Goal: Task Accomplishment & Management: Manage account settings

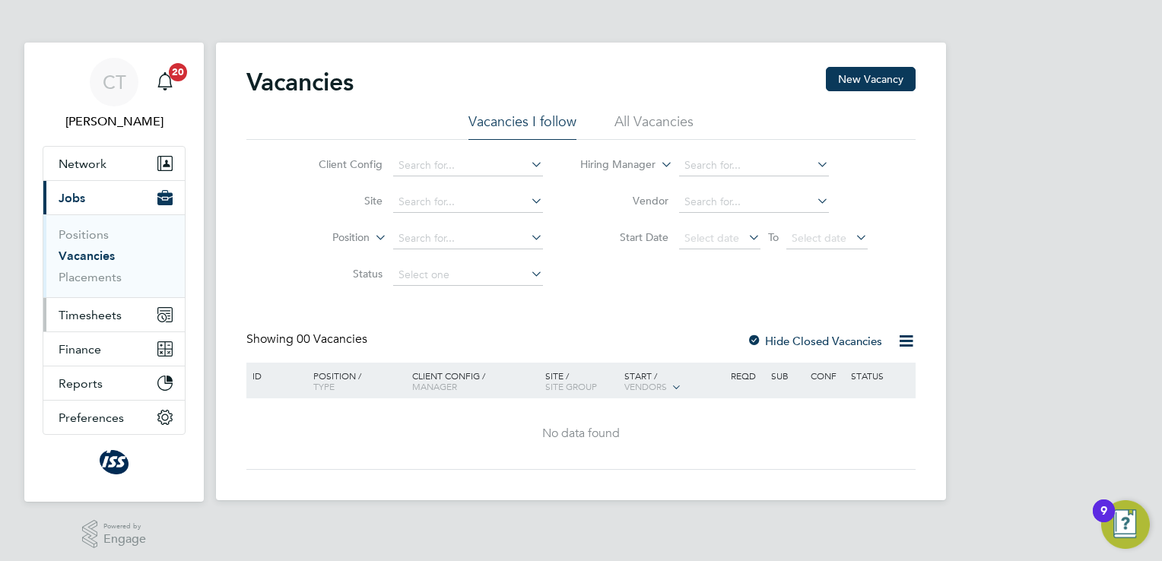
click at [103, 319] on span "Timesheets" at bounding box center [90, 315] width 63 height 14
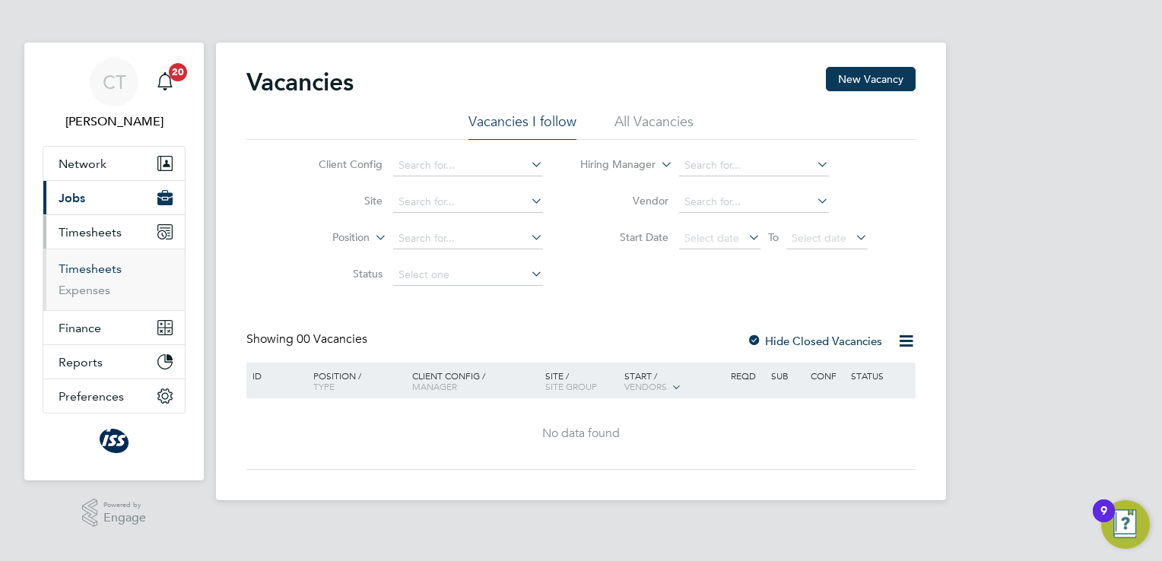
click at [103, 264] on link "Timesheets" at bounding box center [90, 269] width 63 height 14
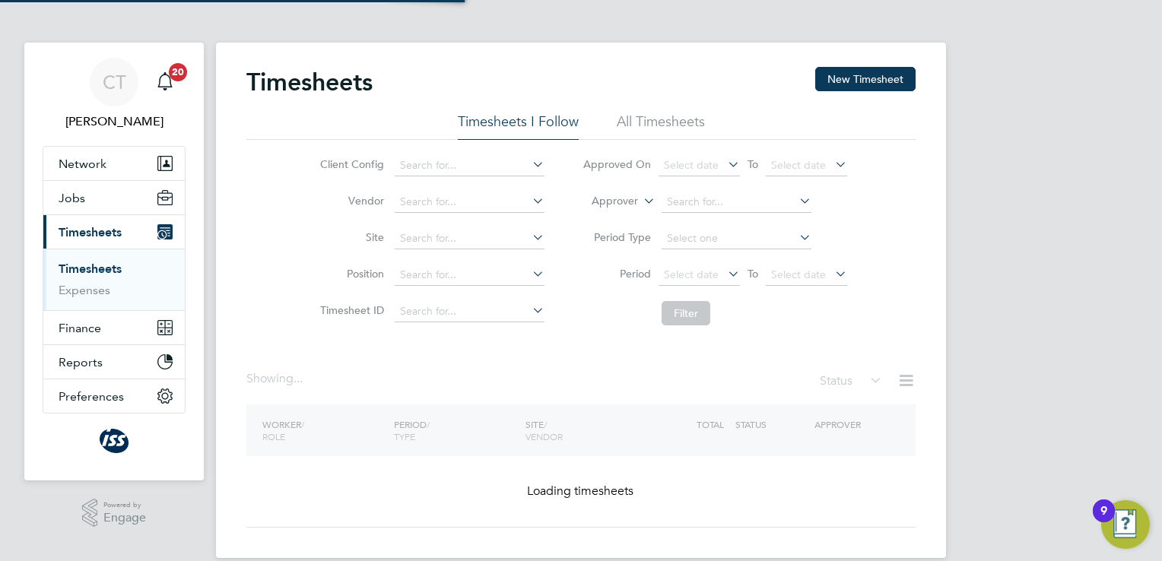
click at [103, 264] on link "Timesheets" at bounding box center [90, 269] width 63 height 14
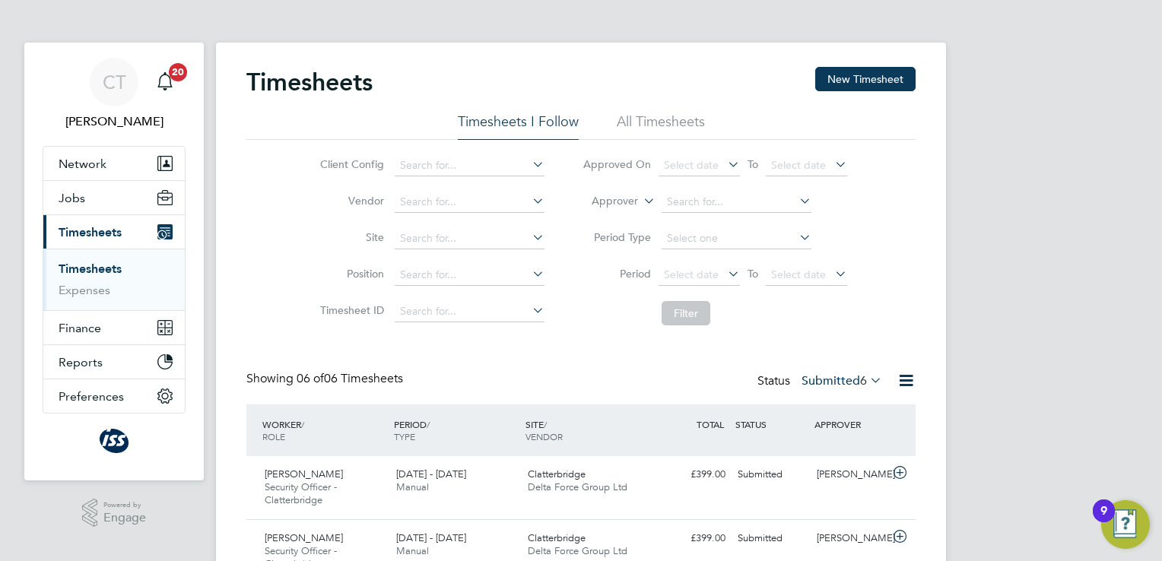
click at [1073, 228] on div "CT [PERSON_NAME] Notifications 20 Applications: Network Sites Workers Jobs Posi…" at bounding box center [581, 446] width 1162 height 893
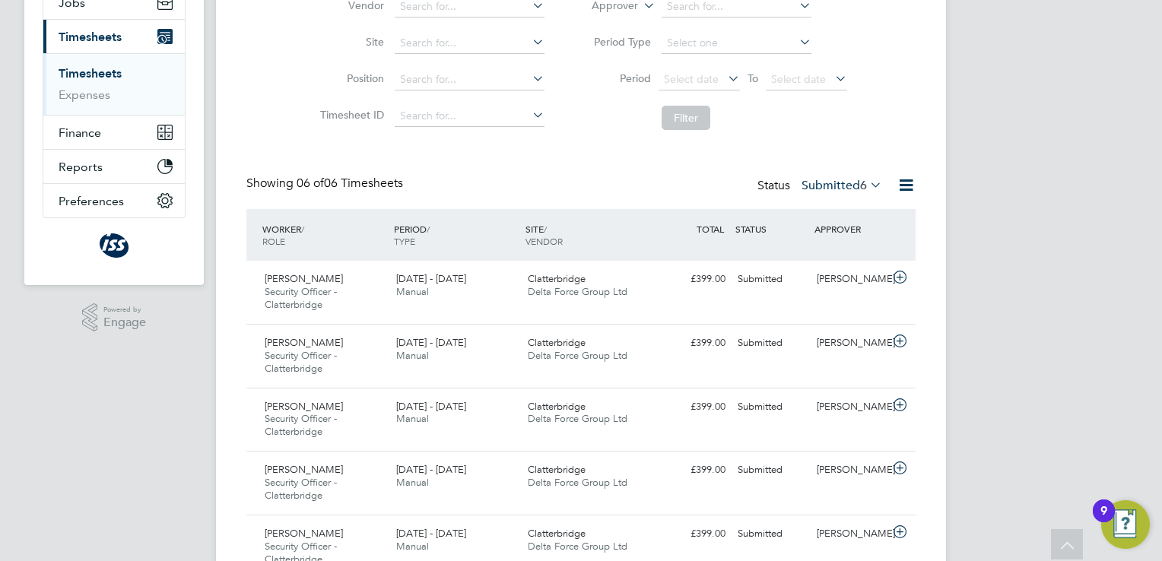
scroll to position [213, 0]
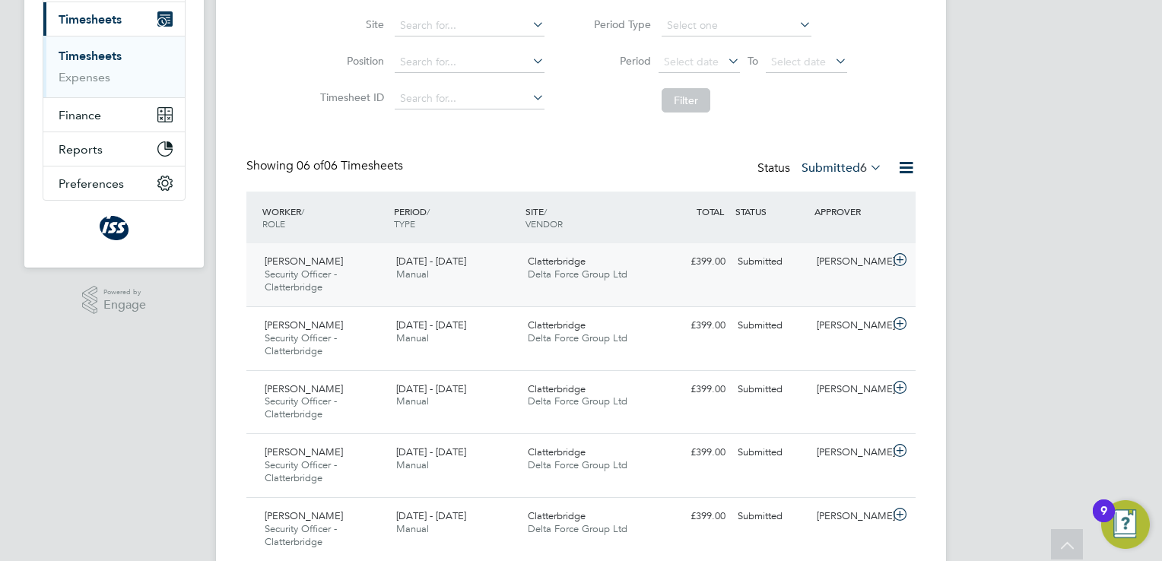
click at [851, 263] on div "[PERSON_NAME]" at bounding box center [850, 261] width 79 height 25
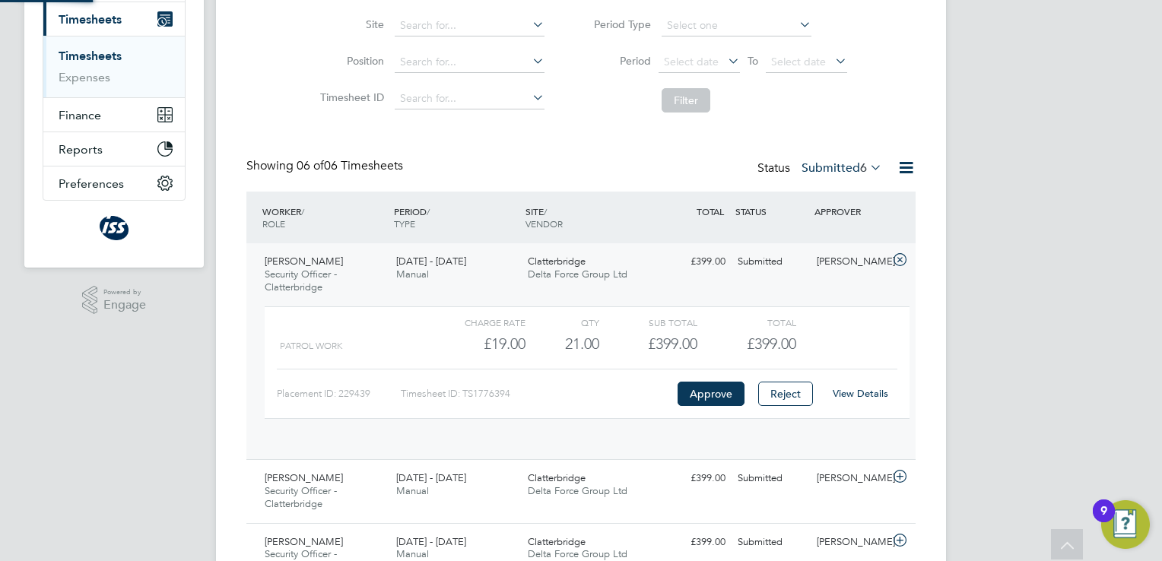
scroll to position [25, 148]
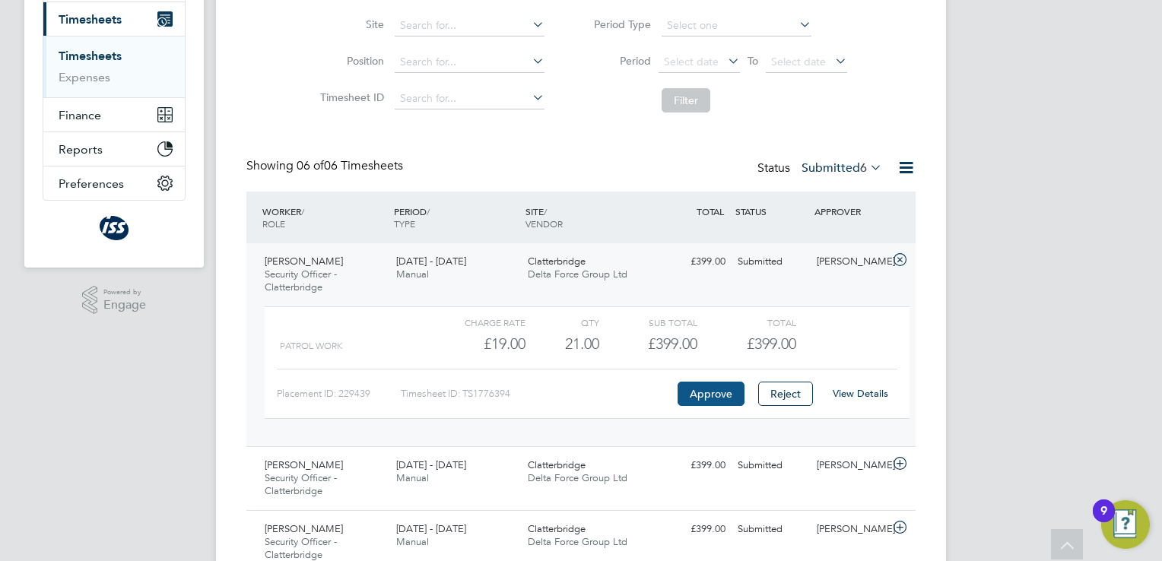
click at [716, 389] on button "Approve" at bounding box center [711, 394] width 67 height 24
click at [716, 386] on button "Approve" at bounding box center [711, 394] width 67 height 24
click at [1092, 270] on div "CT [PERSON_NAME] Notifications 20 Applications: Network Sites Workers Jobs Posi…" at bounding box center [581, 303] width 1162 height 1033
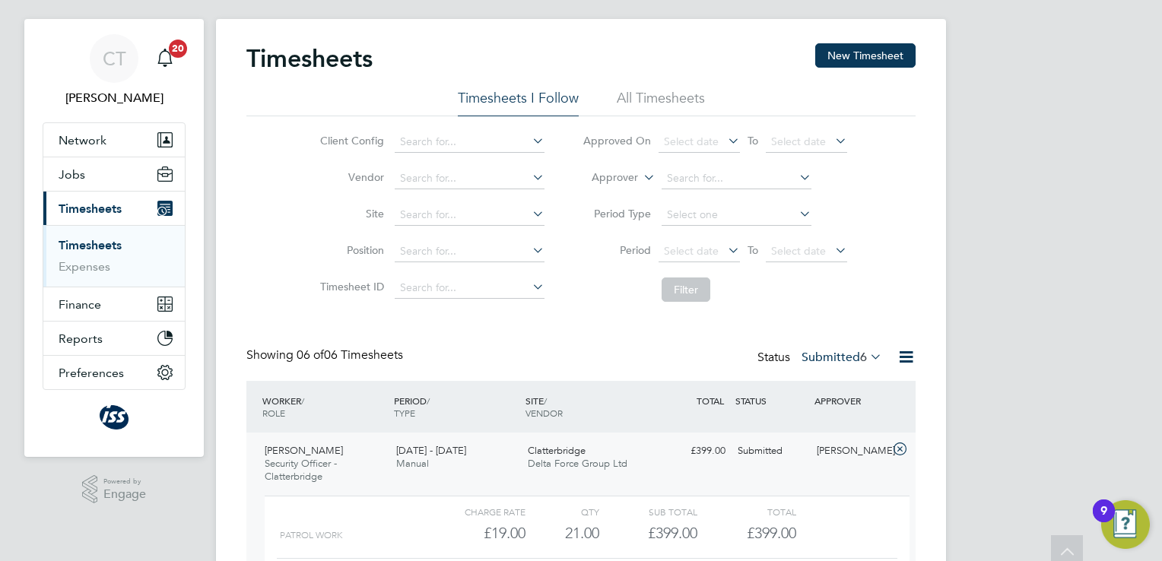
scroll to position [0, 0]
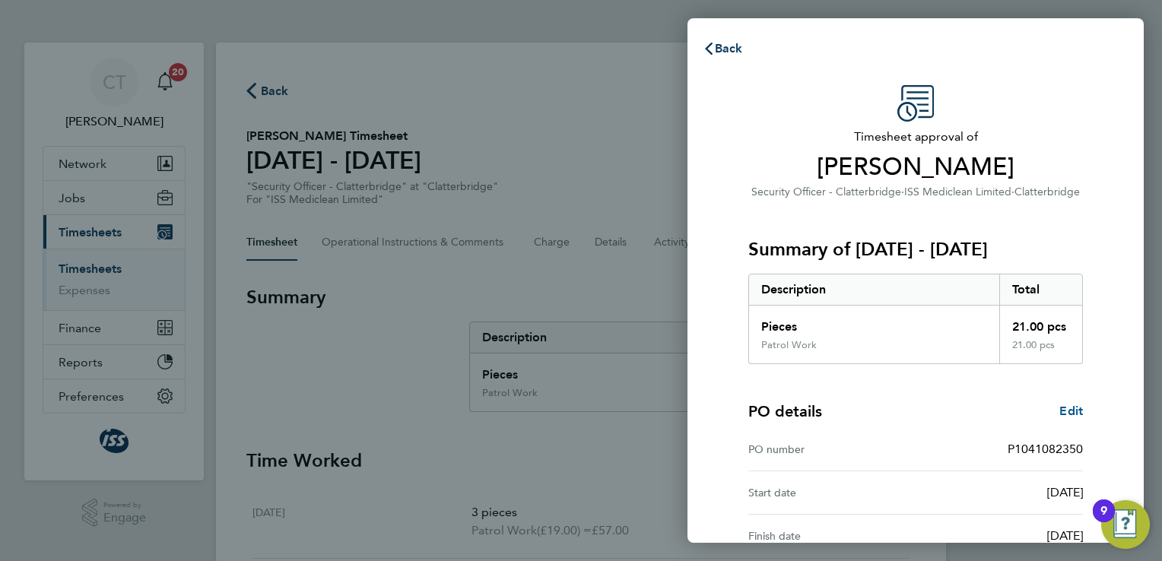
click at [1074, 408] on span "Edit" at bounding box center [1071, 411] width 24 height 14
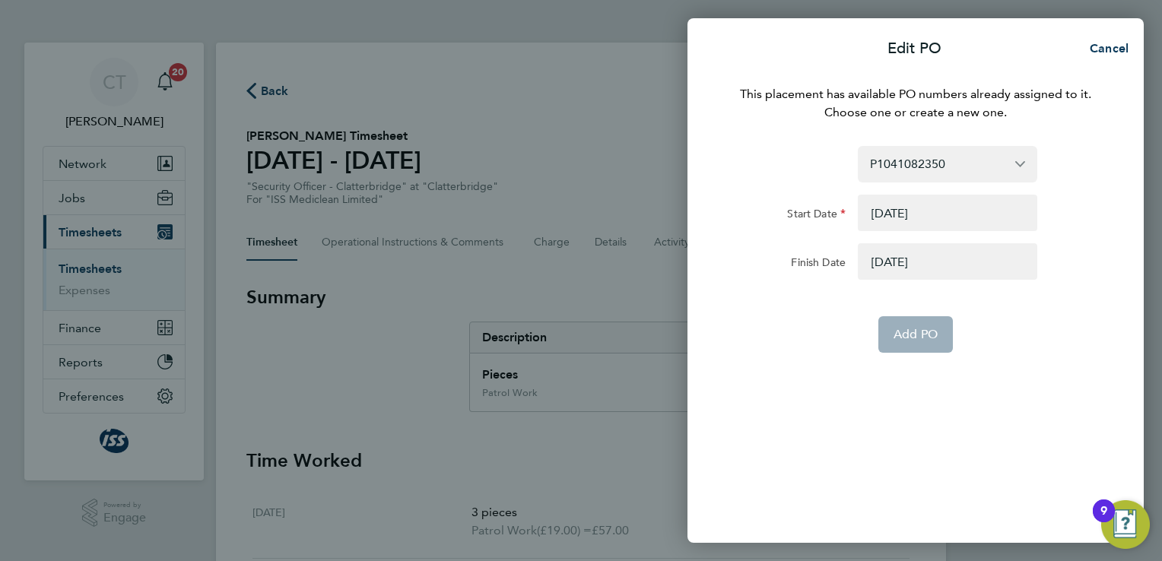
click at [935, 214] on button "button" at bounding box center [947, 213] width 179 height 37
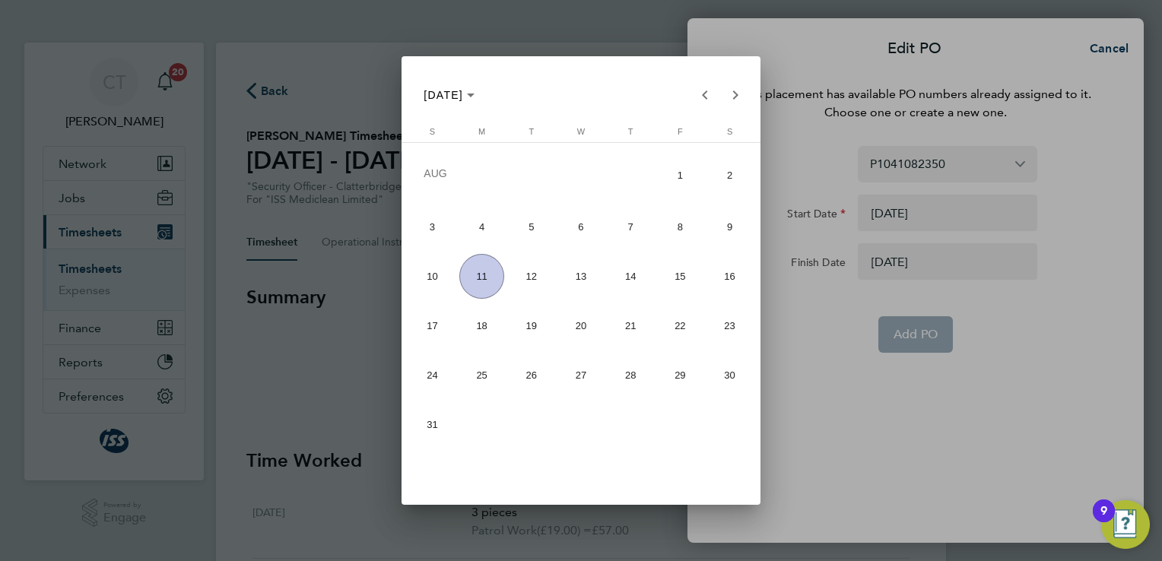
click at [937, 211] on div at bounding box center [581, 280] width 1162 height 561
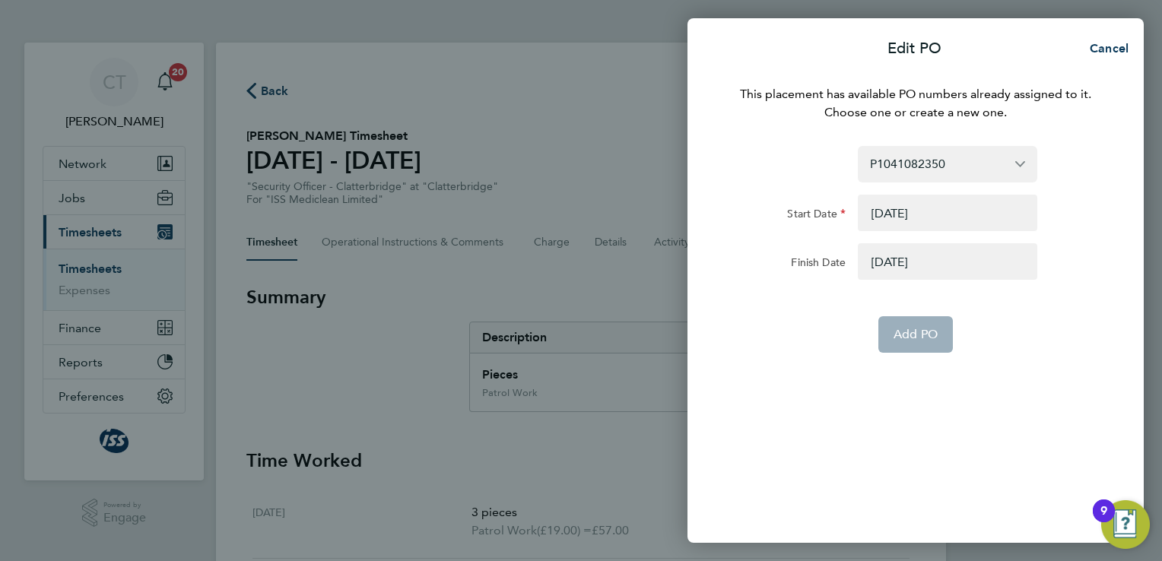
click at [901, 217] on button "button" at bounding box center [947, 213] width 179 height 37
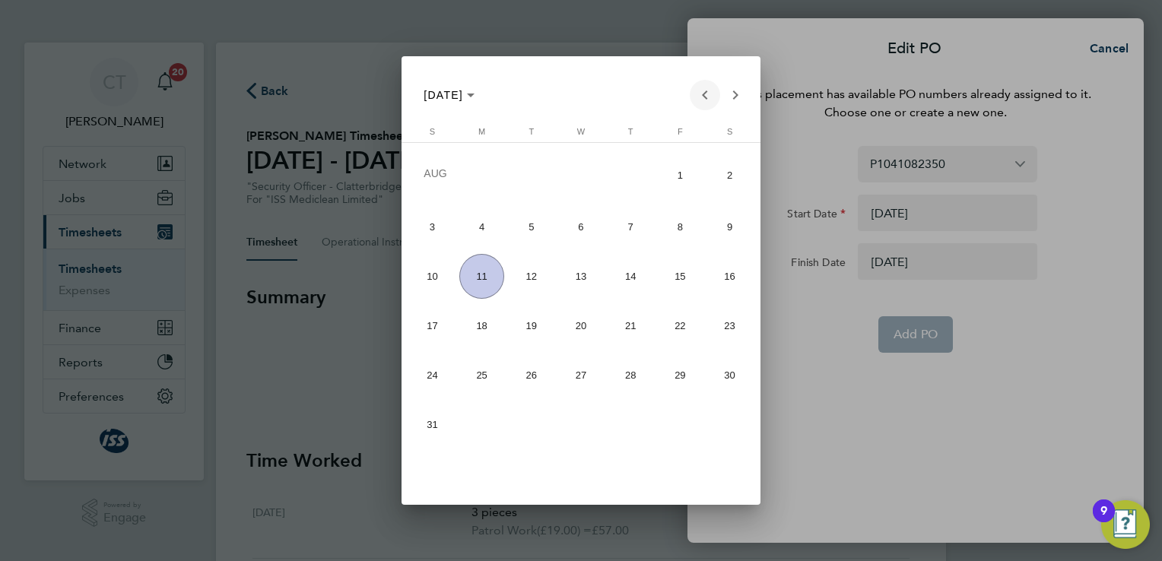
click at [705, 91] on span "Previous month" at bounding box center [705, 95] width 30 height 30
click at [703, 93] on span "Previous month" at bounding box center [705, 95] width 30 height 30
click at [484, 368] on span "23" at bounding box center [481, 371] width 45 height 45
type input "23 Jun 25"
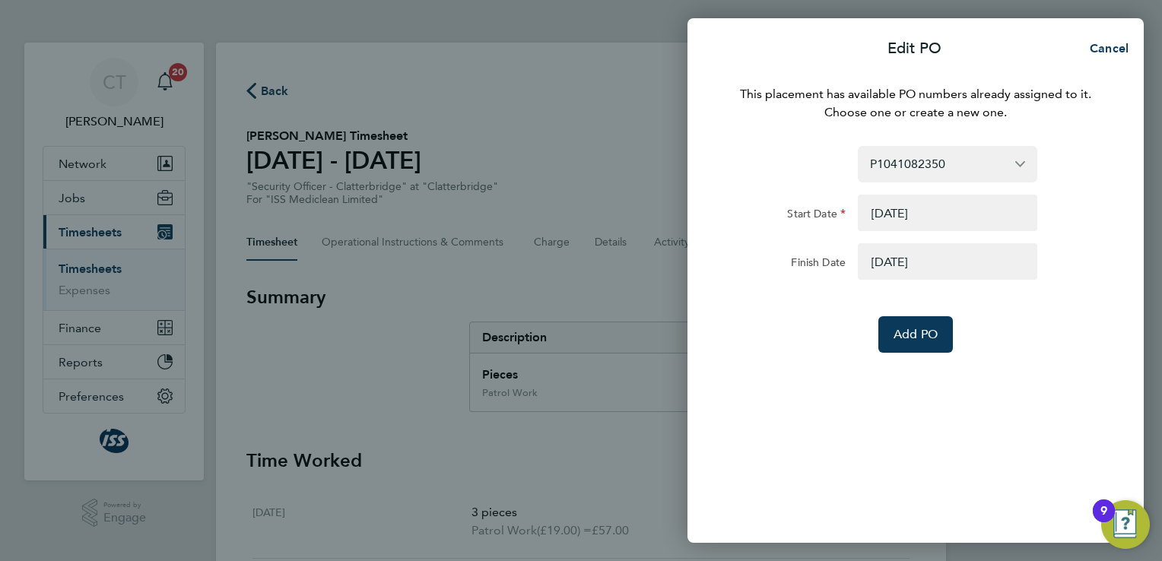
click at [913, 258] on button "button" at bounding box center [947, 261] width 179 height 37
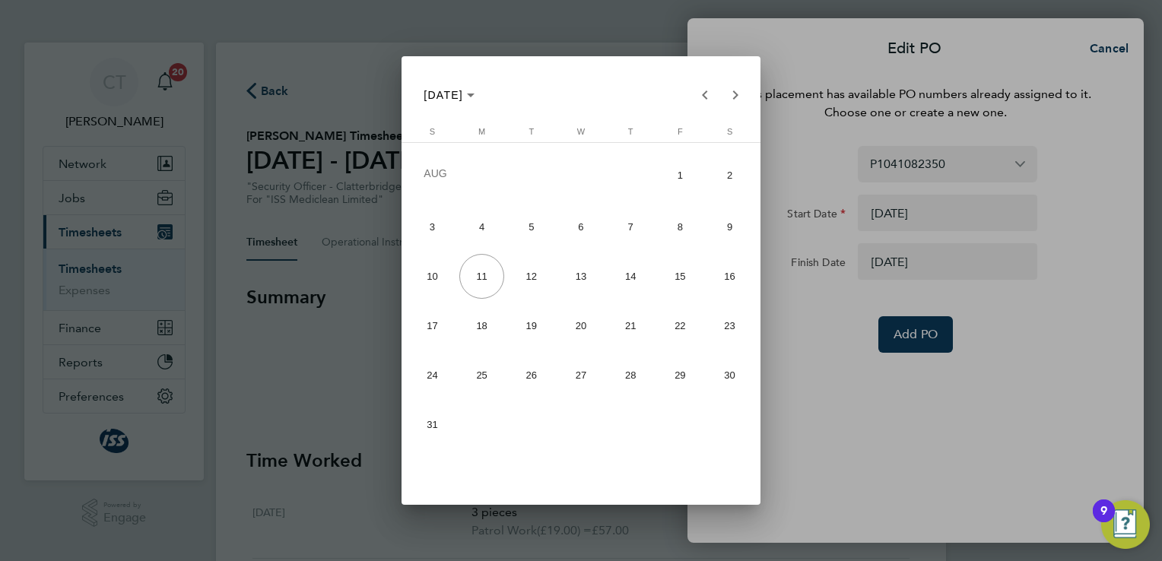
click at [673, 275] on span "15" at bounding box center [680, 276] width 45 height 45
type input "[DATE]"
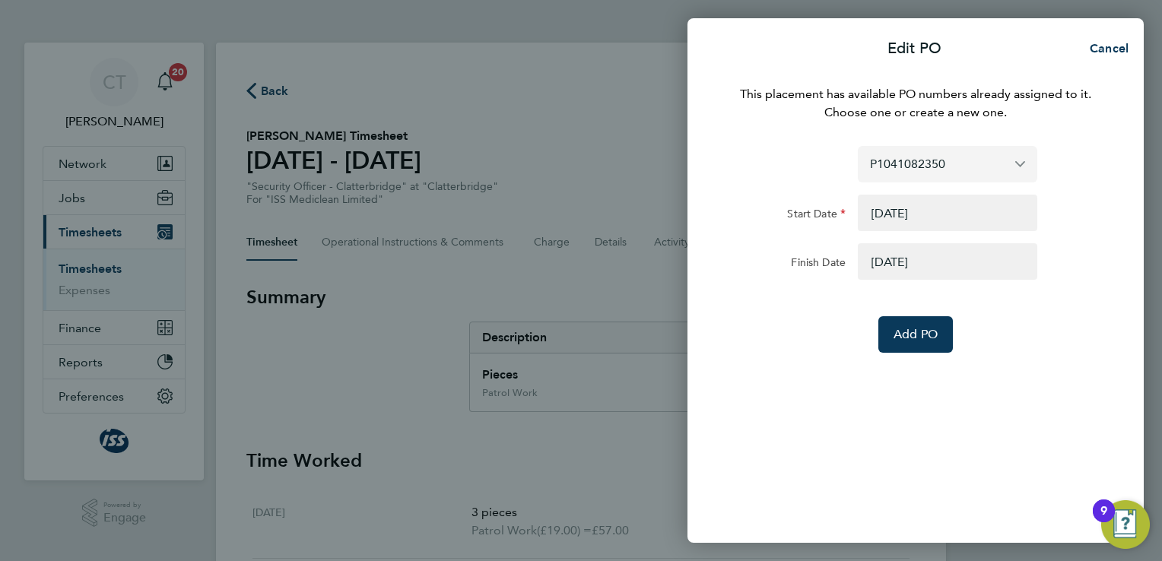
click at [972, 170] on input "P1041082350" at bounding box center [947, 164] width 179 height 36
click at [932, 205] on span "Assign new PO no." at bounding box center [925, 200] width 110 height 14
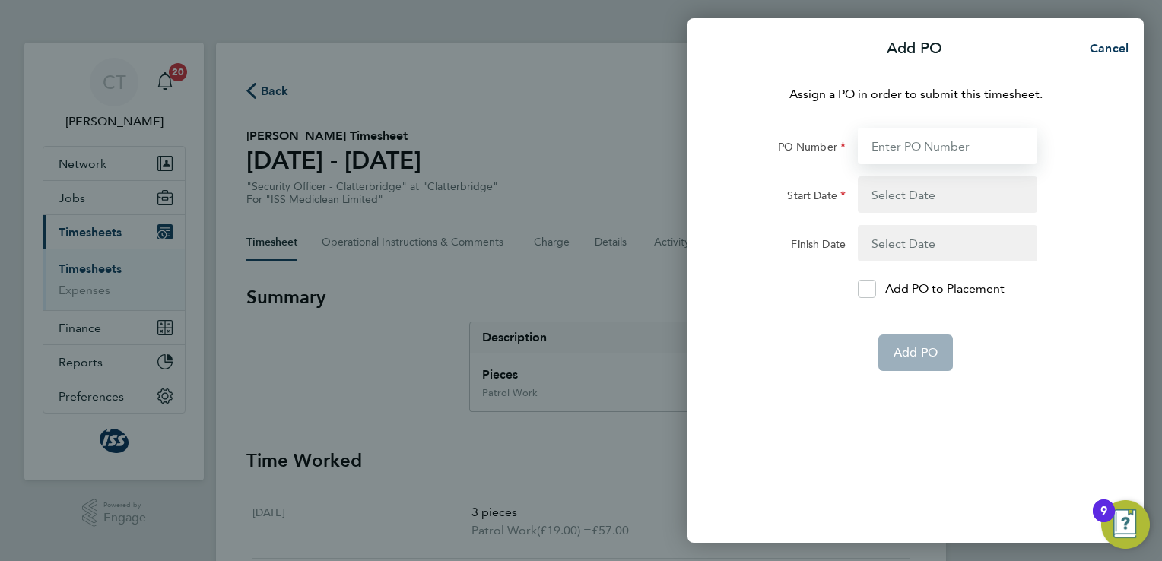
click at [891, 146] on input "PO Number" at bounding box center [947, 146] width 179 height 37
type input "P1041109279"
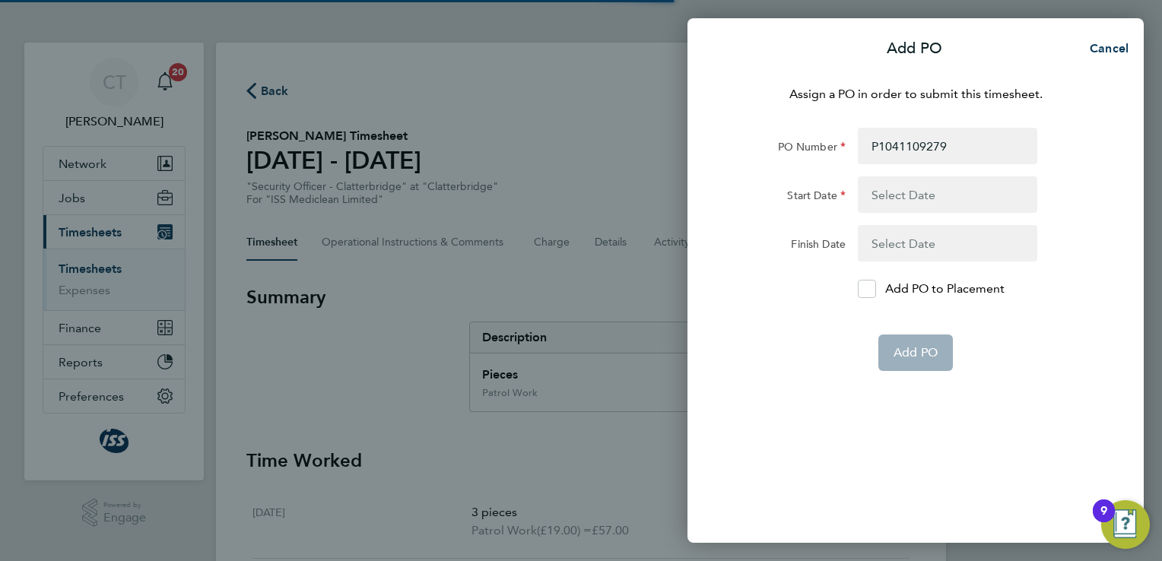
click at [925, 203] on button "button" at bounding box center [947, 194] width 179 height 37
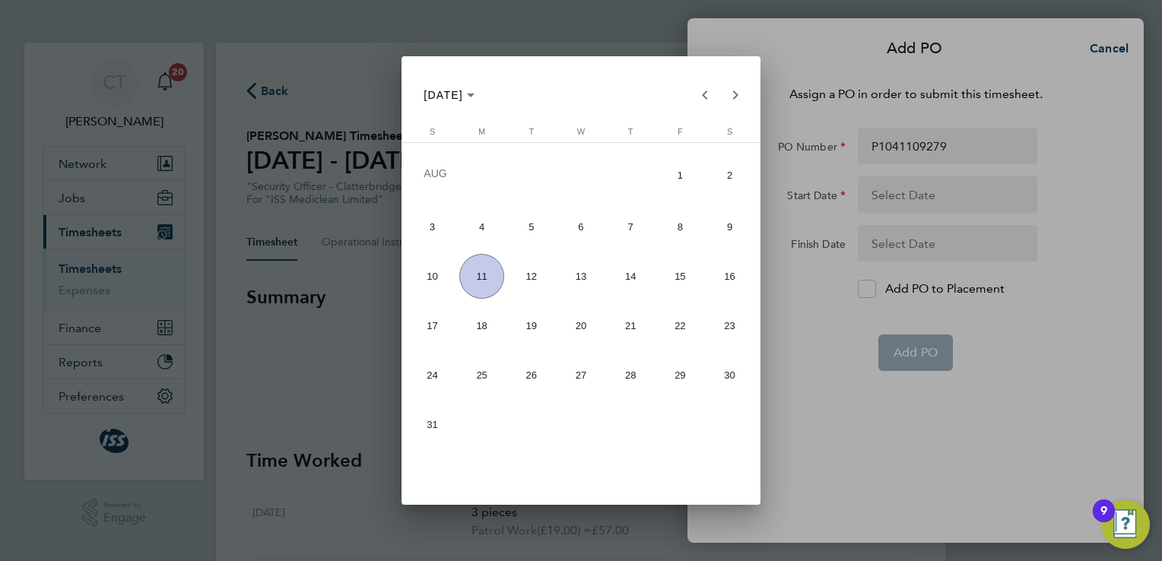
click at [600, 14] on div at bounding box center [581, 280] width 1162 height 561
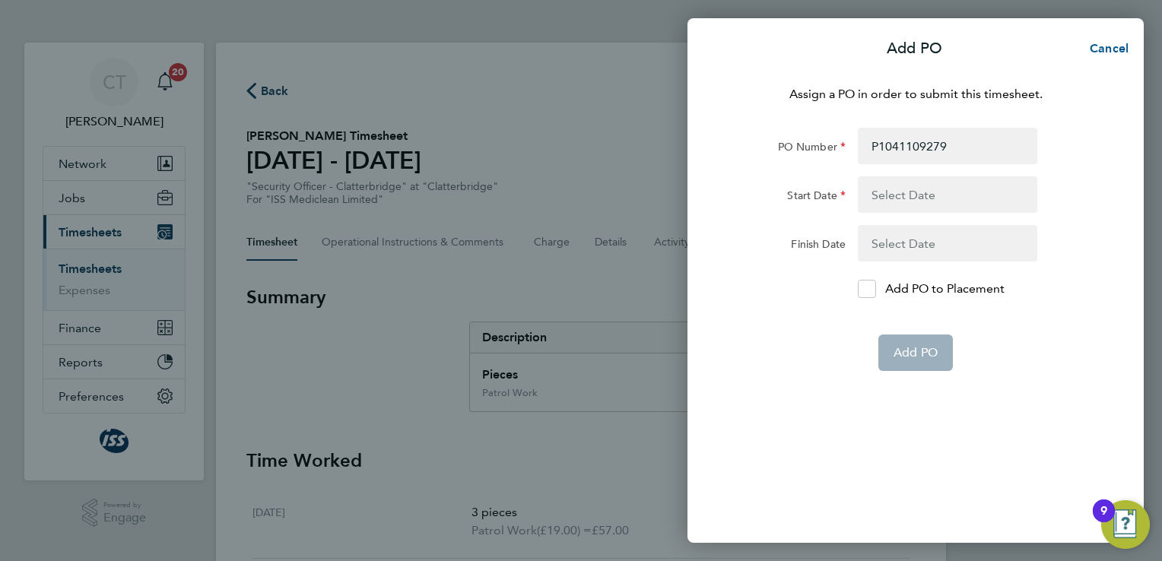
click at [1106, 47] on span "Cancel" at bounding box center [1106, 48] width 43 height 14
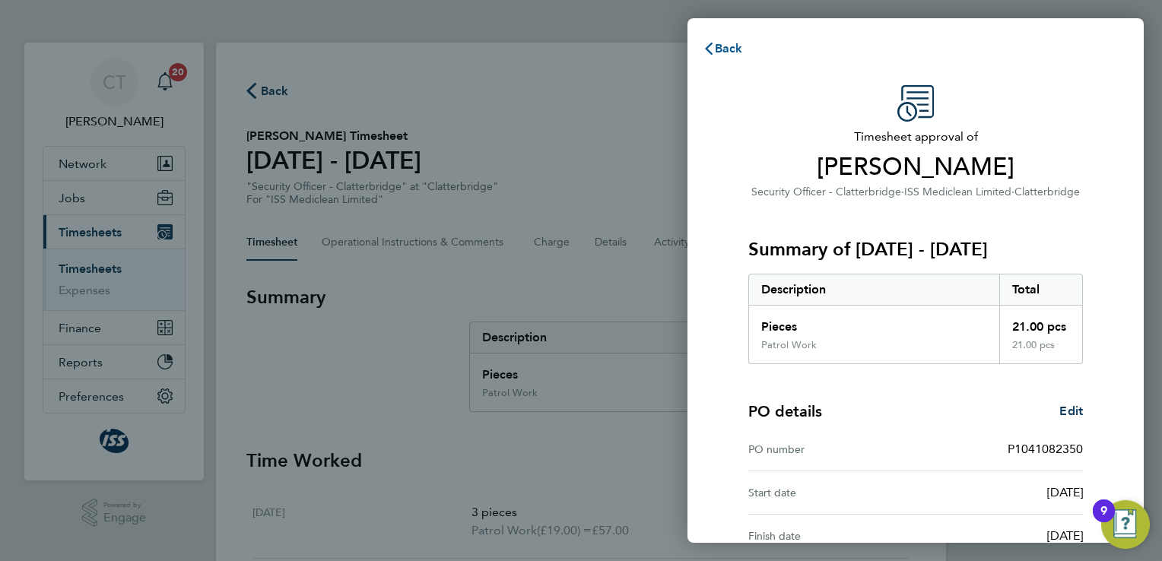
click at [734, 45] on span "Back" at bounding box center [729, 48] width 28 height 14
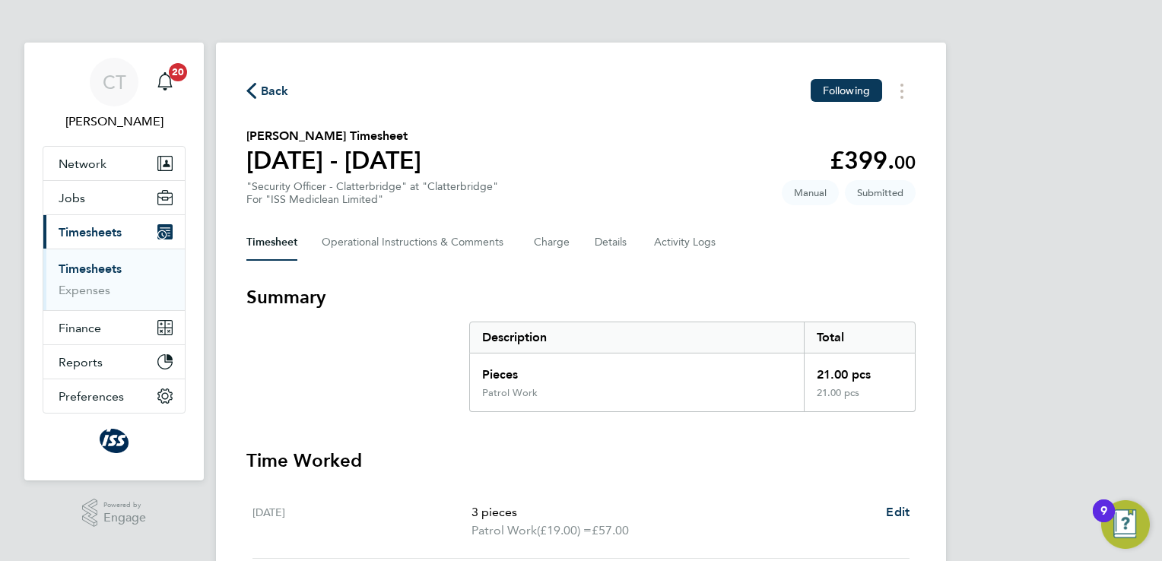
click at [99, 266] on link "Timesheets" at bounding box center [90, 269] width 63 height 14
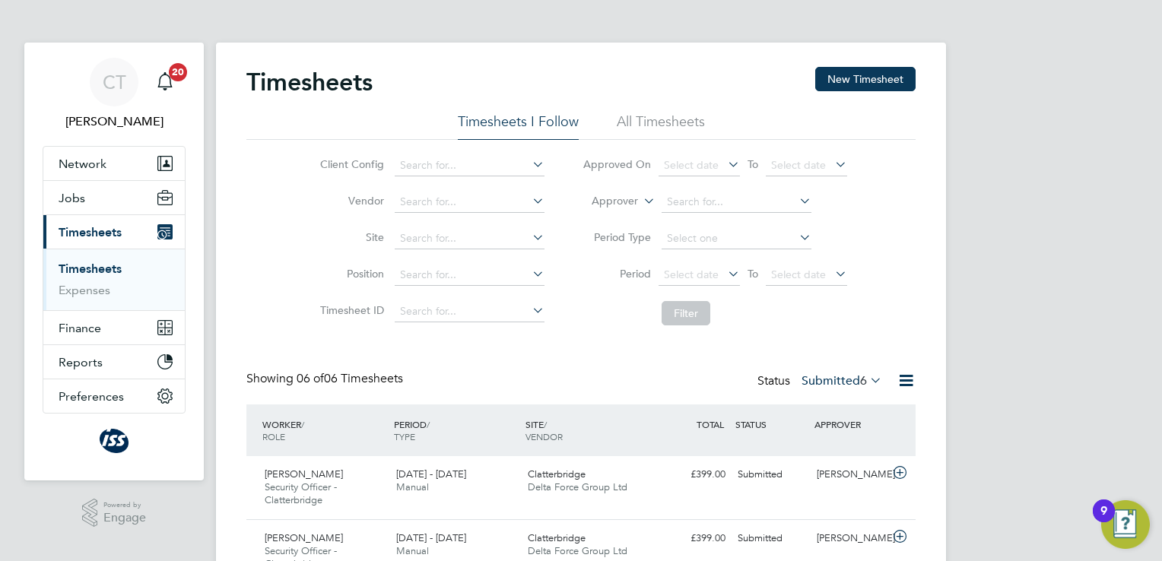
click at [1096, 180] on div "CT Chris Tudor-Jones Notifications 20 Applications: Network Sites Workers Jobs …" at bounding box center [581, 446] width 1162 height 893
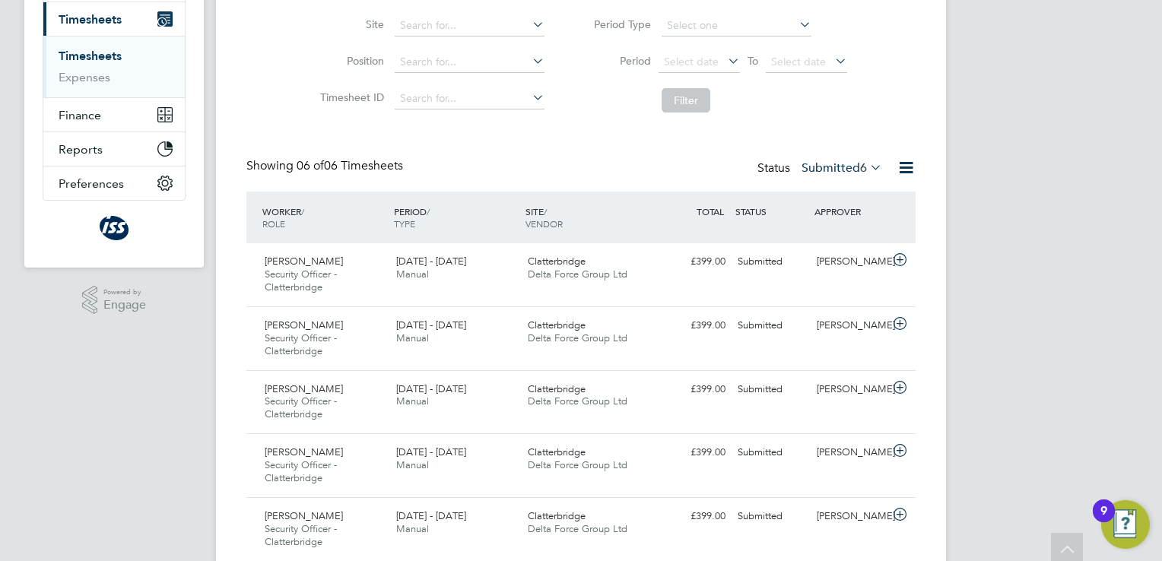
scroll to position [330, 0]
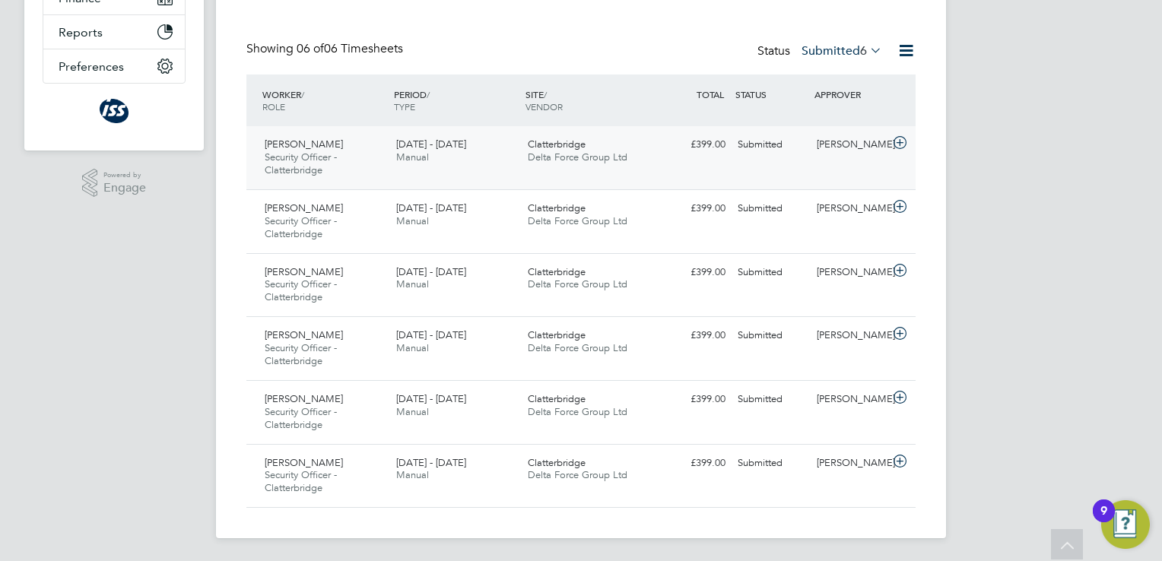
click at [848, 138] on div "[PERSON_NAME]" at bounding box center [850, 144] width 79 height 25
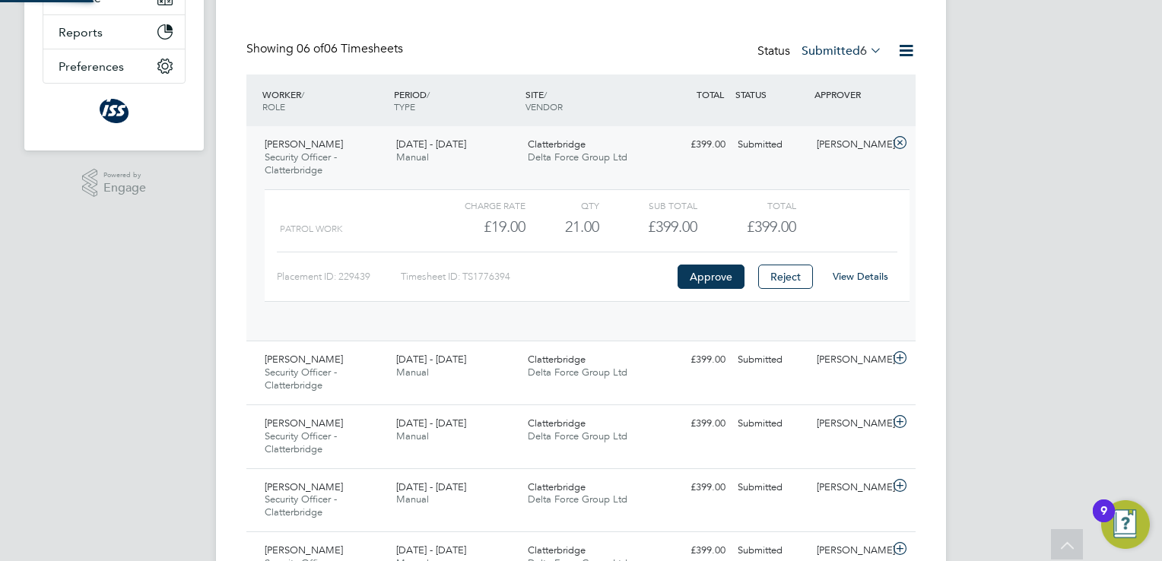
scroll to position [25, 148]
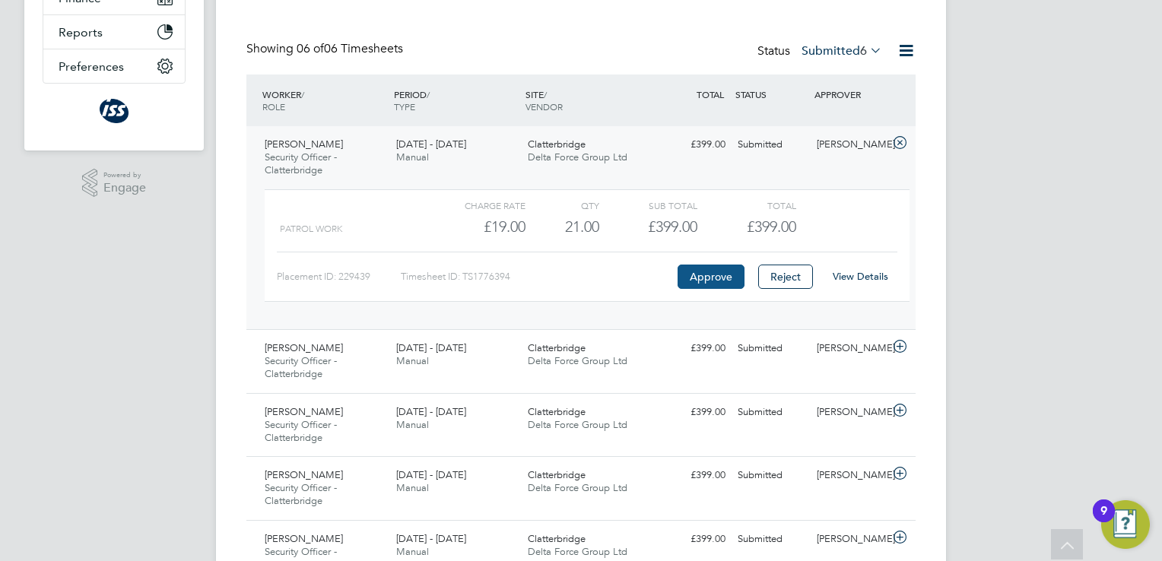
click at [716, 275] on button "Approve" at bounding box center [711, 277] width 67 height 24
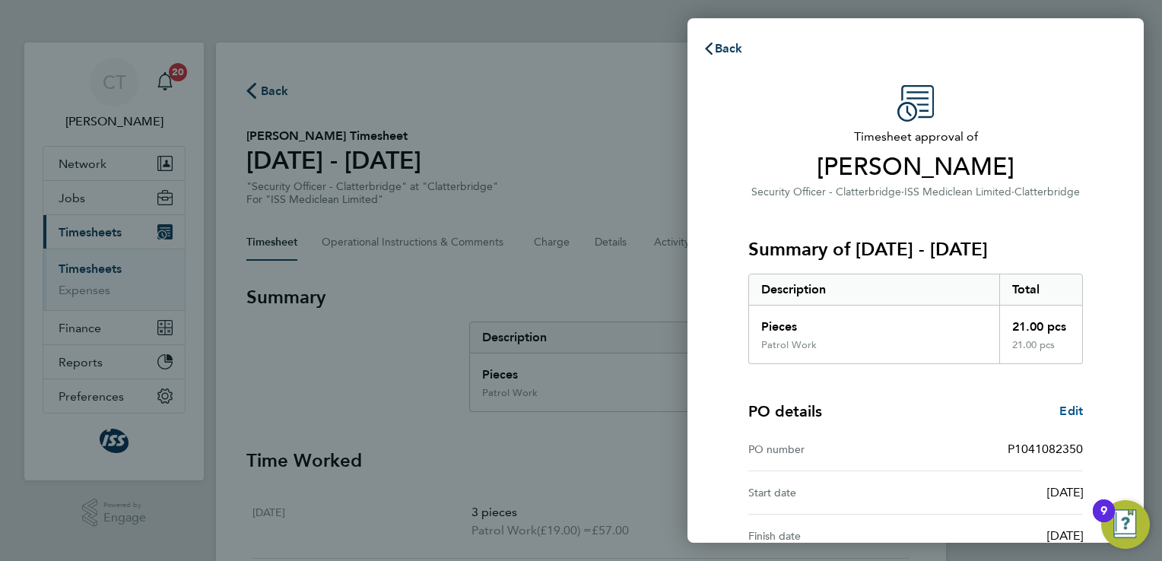
click at [1070, 411] on span "Edit" at bounding box center [1071, 411] width 24 height 14
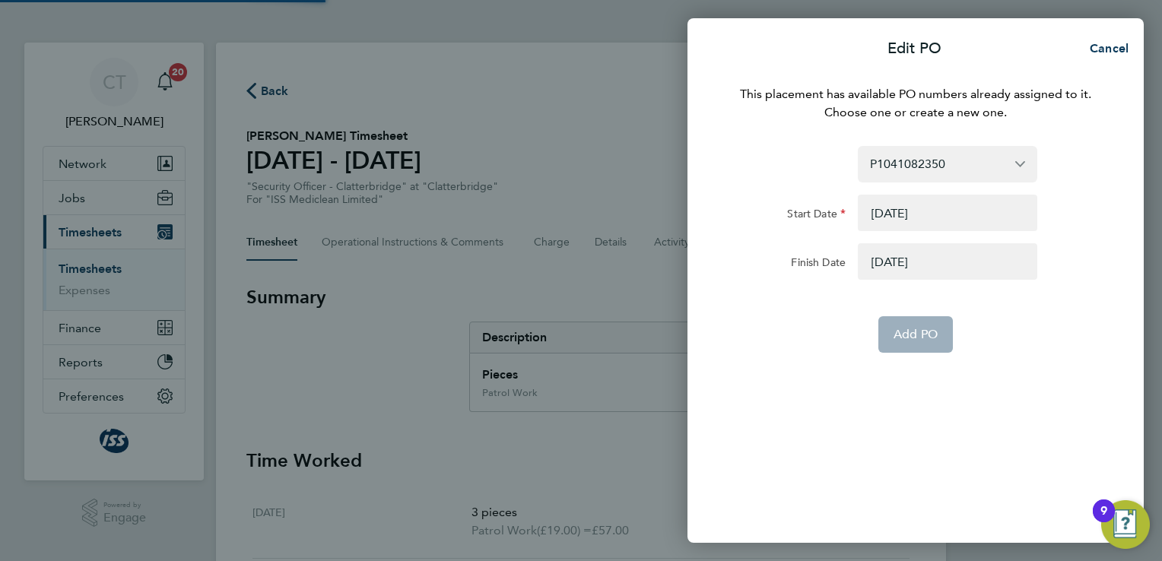
click at [1070, 411] on div "This placement has available PO numbers already assigned to it. Choose one or c…" at bounding box center [915, 305] width 456 height 476
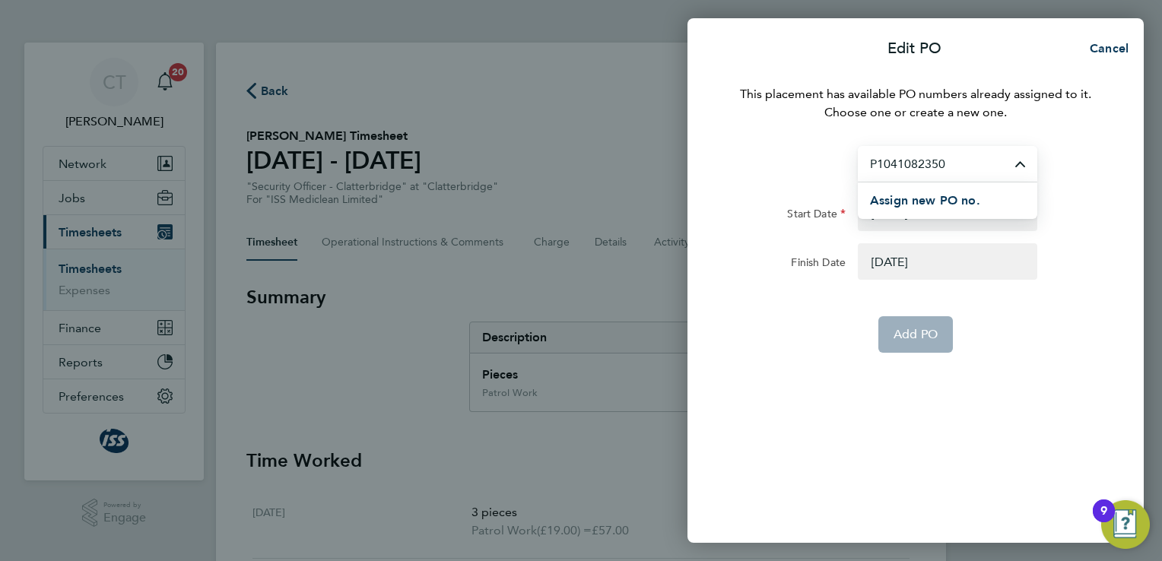
click at [996, 165] on input "P1041082350" at bounding box center [947, 164] width 179 height 36
click at [935, 202] on span "Assign new PO no." at bounding box center [925, 200] width 110 height 14
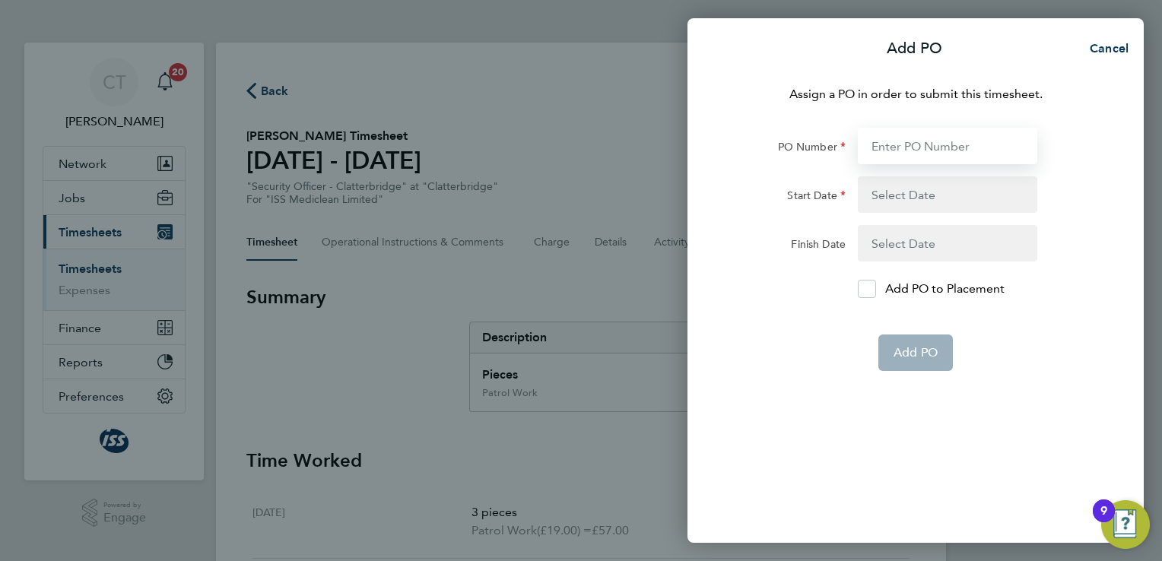
click at [898, 151] on input "PO Number" at bounding box center [947, 146] width 179 height 37
type input "P1041109"
type input "2"
type input "P110"
type input "P1"
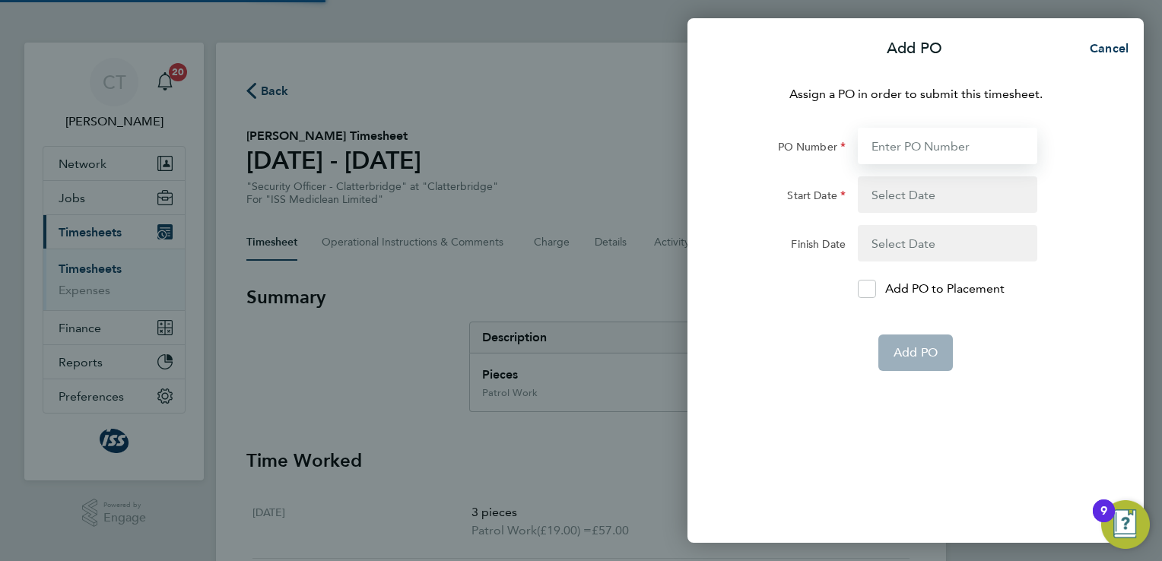
type input "0"
type input "104110"
type input "P104"
type input "[DATE]"
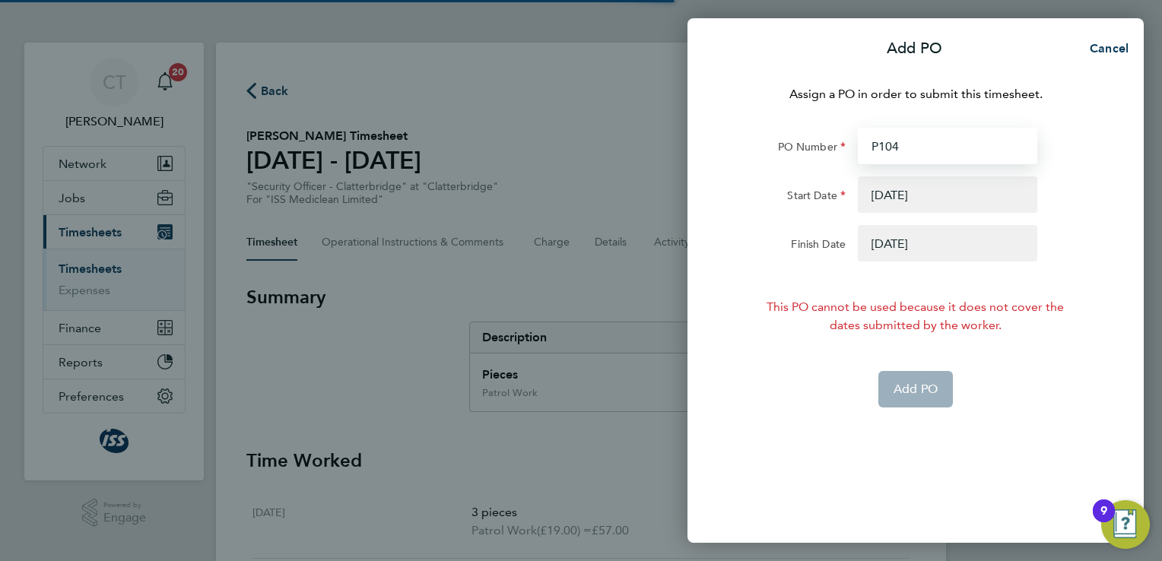
type input "P104"
click at [906, 202] on button "button" at bounding box center [947, 194] width 179 height 37
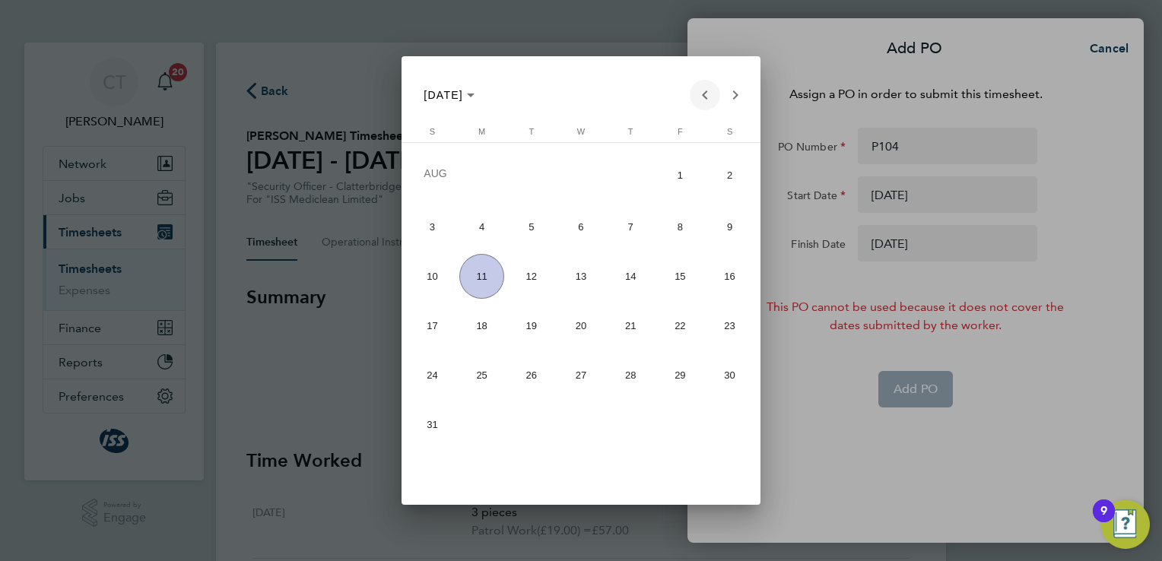
click at [700, 96] on span "Previous month" at bounding box center [705, 95] width 30 height 30
click at [700, 97] on span "Previous month" at bounding box center [705, 95] width 30 height 30
drag, startPoint x: 611, startPoint y: 23, endPoint x: 614, endPoint y: 34, distance: 12.0
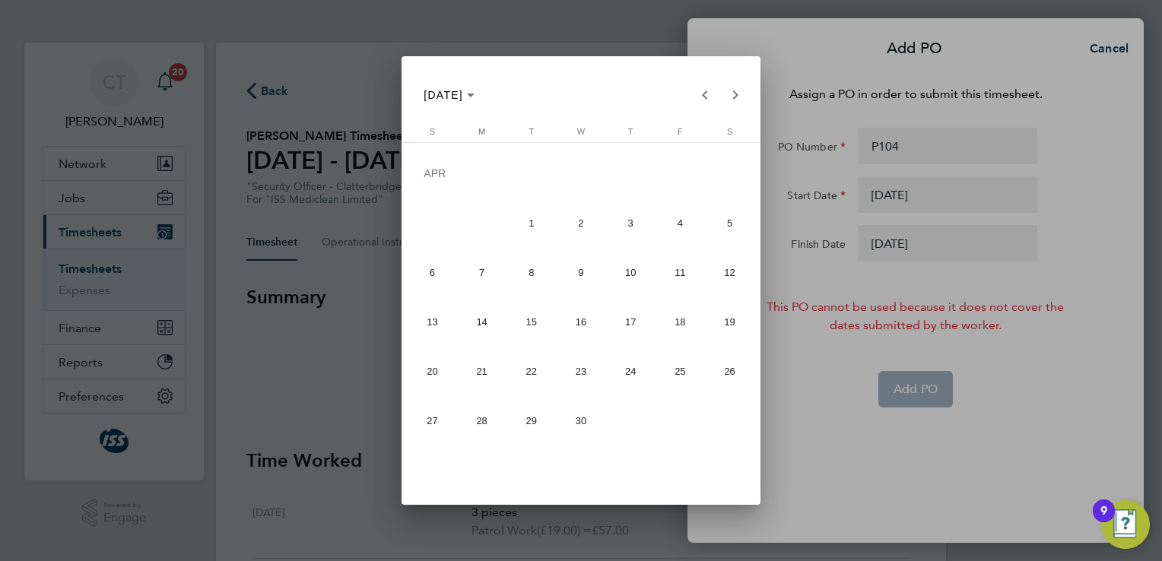
click at [614, 34] on div at bounding box center [581, 280] width 1162 height 561
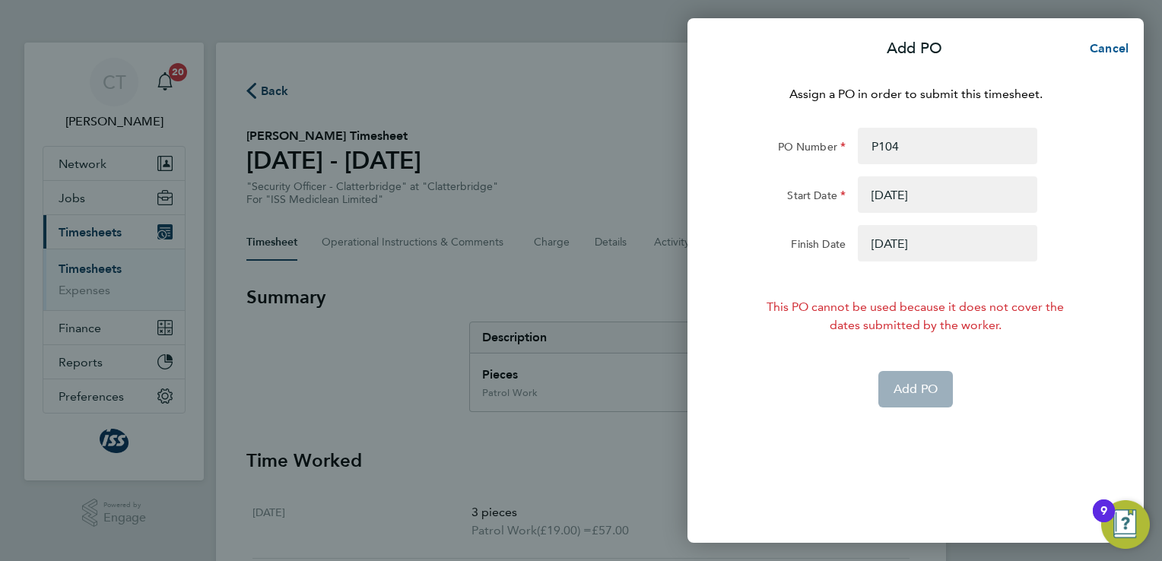
click at [1116, 50] on span "Cancel" at bounding box center [1106, 48] width 43 height 14
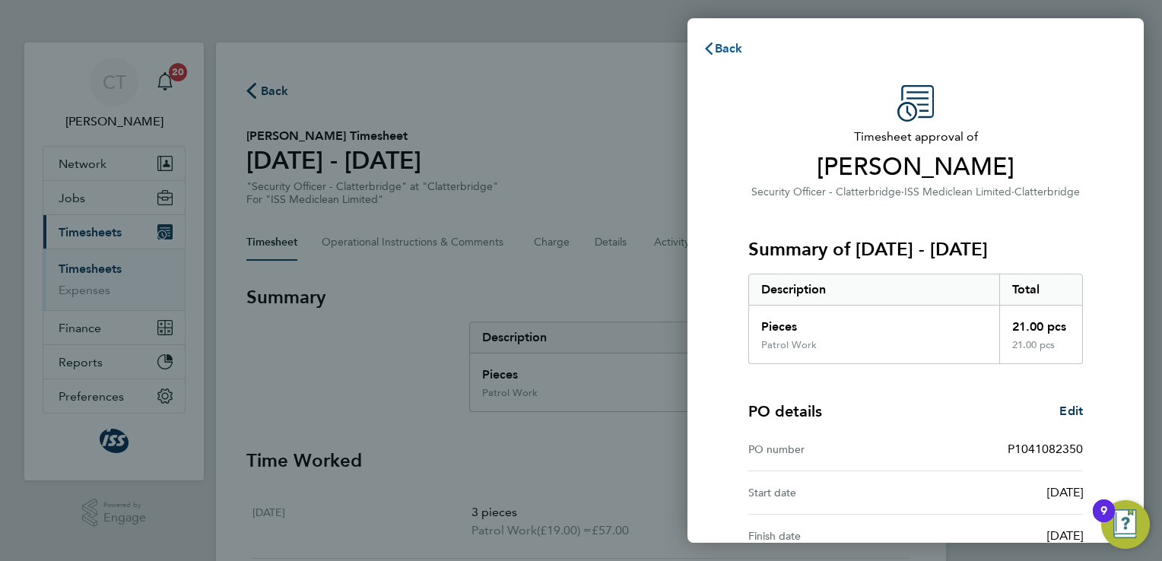
click at [703, 52] on icon "button" at bounding box center [709, 49] width 12 height 12
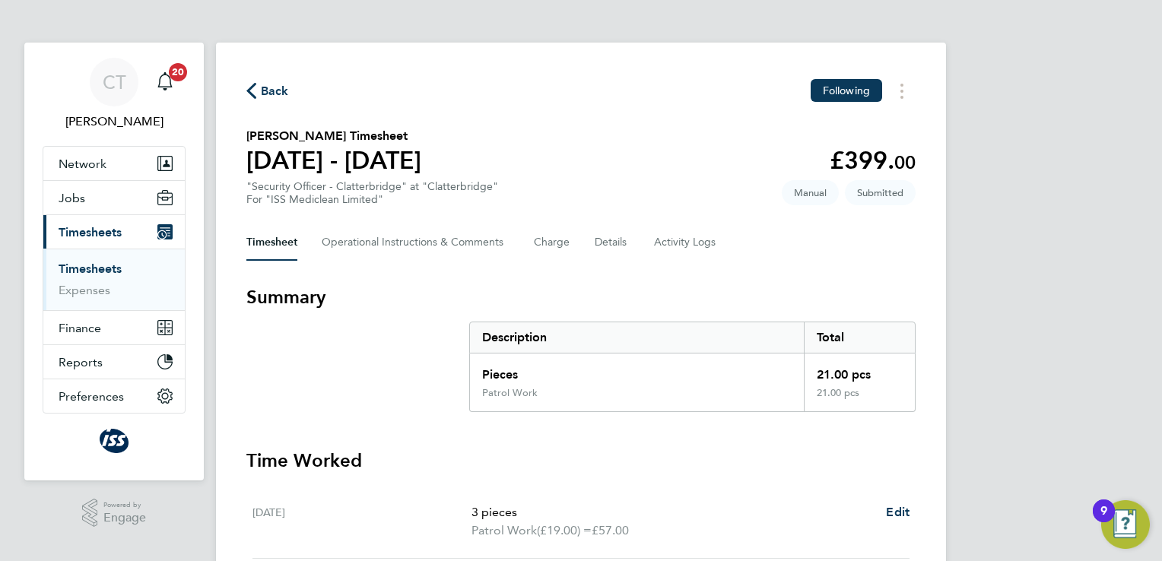
click at [103, 270] on link "Timesheets" at bounding box center [90, 269] width 63 height 14
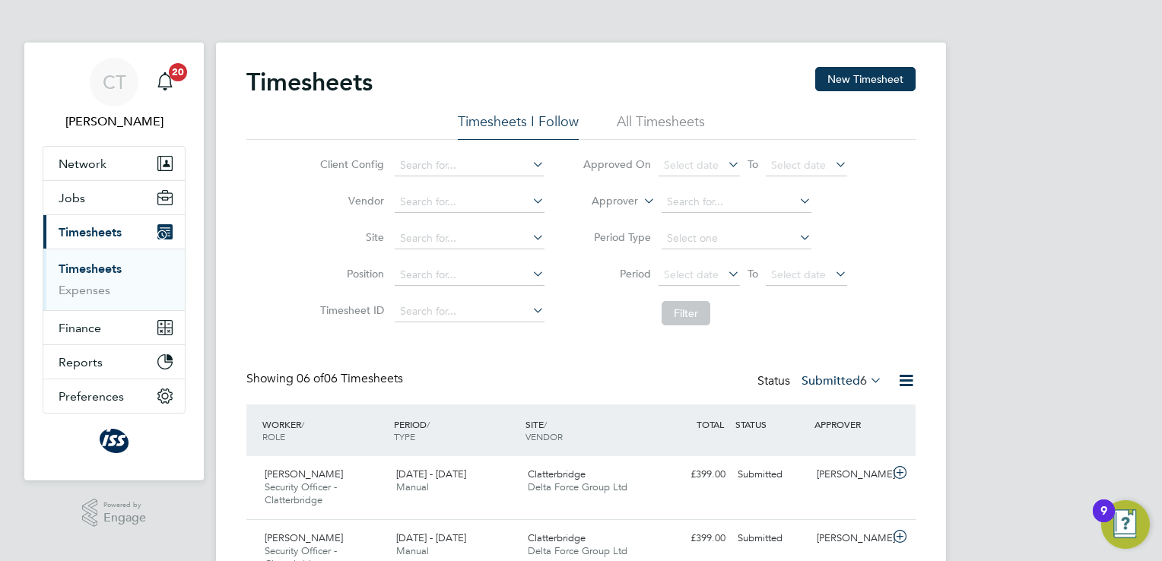
click at [1129, 183] on div "CT Chris Tudor-Jones Notifications 20 Applications: Network Sites Workers Jobs …" at bounding box center [581, 446] width 1162 height 893
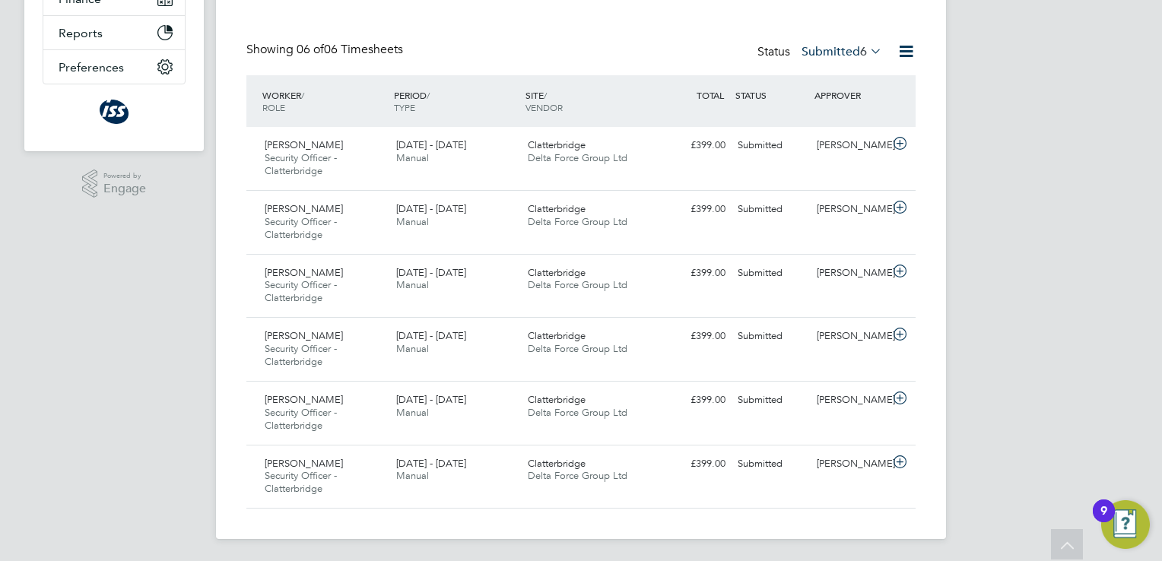
scroll to position [330, 0]
click at [814, 143] on div "[PERSON_NAME]" at bounding box center [850, 144] width 79 height 25
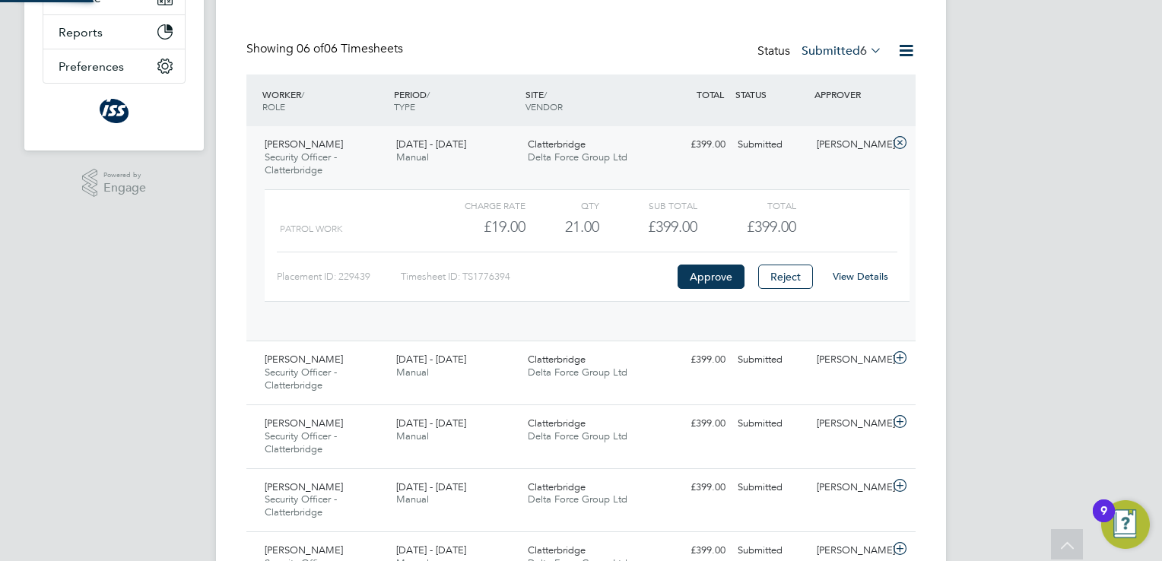
scroll to position [25, 148]
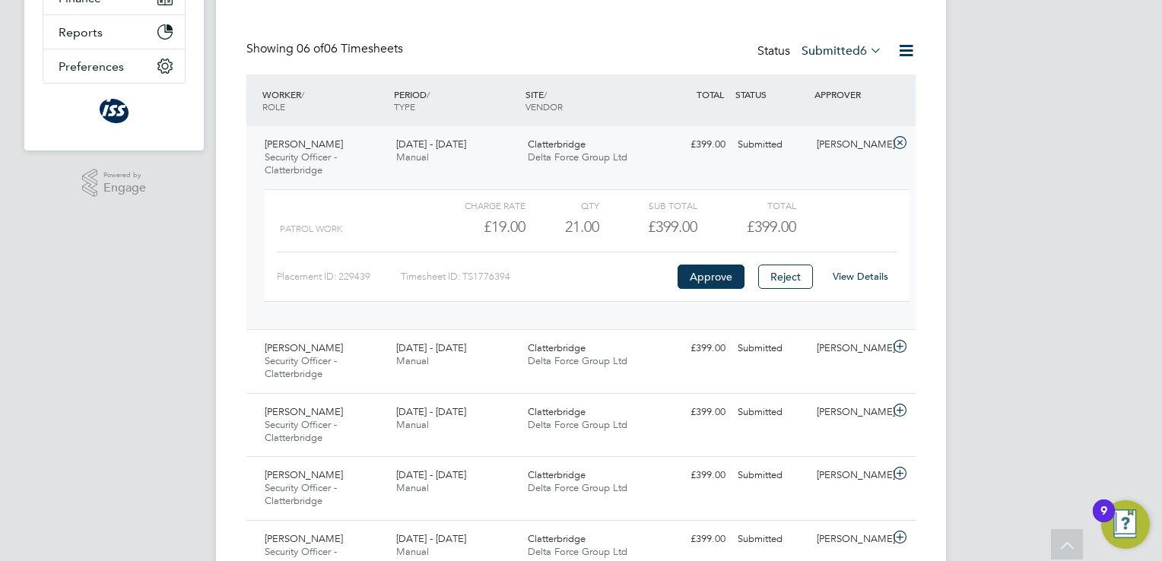
click at [715, 290] on div "Charge rate QTY Sub Total Total Patrol Work £19.00 21 21.00 21 £399.00 £399.00 …" at bounding box center [587, 245] width 645 height 113
click at [709, 272] on button "Approve" at bounding box center [711, 277] width 67 height 24
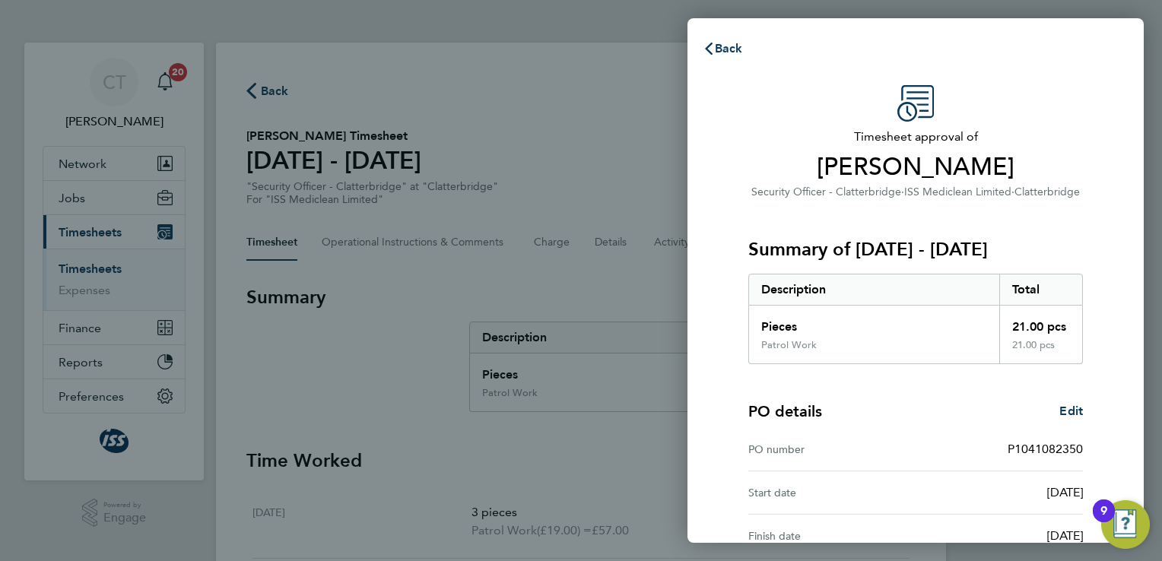
click at [1075, 397] on div "PO details Edit PO number P1041082350 Start date 28 Apr 2025 Finish date 30 Jun…" at bounding box center [915, 461] width 335 height 194
click at [1071, 401] on div "PO details Edit" at bounding box center [915, 411] width 335 height 21
click at [1070, 409] on span "Edit" at bounding box center [1071, 411] width 24 height 14
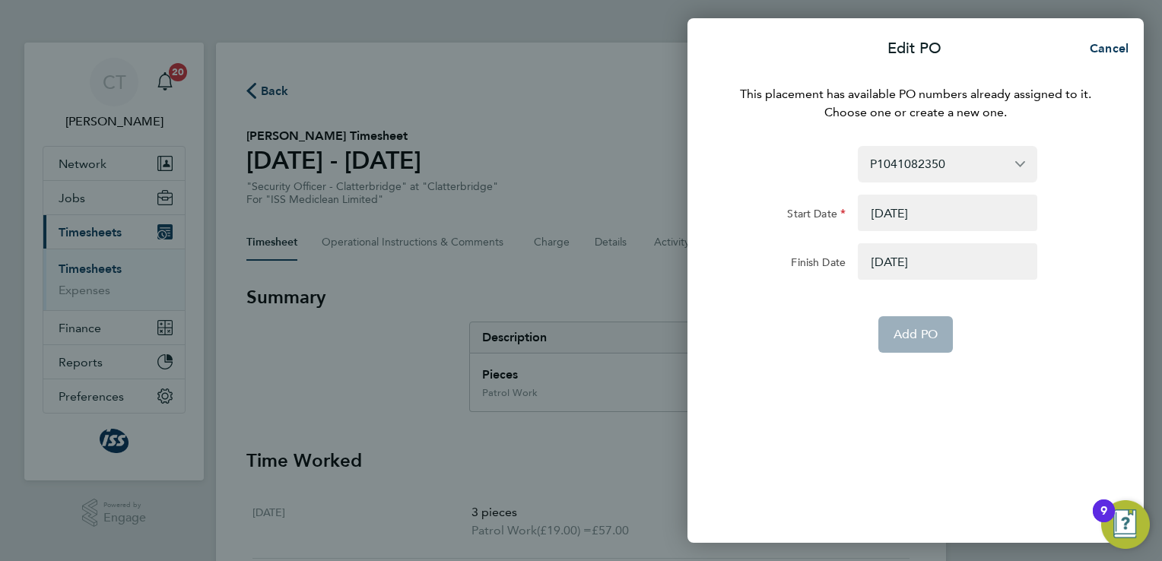
click at [984, 216] on button "button" at bounding box center [947, 213] width 179 height 37
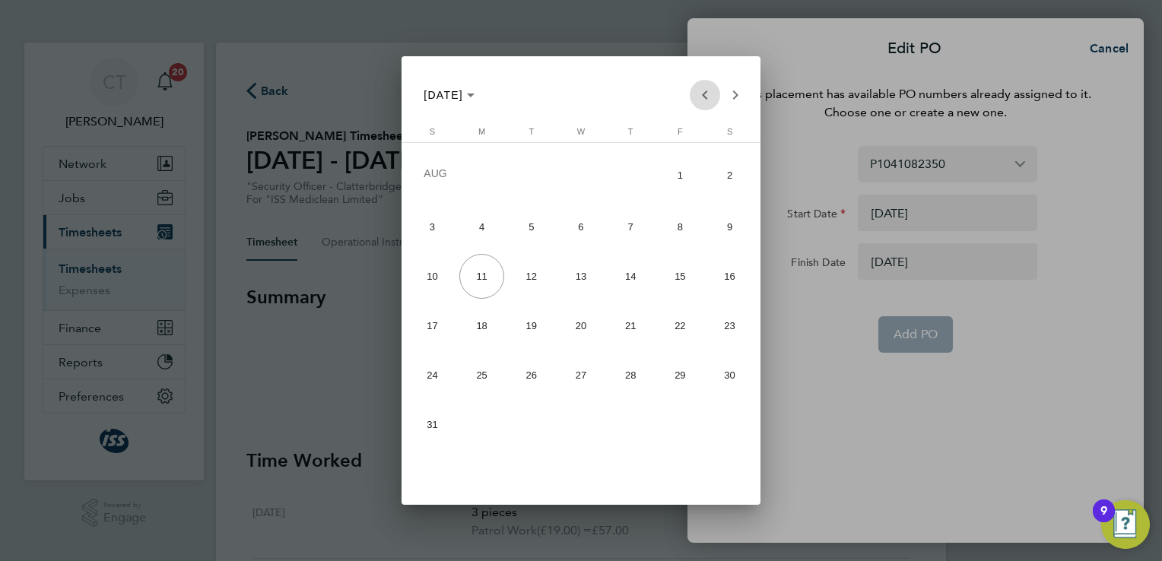
click at [702, 96] on span "Previous month" at bounding box center [705, 95] width 30 height 30
drag, startPoint x: 532, startPoint y: 322, endPoint x: 511, endPoint y: 325, distance: 21.5
click at [511, 325] on span "20" at bounding box center [531, 325] width 45 height 45
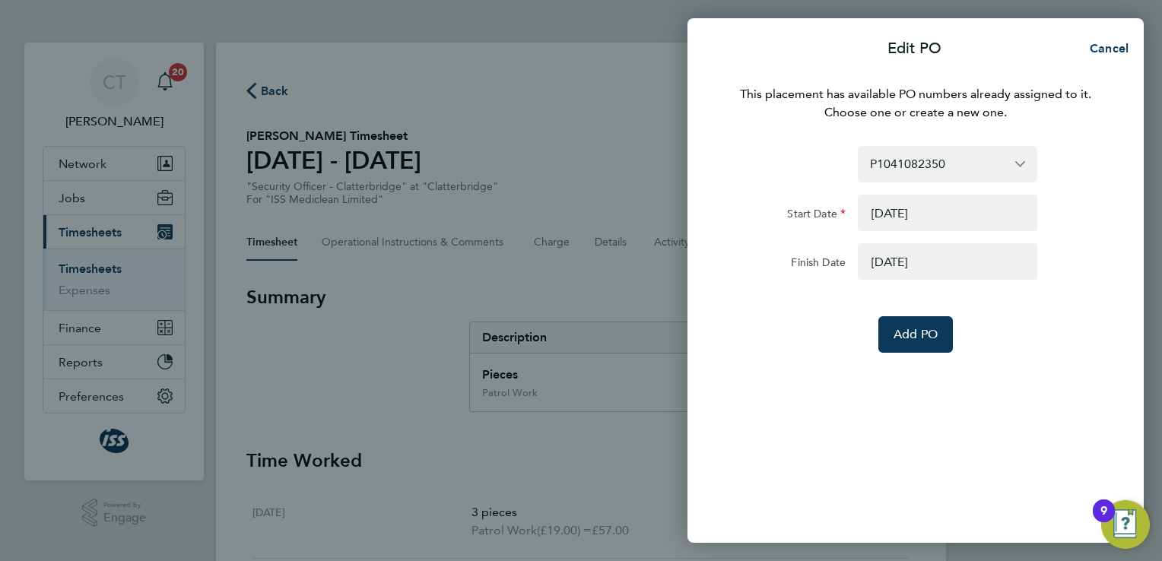
click at [965, 226] on button "button" at bounding box center [947, 213] width 179 height 37
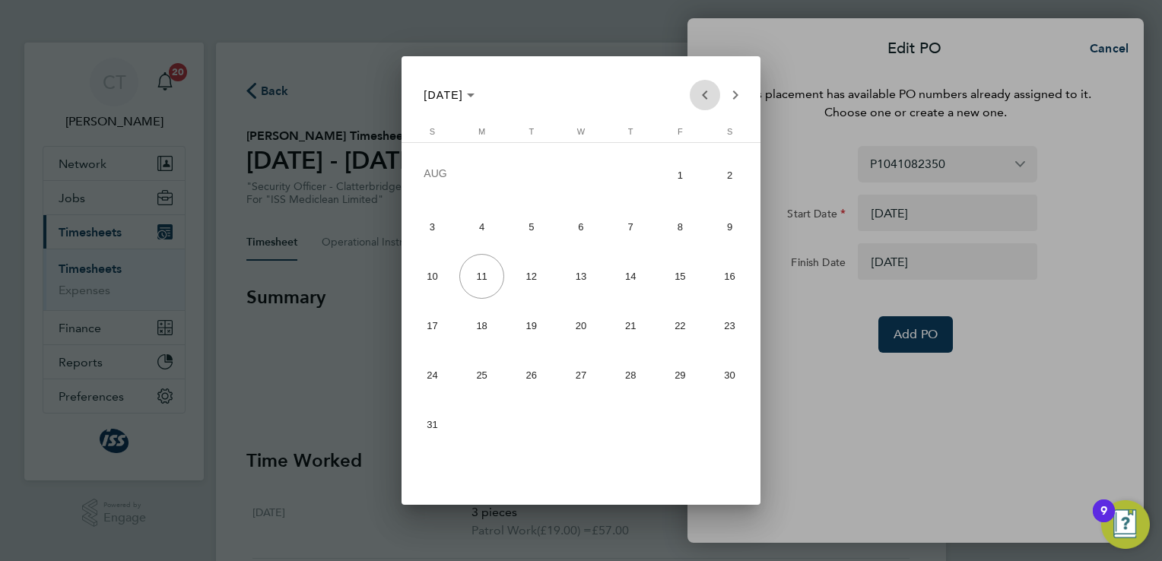
click at [702, 97] on span "Previous month" at bounding box center [705, 95] width 30 height 30
click at [697, 95] on span "Previous month" at bounding box center [705, 95] width 30 height 30
click at [480, 332] on span "19" at bounding box center [481, 325] width 45 height 45
type input "[DATE]"
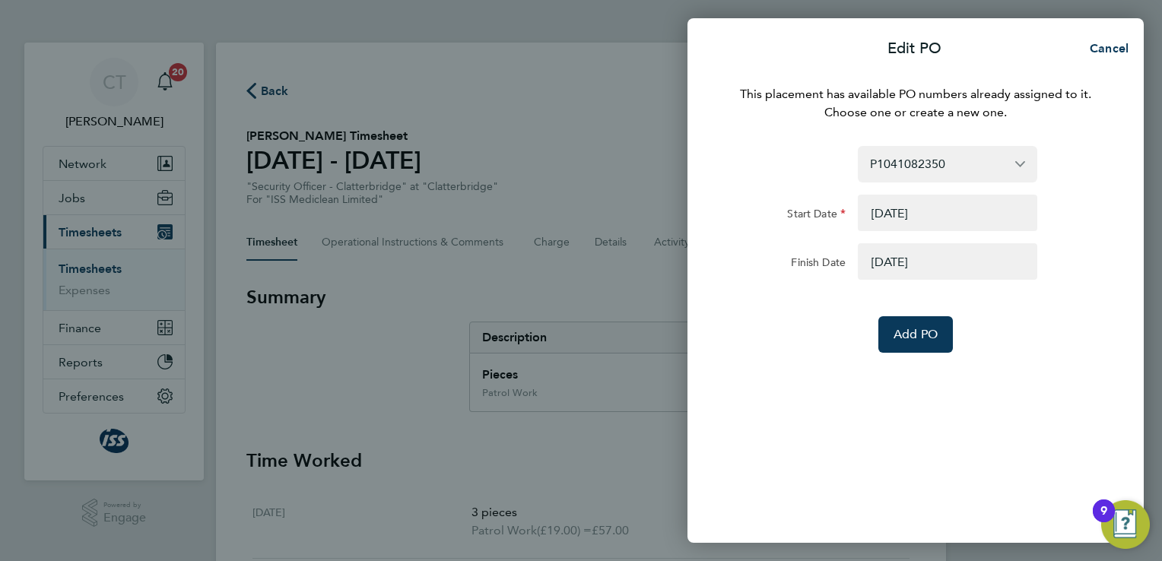
click at [961, 268] on button "button" at bounding box center [947, 261] width 179 height 37
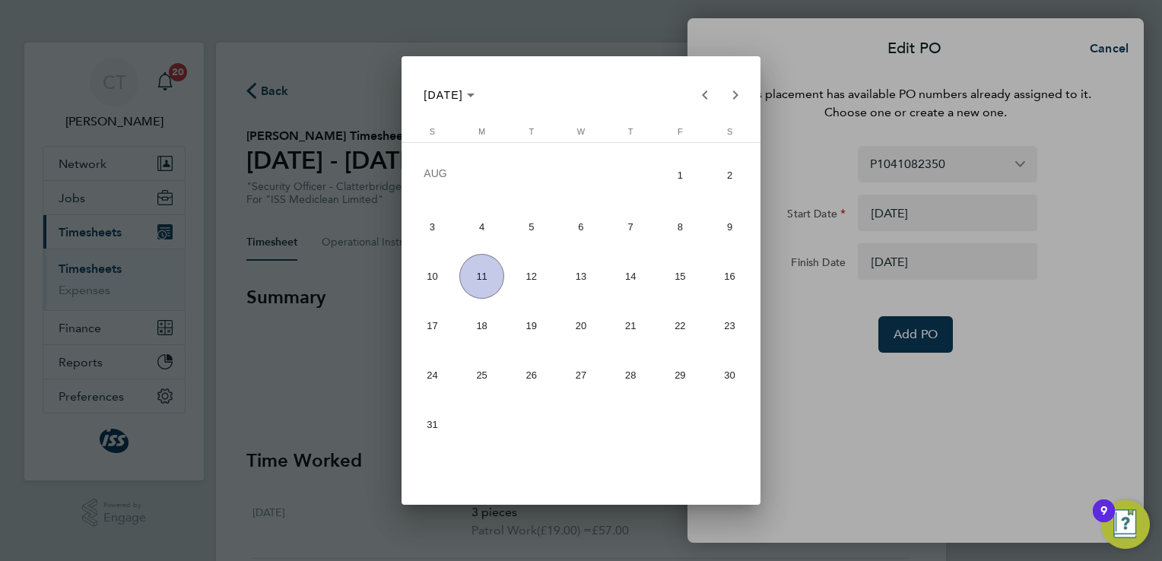
click at [676, 282] on span "15" at bounding box center [680, 276] width 45 height 45
type input "[DATE]"
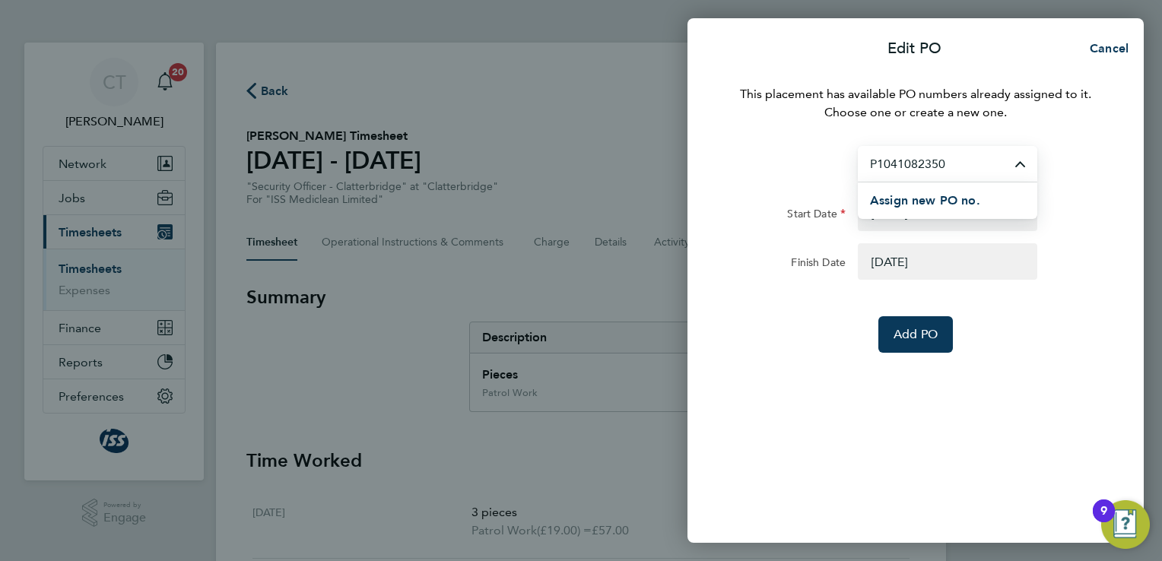
click at [1013, 164] on input "P1041082350" at bounding box center [947, 164] width 179 height 36
type input "P1041109279"
click at [928, 325] on button "Add PO" at bounding box center [915, 334] width 75 height 37
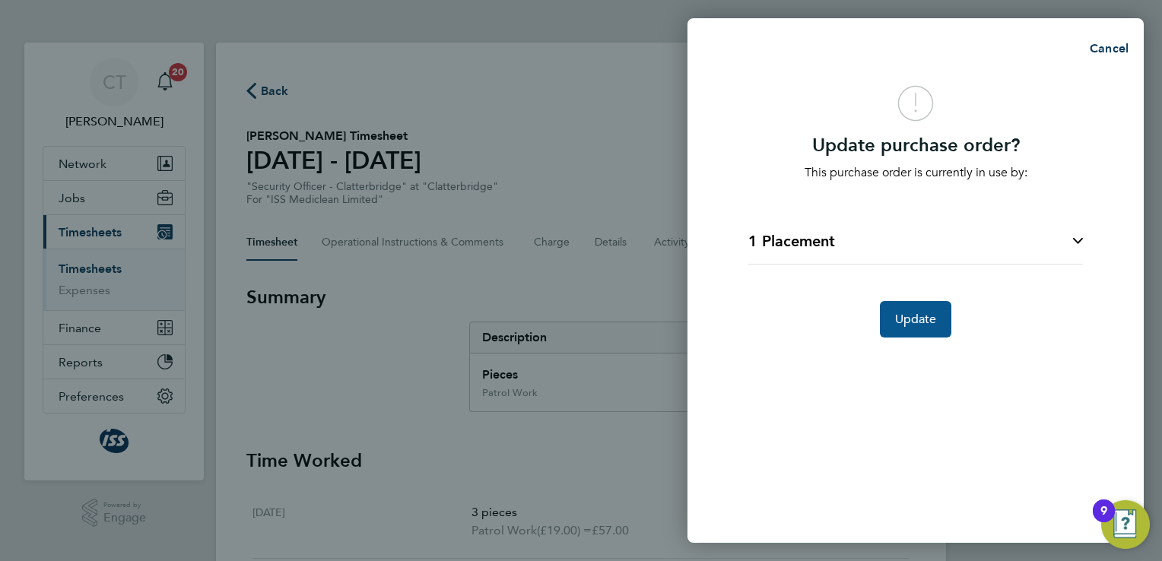
click at [928, 325] on span "Update" at bounding box center [916, 319] width 42 height 15
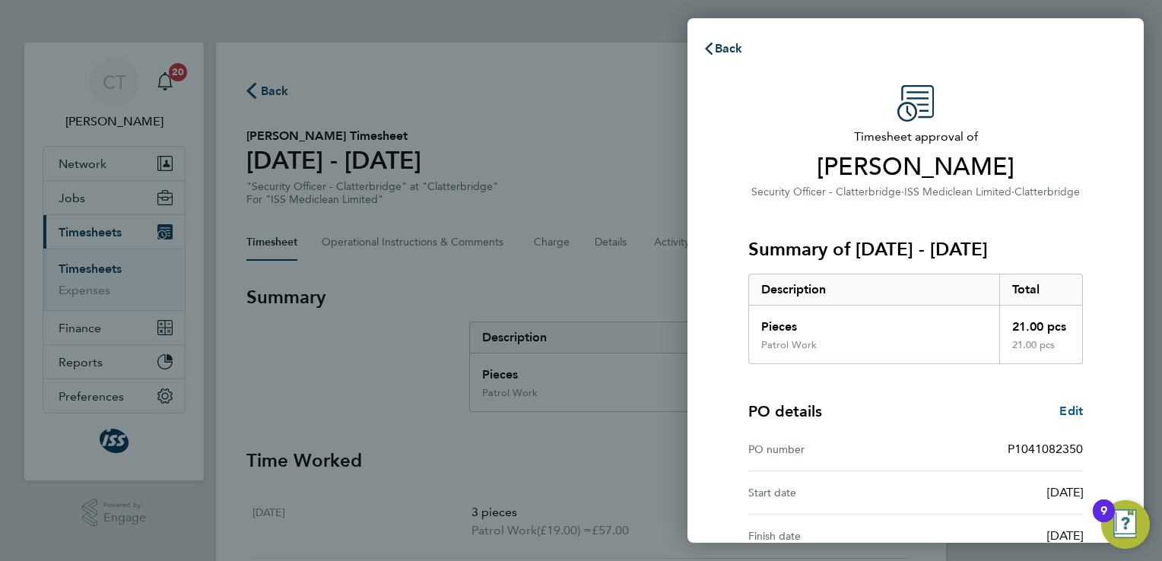
click at [1074, 404] on span "Edit" at bounding box center [1071, 411] width 24 height 14
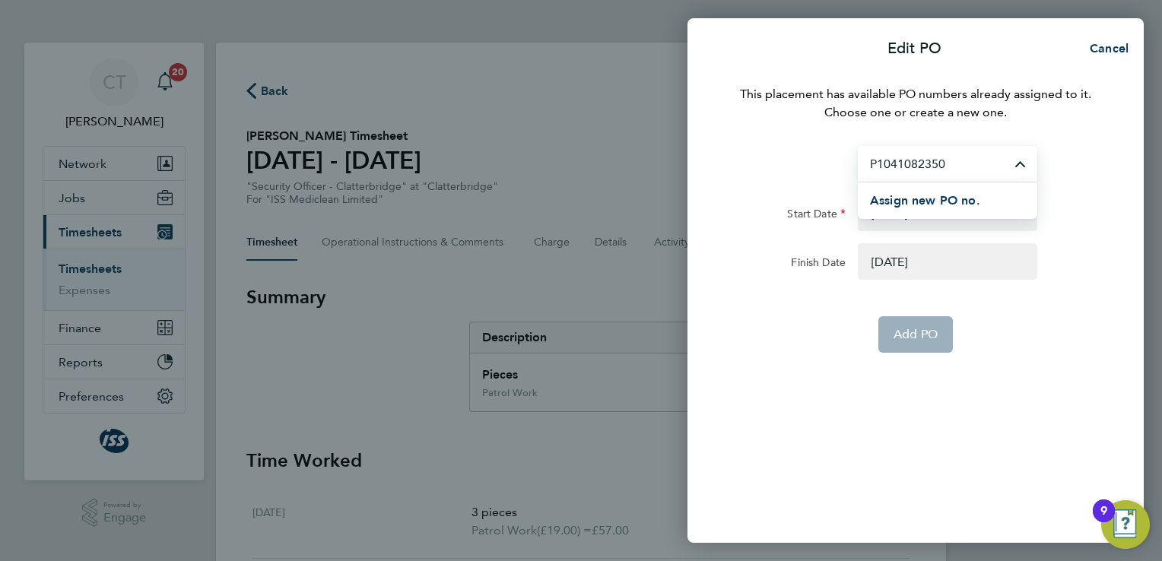
click at [1019, 170] on input "P1041082350" at bounding box center [947, 164] width 179 height 36
click at [941, 205] on span "Assign new PO no." at bounding box center [925, 200] width 110 height 14
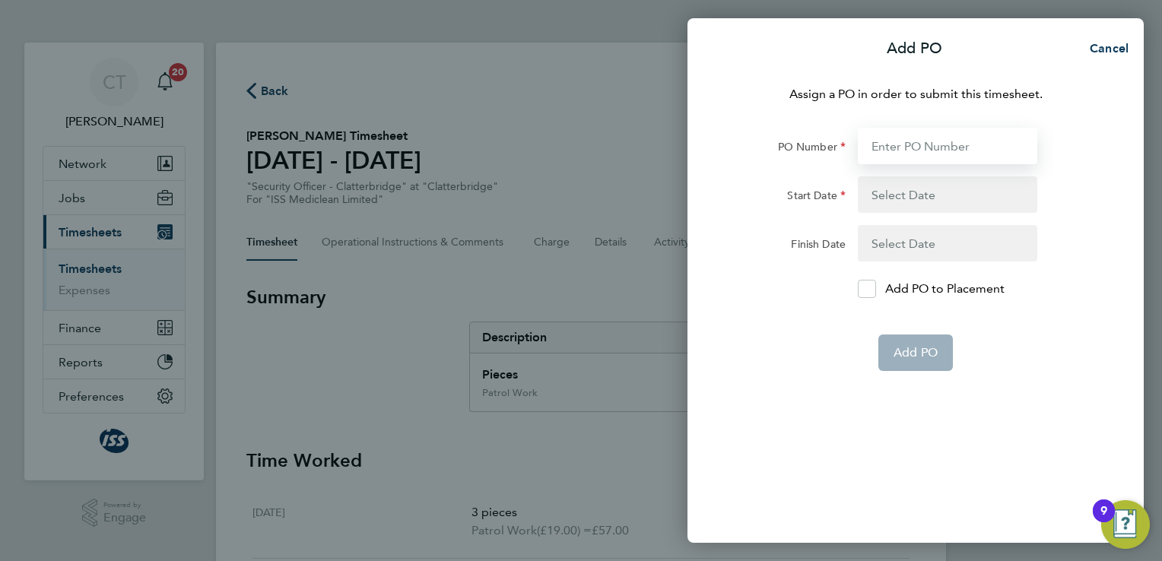
click at [915, 151] on input "PO Number" at bounding box center [947, 146] width 179 height 37
click at [920, 198] on button "button" at bounding box center [947, 194] width 179 height 37
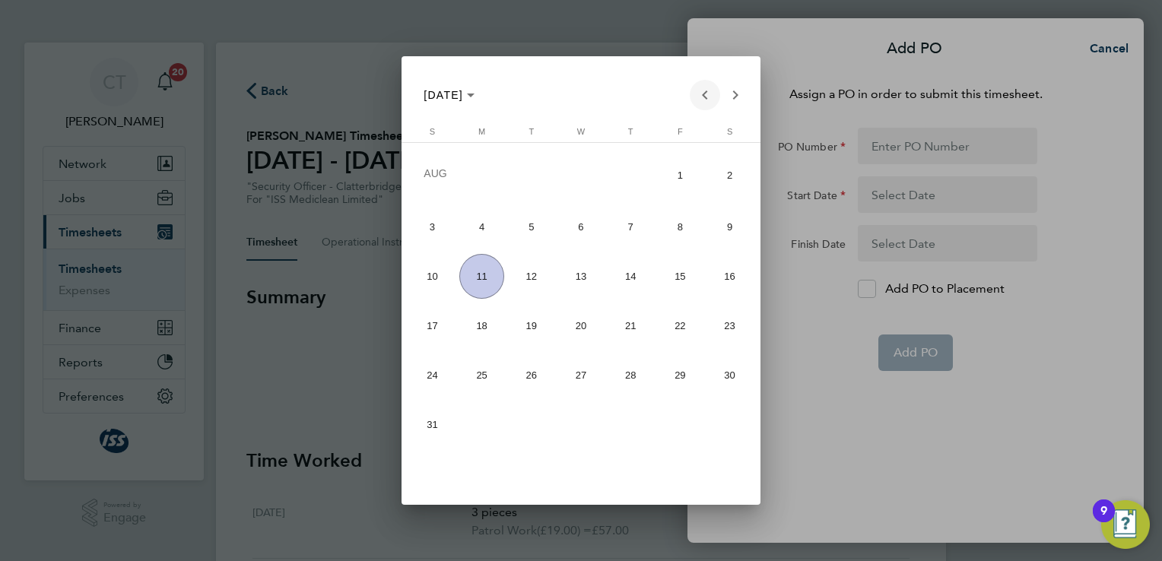
click at [703, 95] on span "Previous month" at bounding box center [705, 95] width 30 height 30
click at [478, 321] on span "19" at bounding box center [481, 325] width 45 height 45
type input "[DATE]"
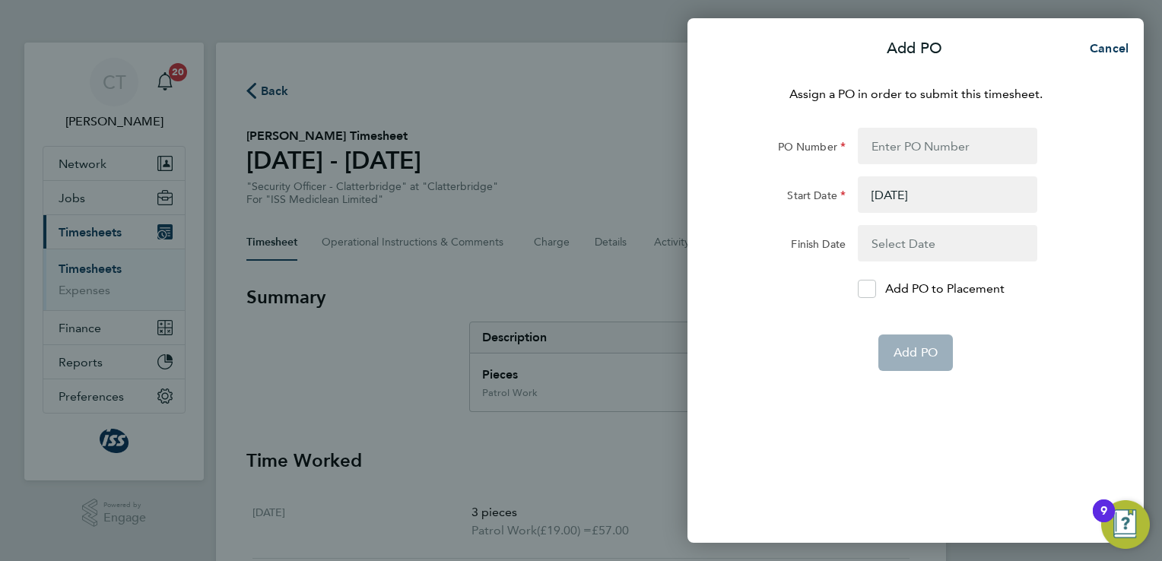
click at [929, 242] on button "button" at bounding box center [947, 243] width 179 height 37
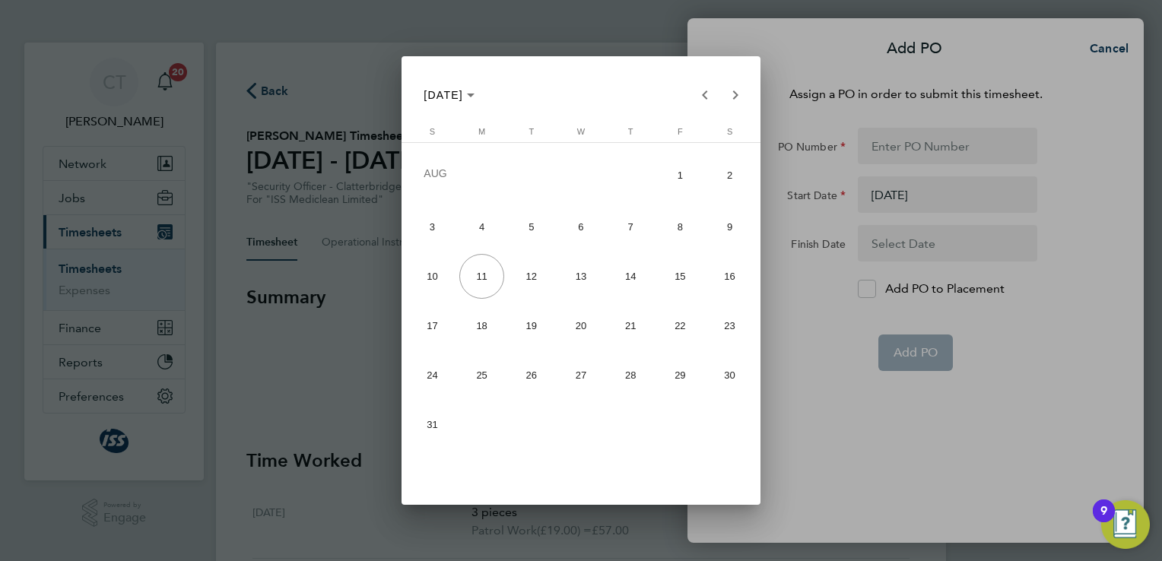
click at [676, 271] on span "15" at bounding box center [680, 276] width 45 height 45
type input "[DATE]"
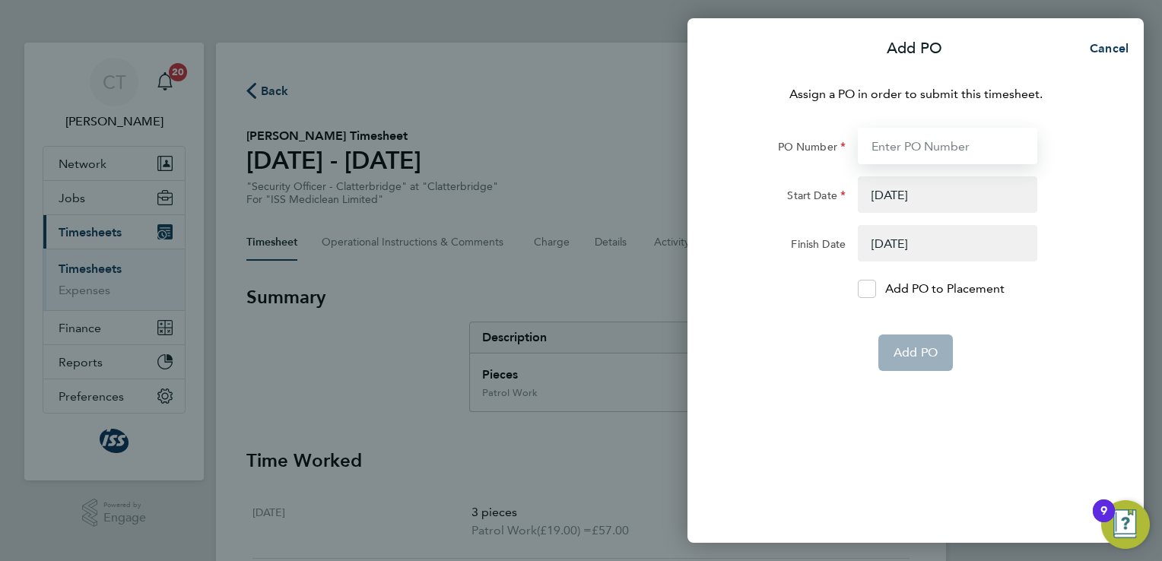
click at [909, 151] on input "PO Number" at bounding box center [947, 146] width 179 height 37
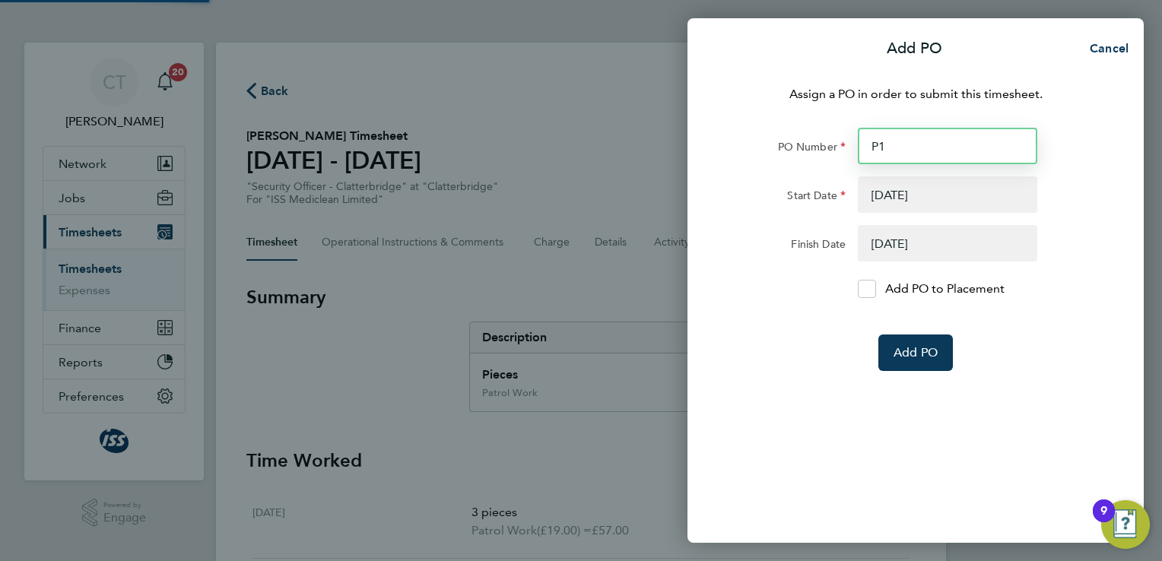
type input "P11"
type input "P110"
type input "P104110"
type input "927"
type input "P10"
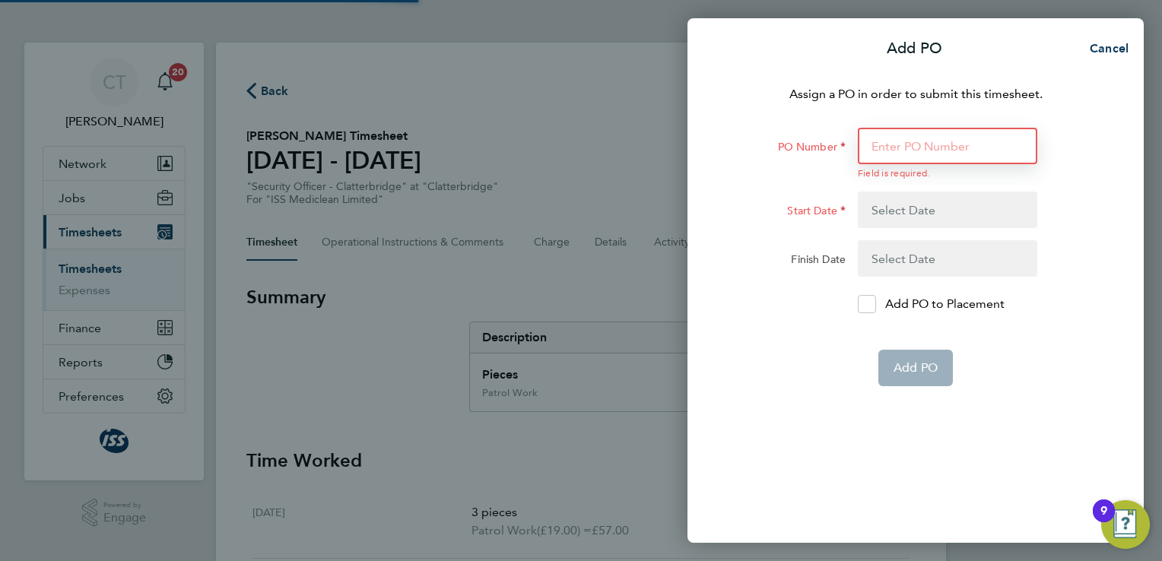
type input "4"
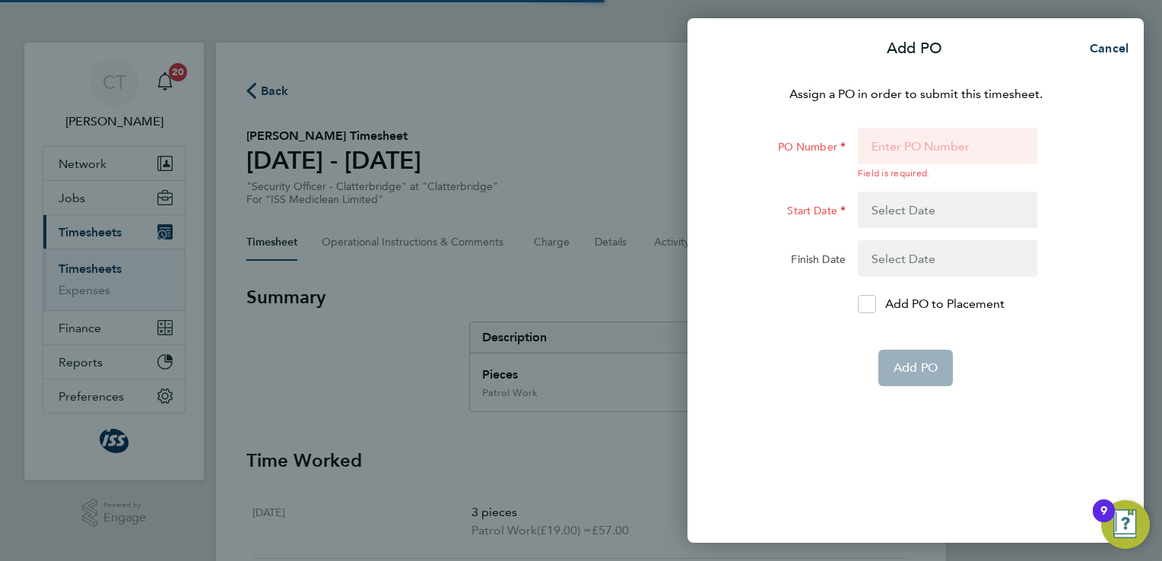
click at [926, 211] on button "button" at bounding box center [947, 210] width 179 height 37
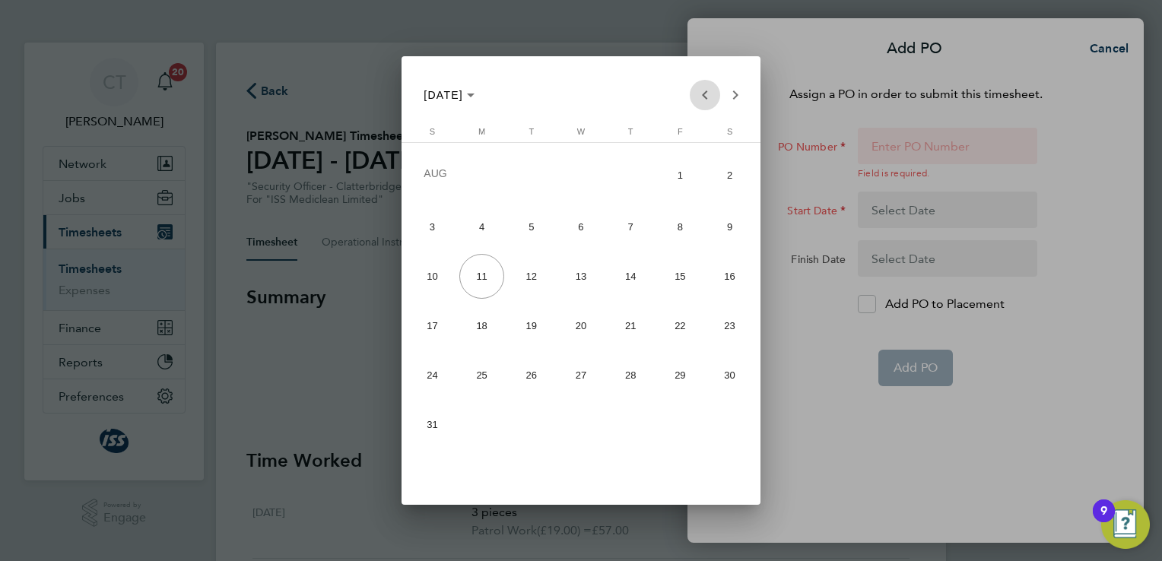
click at [702, 97] on span "Previous month" at bounding box center [705, 95] width 30 height 30
click at [703, 97] on span "Previous month" at bounding box center [705, 95] width 30 height 30
click at [480, 324] on span "19" at bounding box center [481, 325] width 45 height 45
type input "[DATE]"
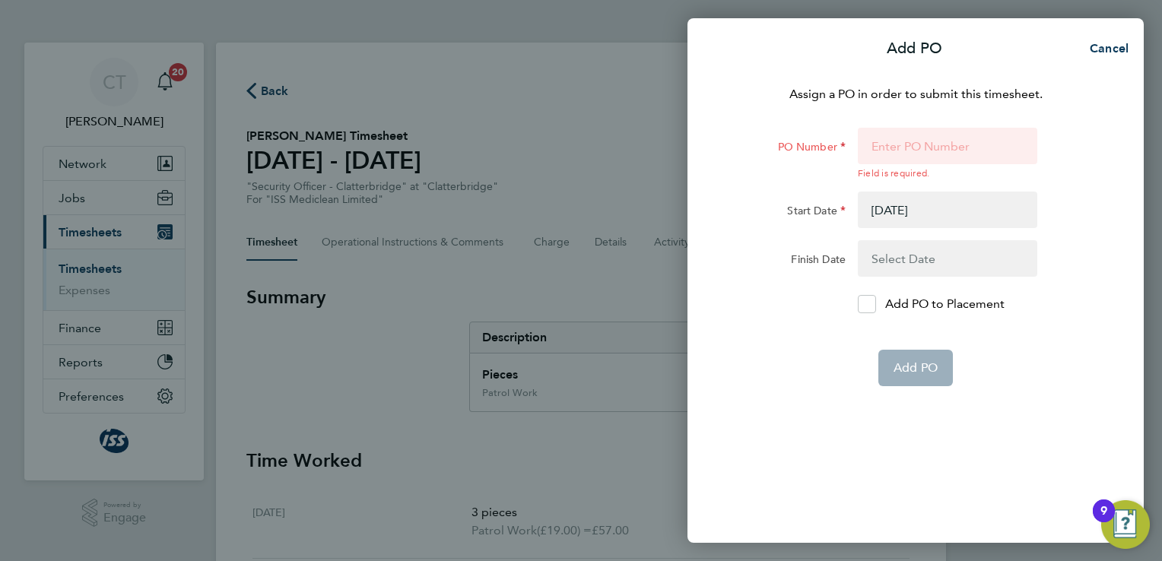
click at [891, 260] on button "button" at bounding box center [947, 258] width 179 height 37
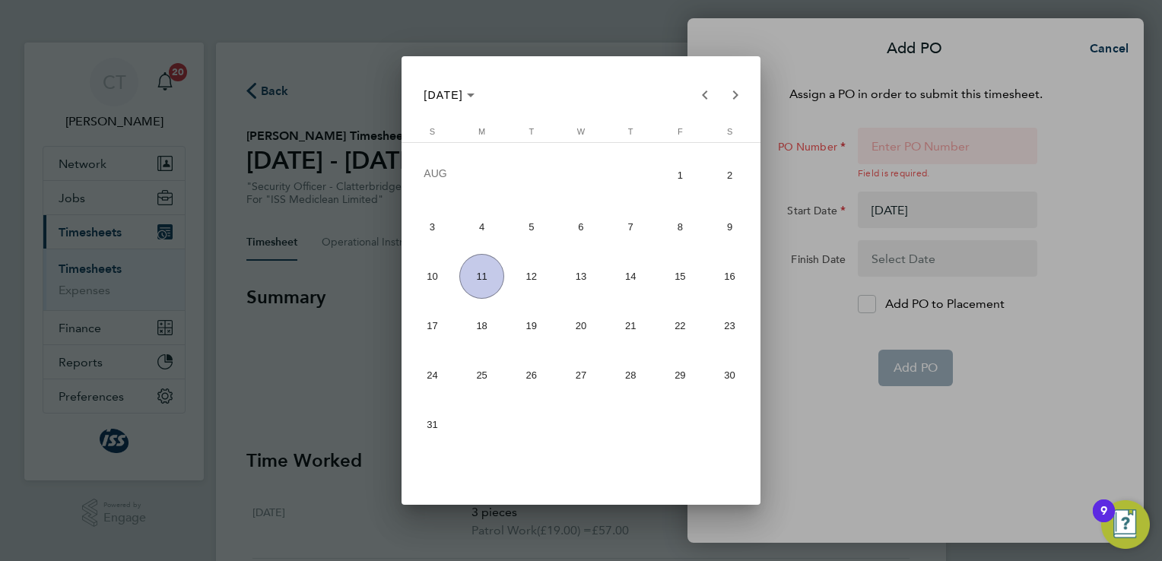
click at [678, 274] on span "15" at bounding box center [680, 276] width 45 height 45
type input "[DATE]"
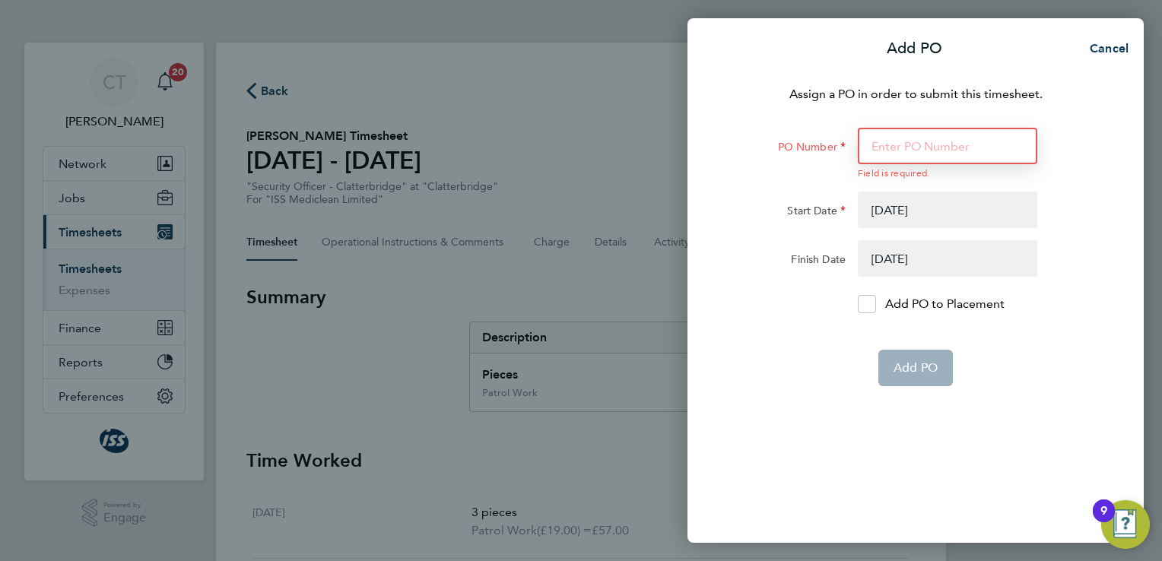
click at [912, 154] on input "PO Number" at bounding box center [947, 146] width 179 height 37
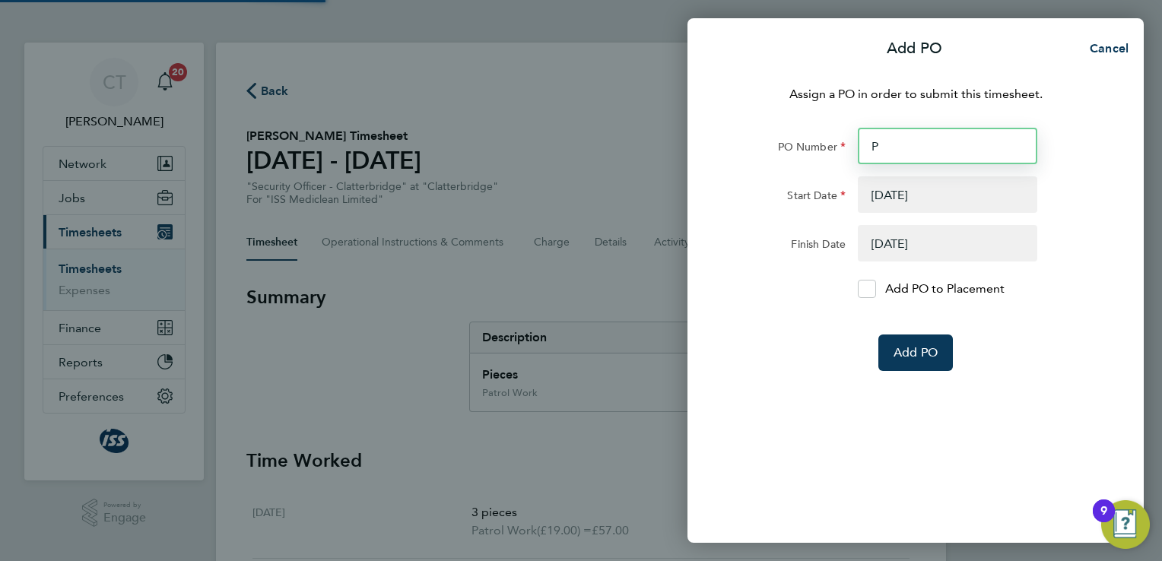
type input "P1"
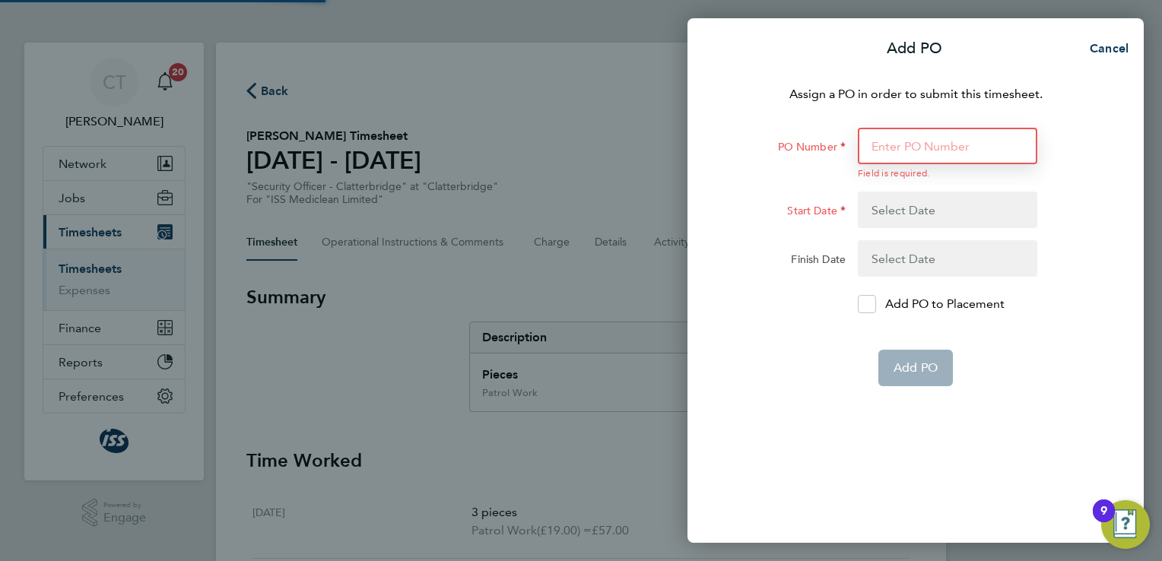
type input "0"
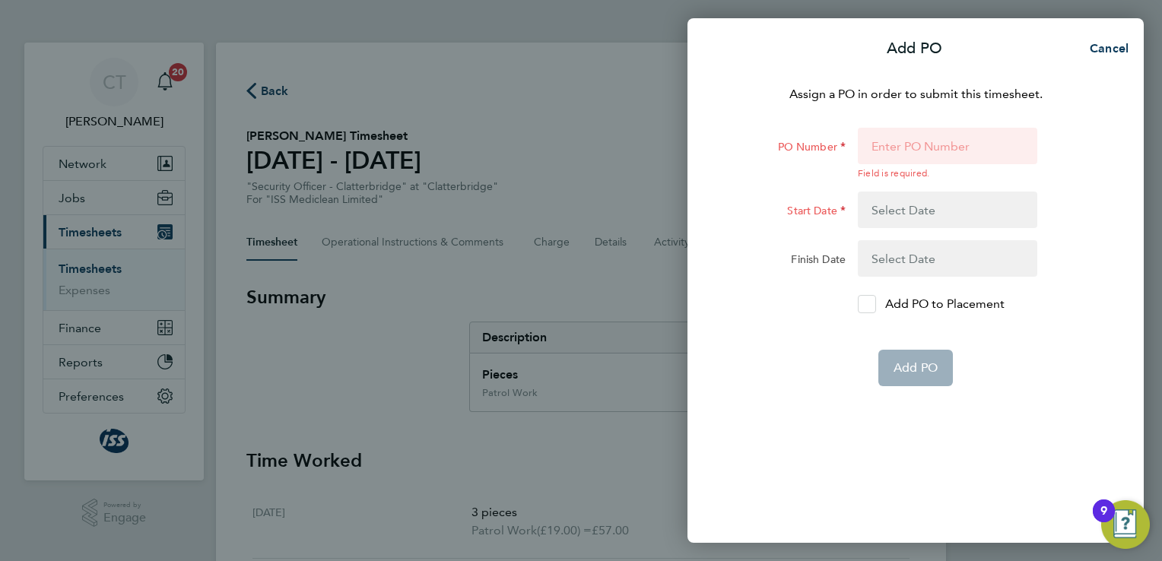
click at [865, 300] on icon at bounding box center [866, 305] width 11 height 10
click at [872, 304] on input "Add PO to Placement" at bounding box center [872, 304] width 0 height 0
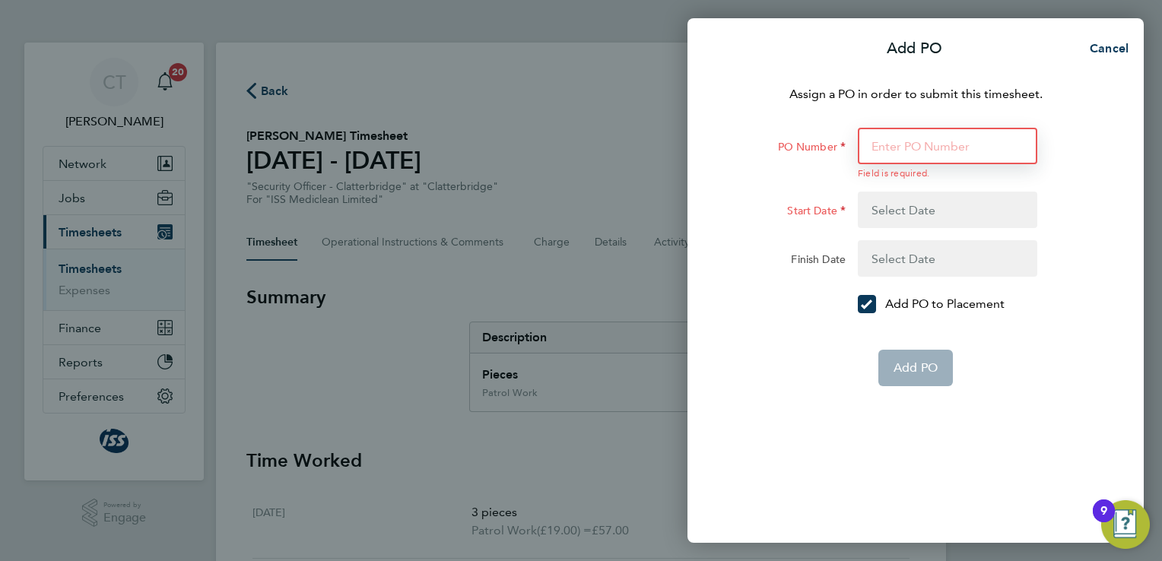
click at [881, 148] on input "PO Number" at bounding box center [947, 146] width 179 height 37
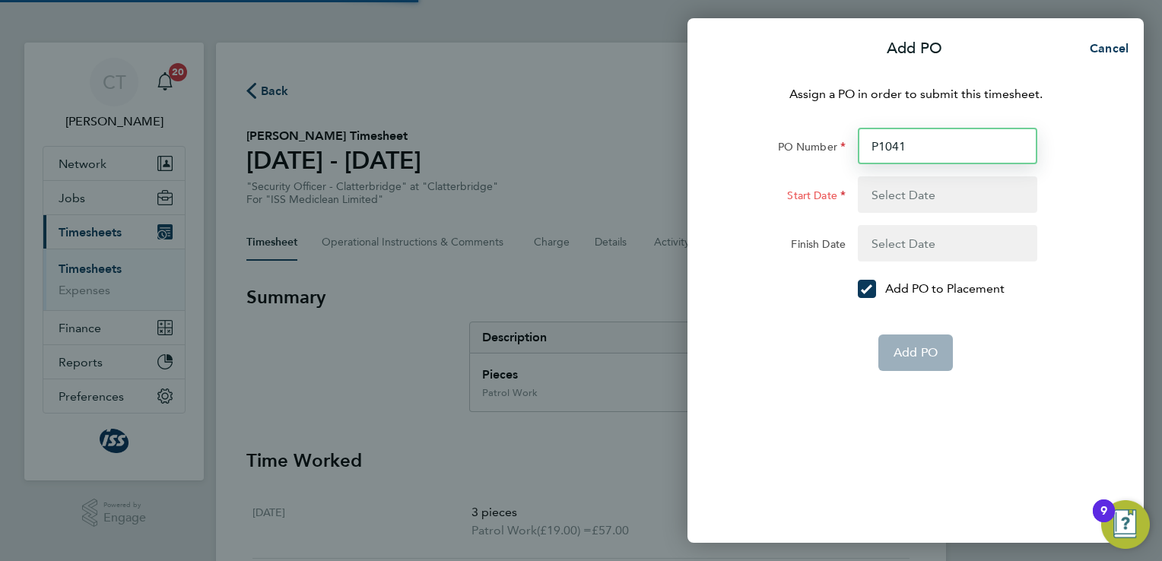
type input "P10411"
type input "0"
type input "P10411"
type input "0"
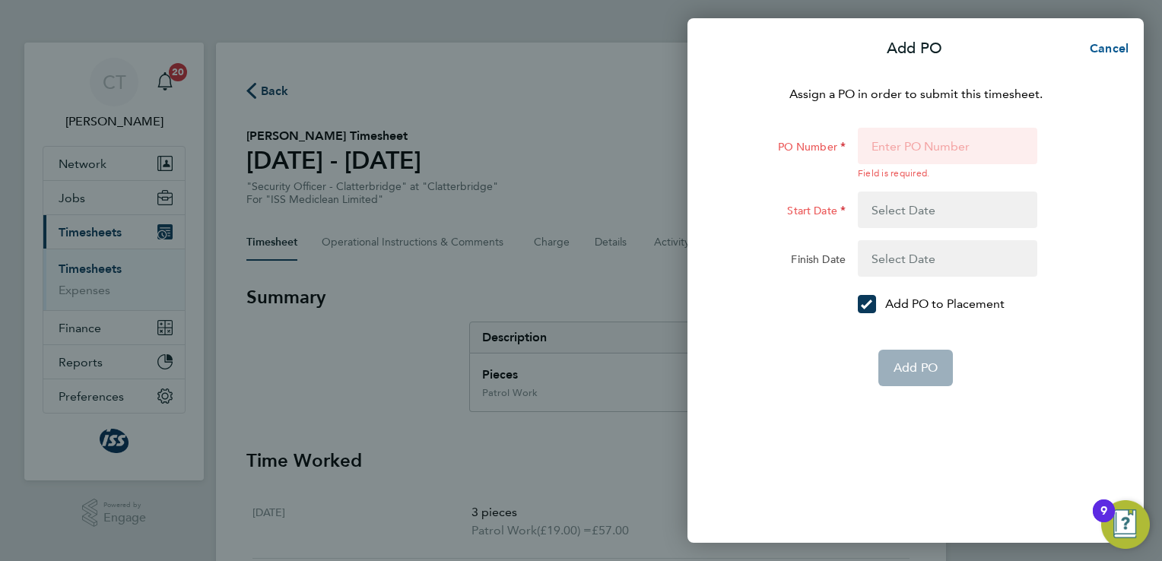
click at [1106, 46] on span "Cancel" at bounding box center [1106, 48] width 43 height 14
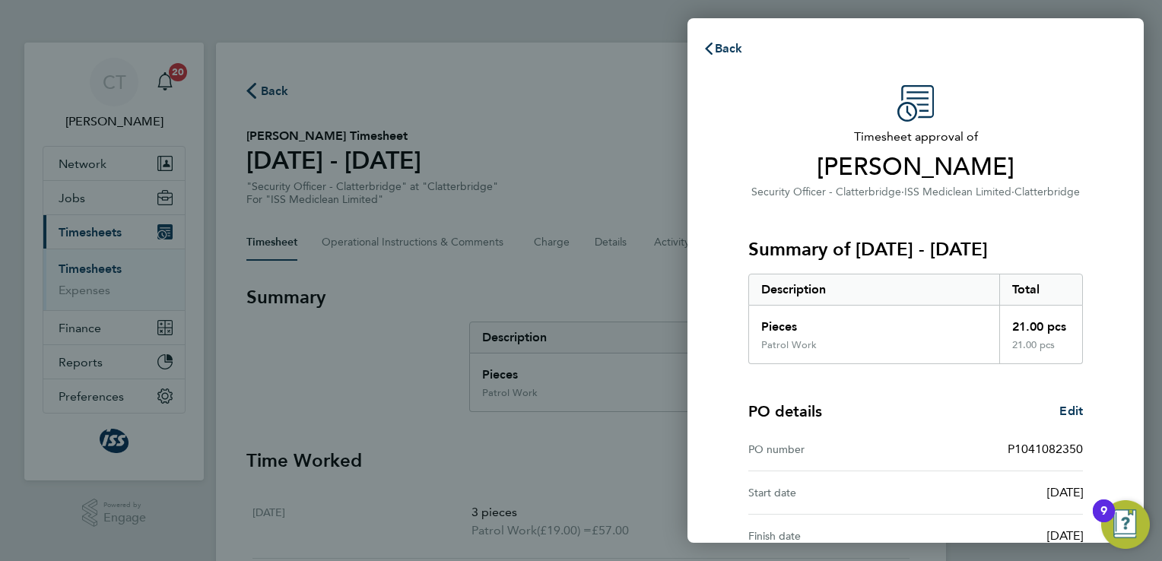
click at [1106, 299] on div "Timesheet approval of [PERSON_NAME] Security Officer - Clatterbridge · ISS Medi…" at bounding box center [915, 388] width 456 height 643
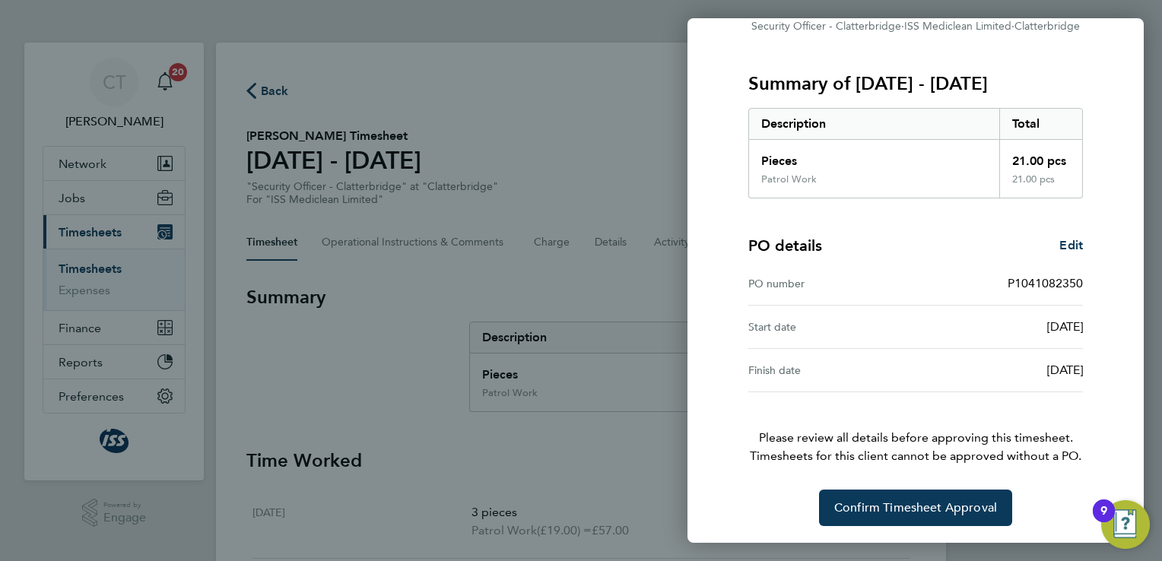
scroll to position [135, 0]
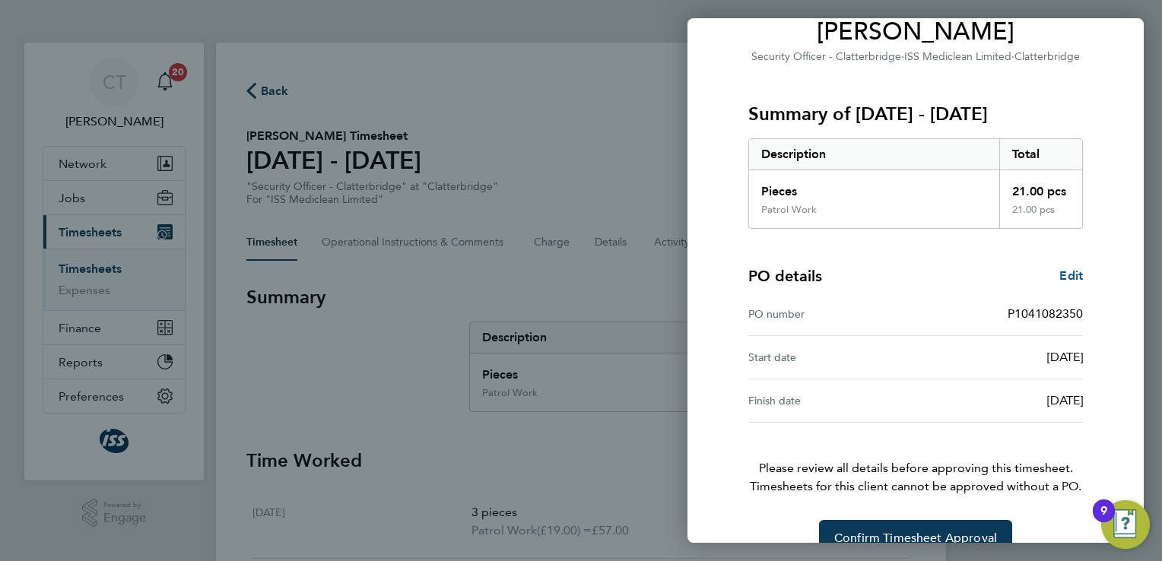
click at [1070, 274] on span "Edit" at bounding box center [1071, 275] width 24 height 14
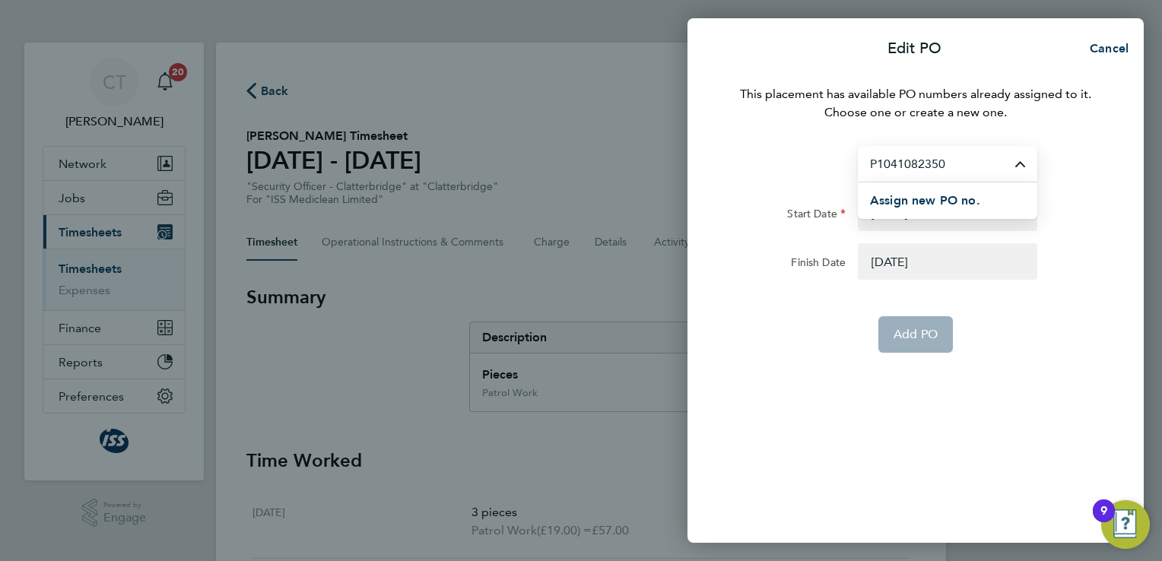
click at [967, 171] on input "P1041082350" at bounding box center [947, 164] width 179 height 36
click at [925, 342] on app-form-button "Add PO" at bounding box center [915, 334] width 75 height 37
type input "P1041082350"
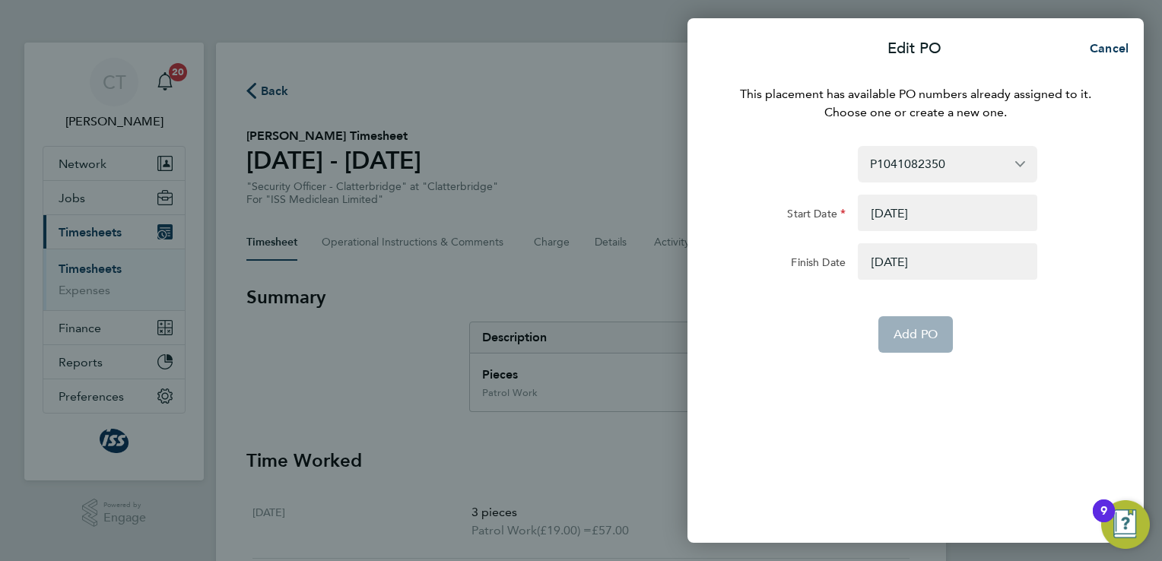
click at [925, 342] on app-form-button "Add PO" at bounding box center [915, 334] width 75 height 37
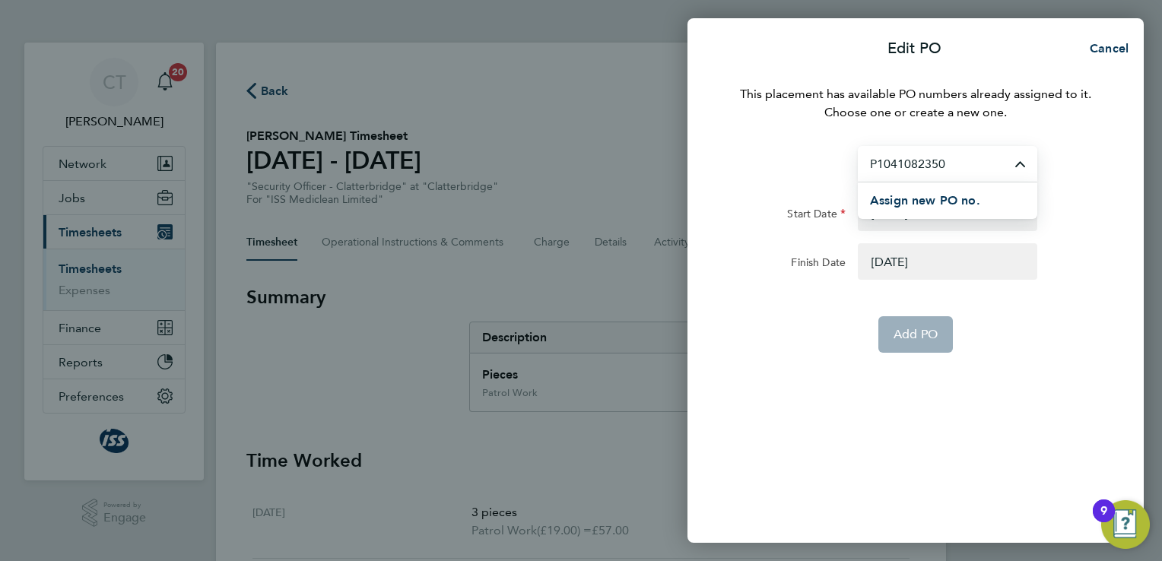
click at [955, 168] on input "P1041082350" at bounding box center [947, 164] width 179 height 36
click at [953, 184] on div "Assign new PO no." at bounding box center [953, 201] width 167 height 37
click at [957, 205] on span "Assign new PO no." at bounding box center [925, 200] width 110 height 14
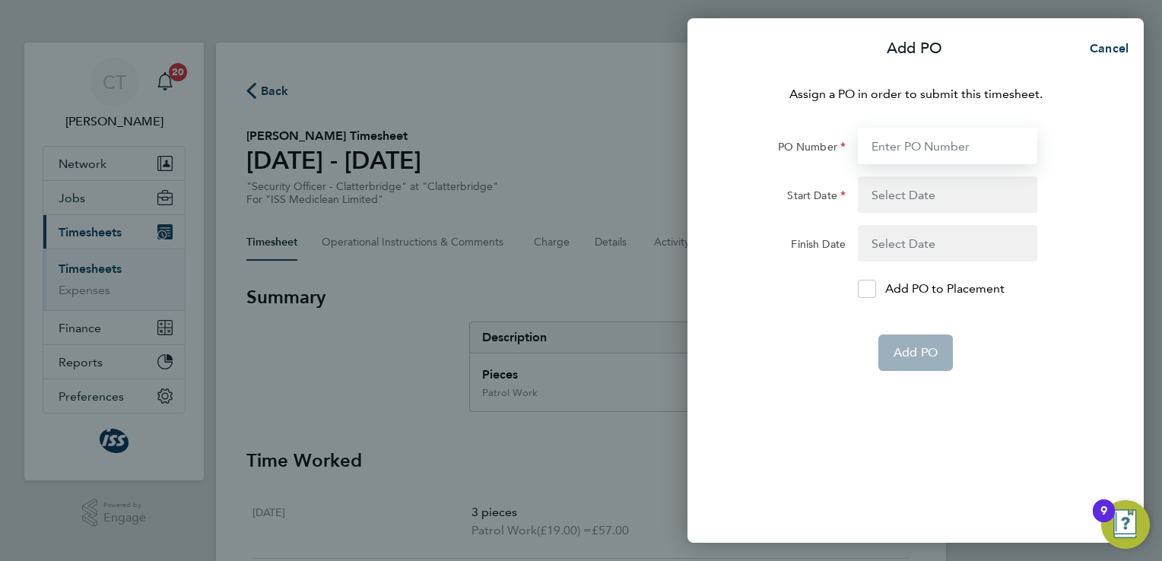
click at [932, 148] on input "PO Number" at bounding box center [947, 146] width 179 height 37
type input "P1041109279"
click at [946, 214] on form "PO Number P1041109279 Start Date Finish Date Add PO to Placement Add PO" at bounding box center [915, 249] width 371 height 243
click at [919, 201] on button "button" at bounding box center [947, 194] width 179 height 37
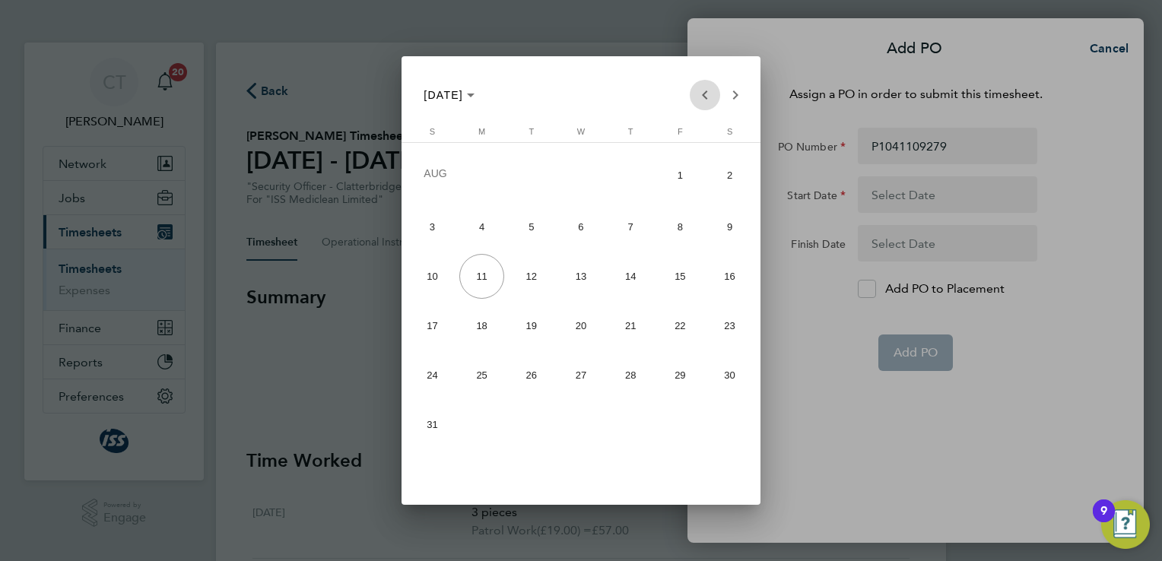
click at [703, 94] on span "Previous month" at bounding box center [705, 95] width 30 height 30
click at [703, 95] on span "Previous month" at bounding box center [705, 95] width 30 height 30
click at [480, 325] on span "19" at bounding box center [481, 325] width 45 height 45
type input "[DATE]"
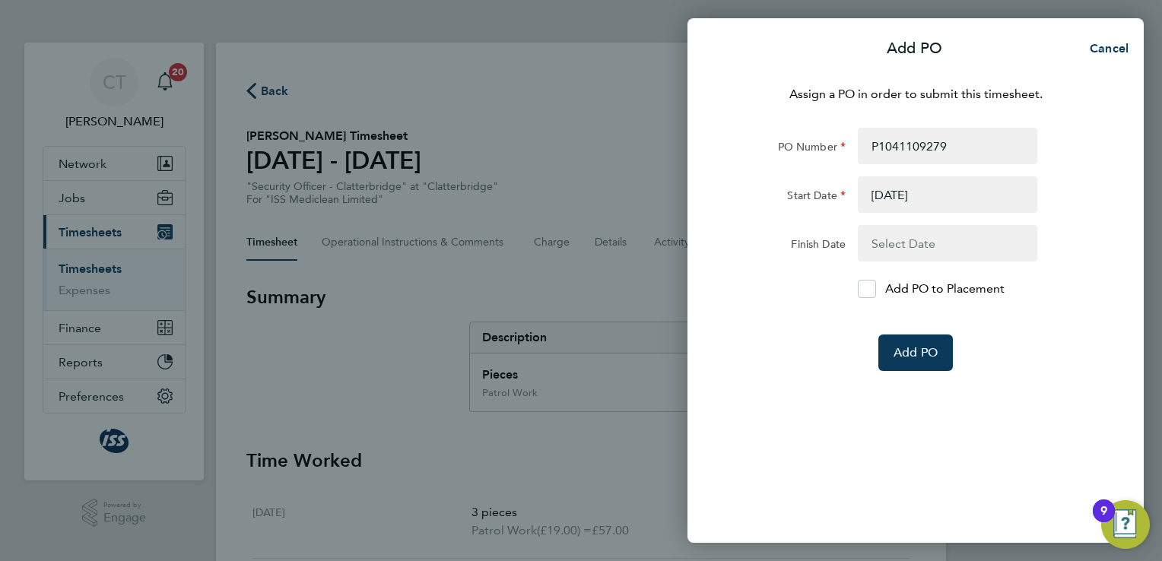
click at [910, 237] on button "button" at bounding box center [947, 243] width 179 height 37
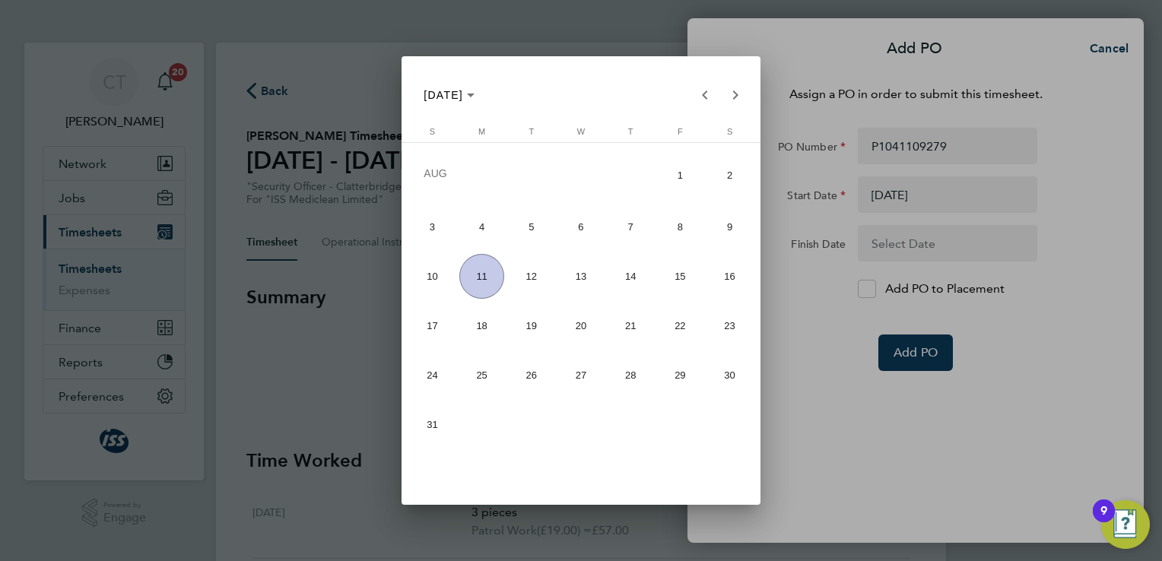
click at [688, 288] on span "15" at bounding box center [680, 276] width 45 height 45
type input "[DATE]"
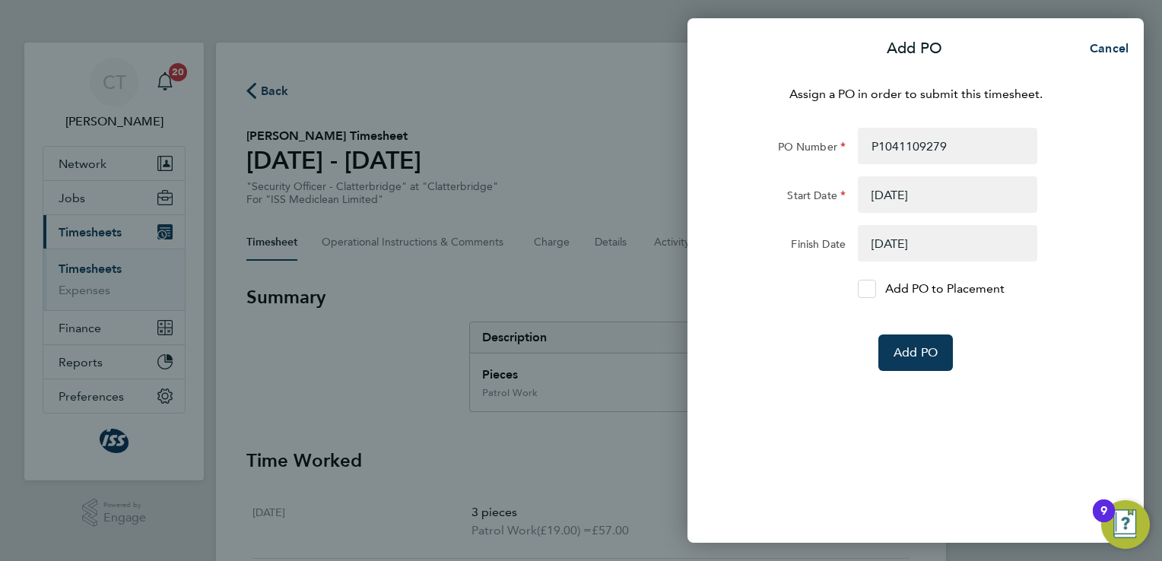
click at [866, 291] on icon at bounding box center [867, 289] width 11 height 10
click at [872, 289] on input "Add PO to Placement" at bounding box center [872, 289] width 0 height 0
click at [910, 349] on span "Add PO" at bounding box center [916, 352] width 44 height 15
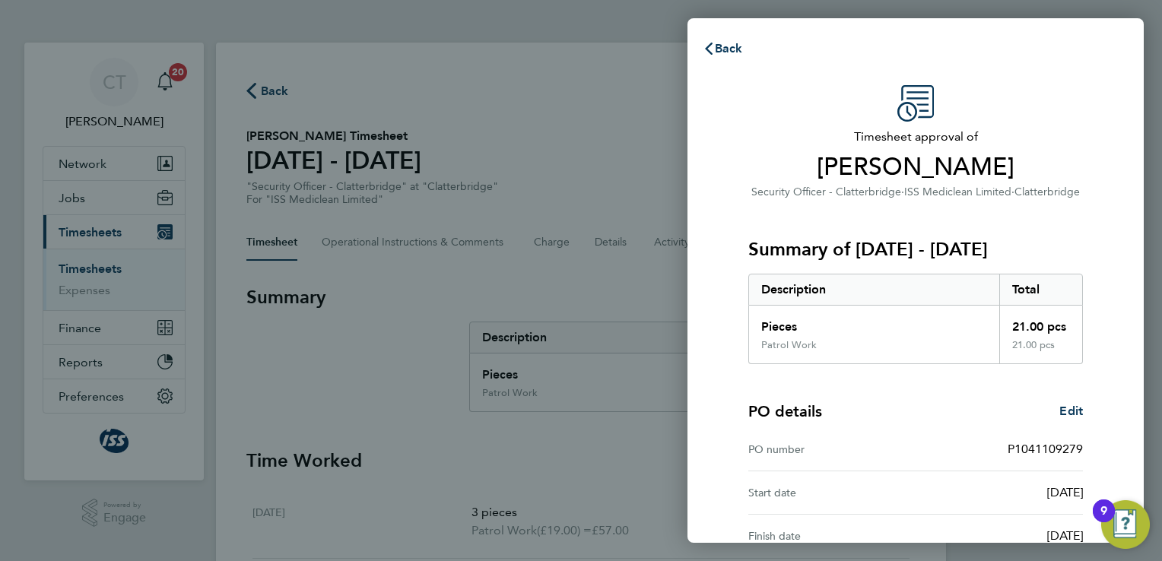
click at [1043, 186] on span "Clatterbridge" at bounding box center [1046, 192] width 65 height 13
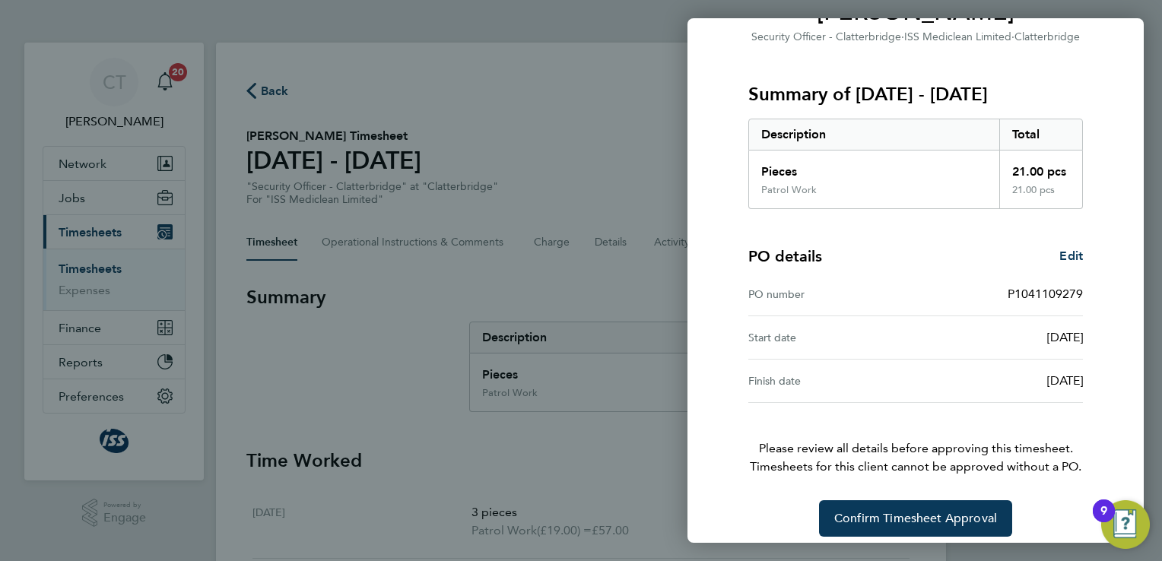
scroll to position [166, 0]
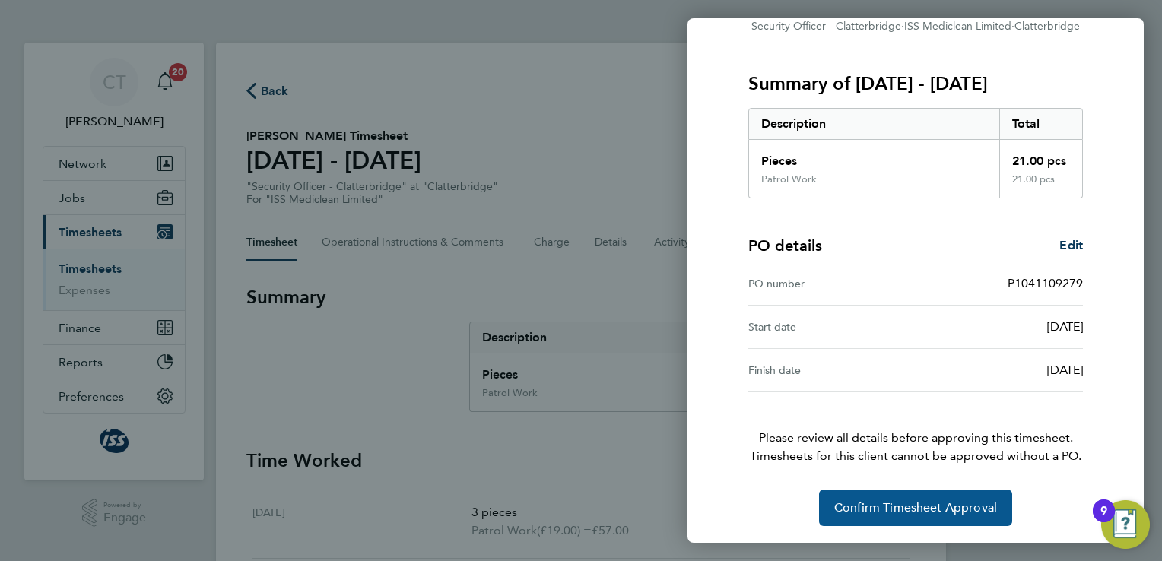
click at [949, 511] on span "Confirm Timesheet Approval" at bounding box center [915, 507] width 163 height 15
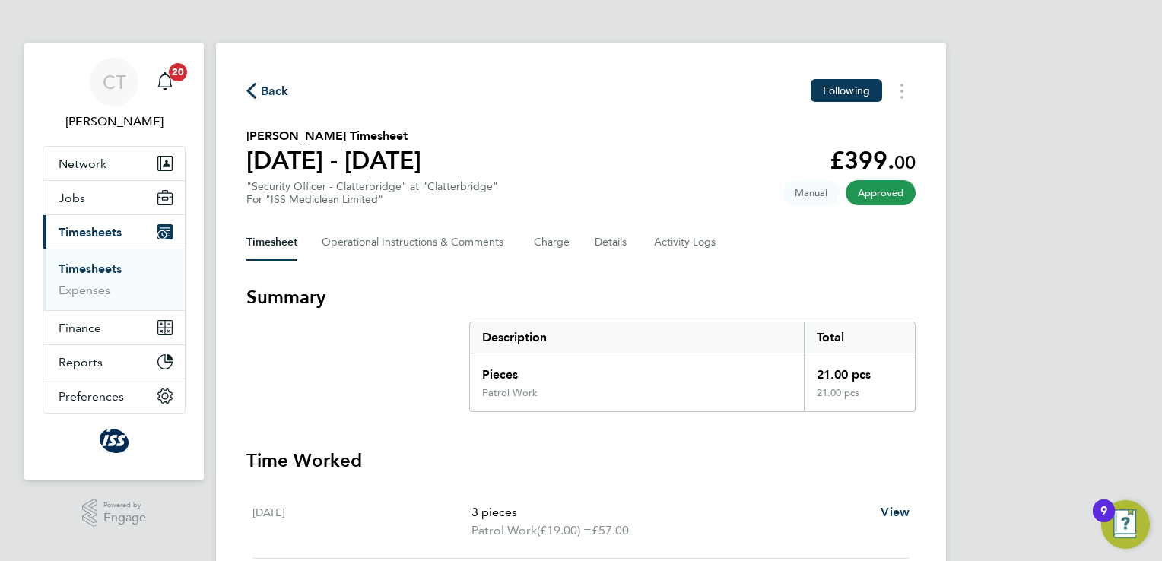
click at [251, 93] on icon "button" at bounding box center [251, 91] width 10 height 16
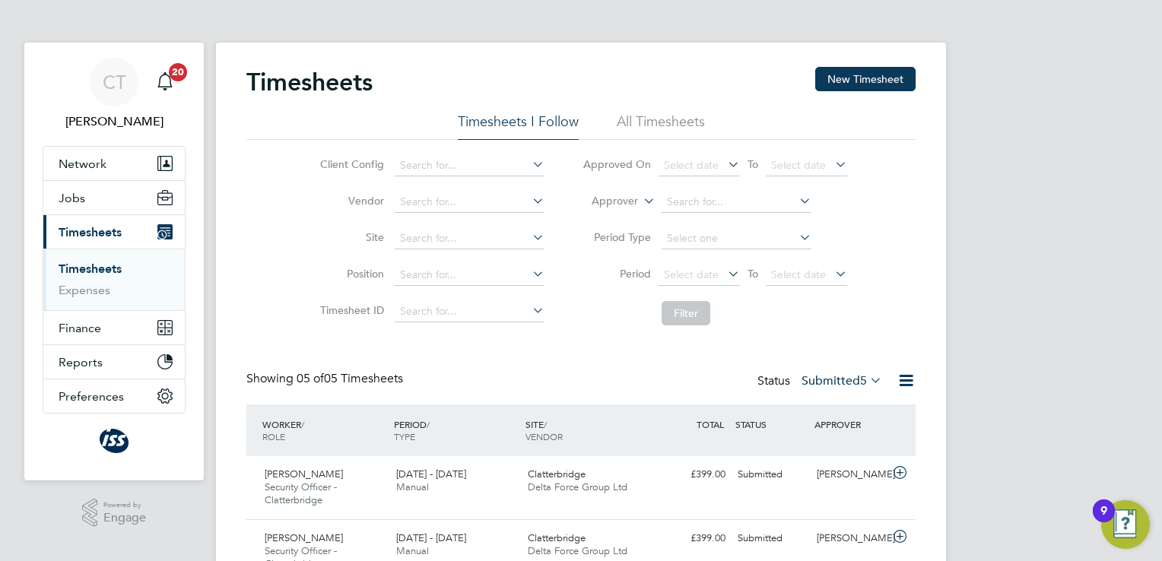
click at [94, 277] on li "Timesheets" at bounding box center [116, 272] width 114 height 21
click at [94, 268] on link "Timesheets" at bounding box center [90, 269] width 63 height 14
click at [837, 477] on div "[PERSON_NAME]" at bounding box center [850, 474] width 79 height 25
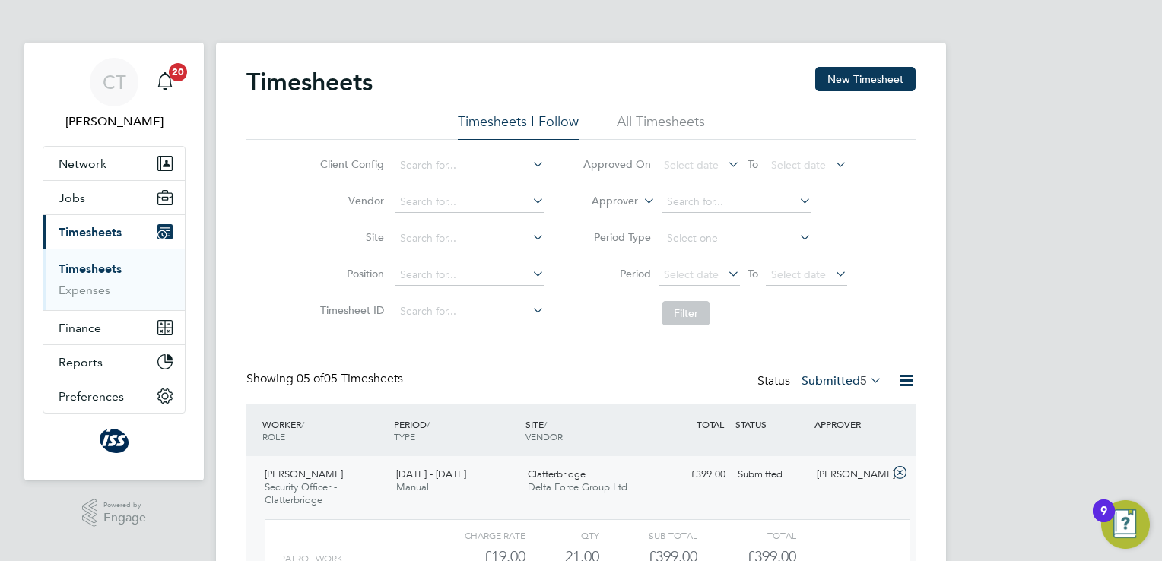
click at [1019, 338] on div "CT Chris Tudor-Jones Notifications 20 Applications: Network Sites Workers Jobs …" at bounding box center [581, 485] width 1162 height 970
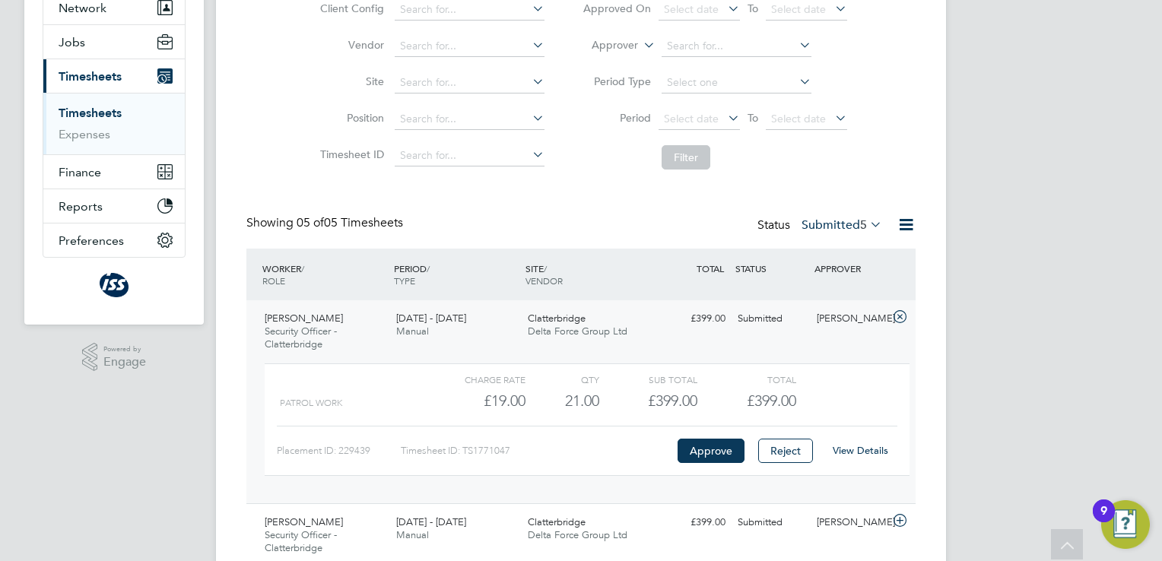
scroll to position [183, 0]
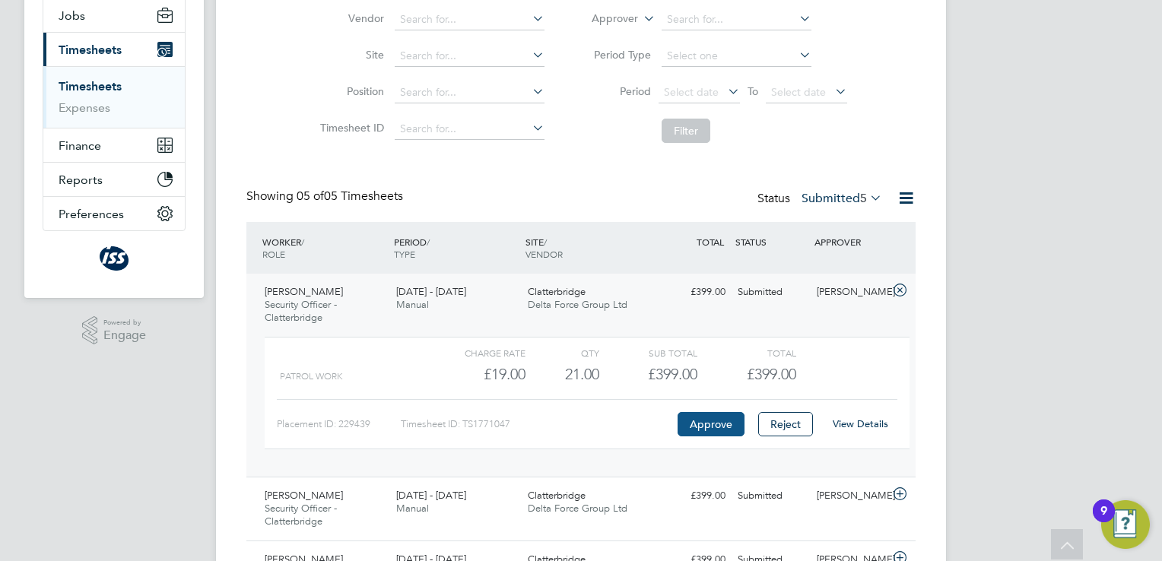
click at [717, 422] on button "Approve" at bounding box center [711, 424] width 67 height 24
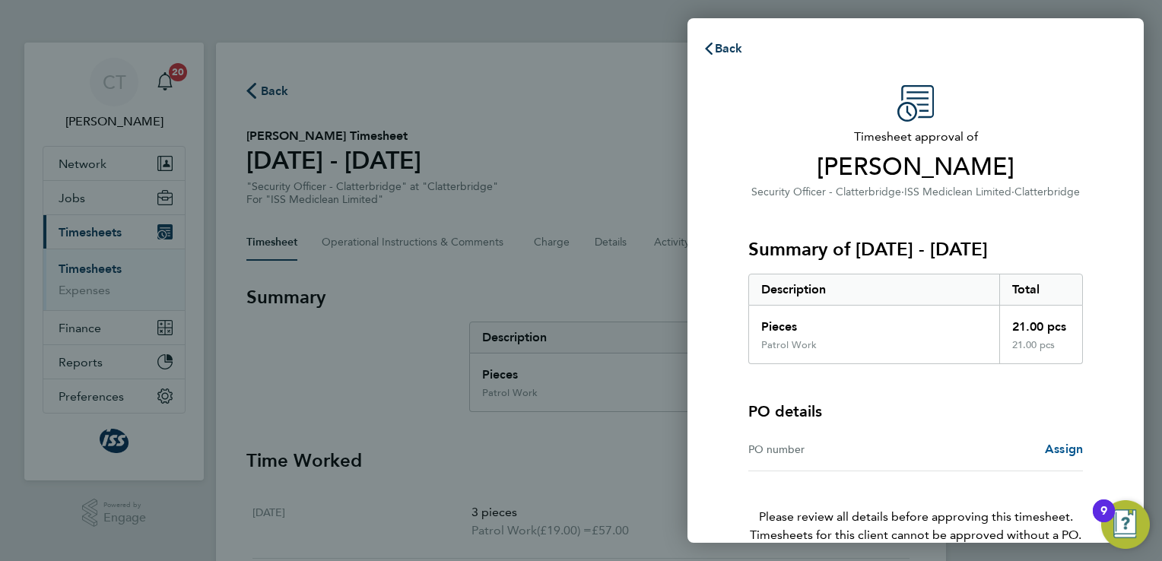
click at [1065, 443] on span "Assign" at bounding box center [1064, 449] width 38 height 14
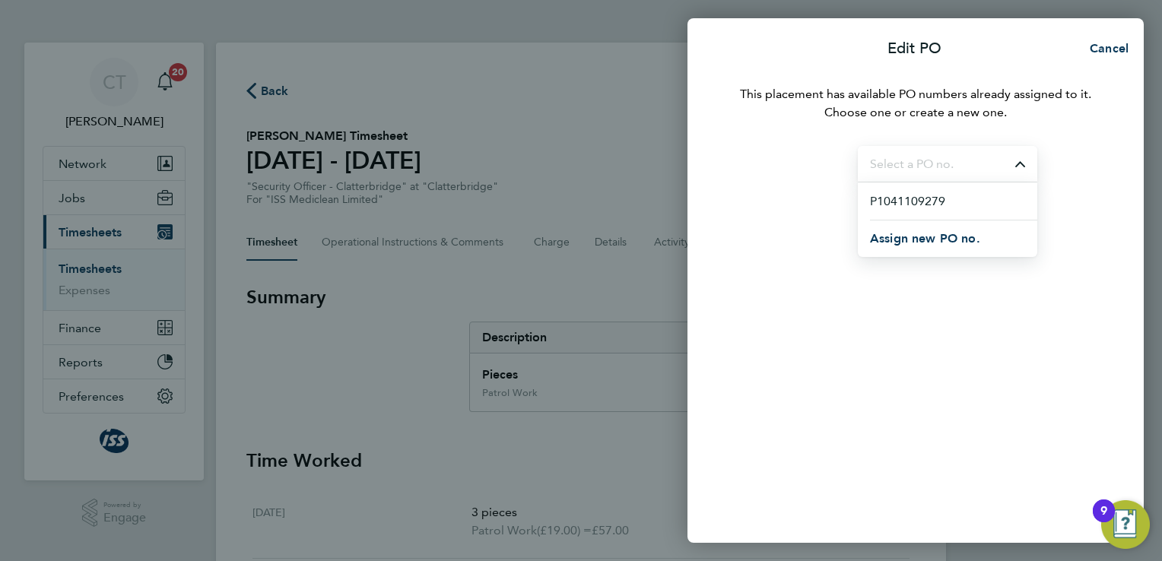
click at [985, 163] on input "Select purchase order" at bounding box center [947, 164] width 179 height 36
click at [925, 203] on span "P1041109279" at bounding box center [907, 201] width 75 height 18
type input "P1041109279"
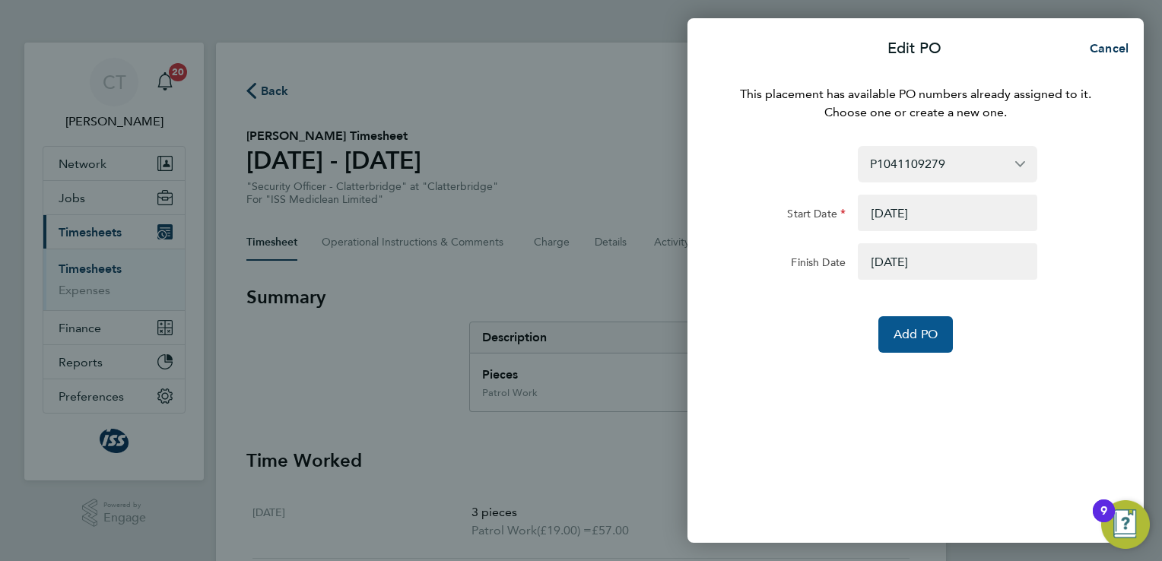
click at [922, 338] on span "Add PO" at bounding box center [916, 334] width 44 height 15
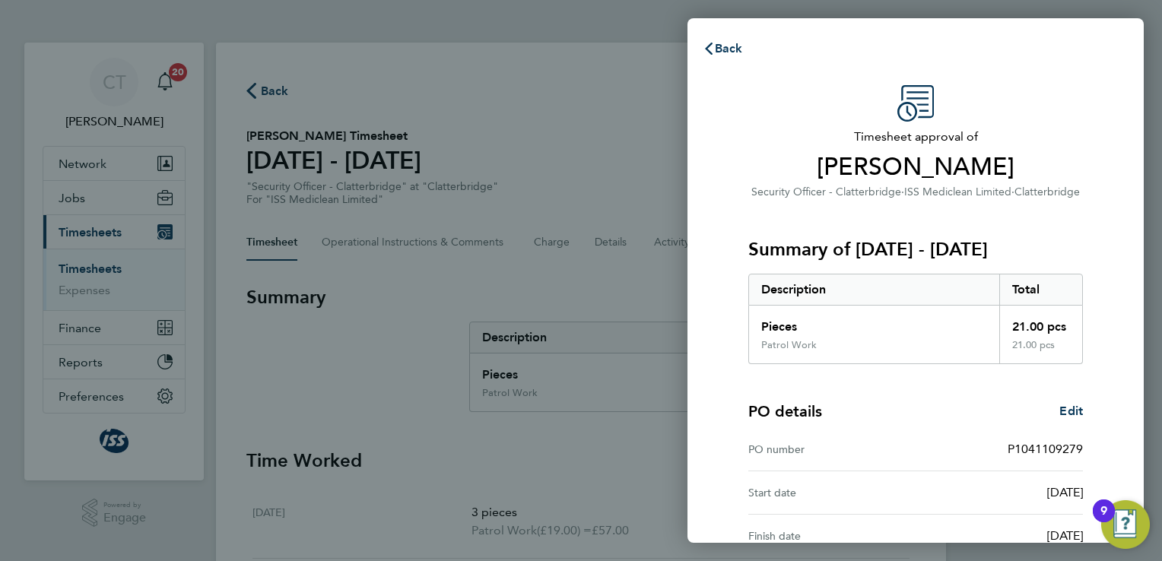
click at [1113, 337] on div "Timesheet approval of Hamad Latif Security Officer - Clatterbridge · ISS Medicl…" at bounding box center [915, 388] width 456 height 643
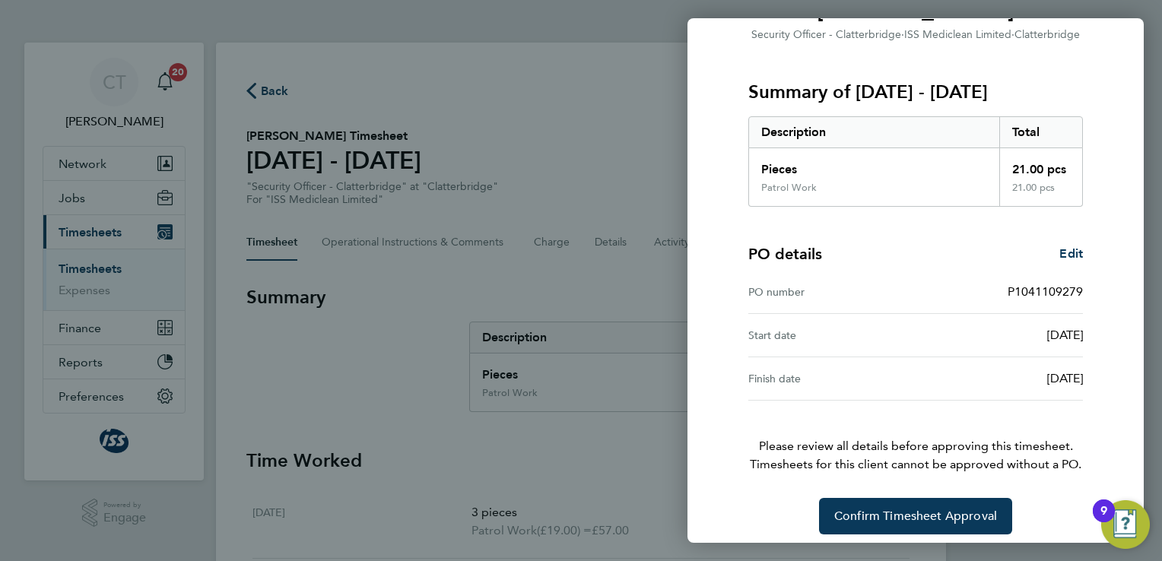
scroll to position [166, 0]
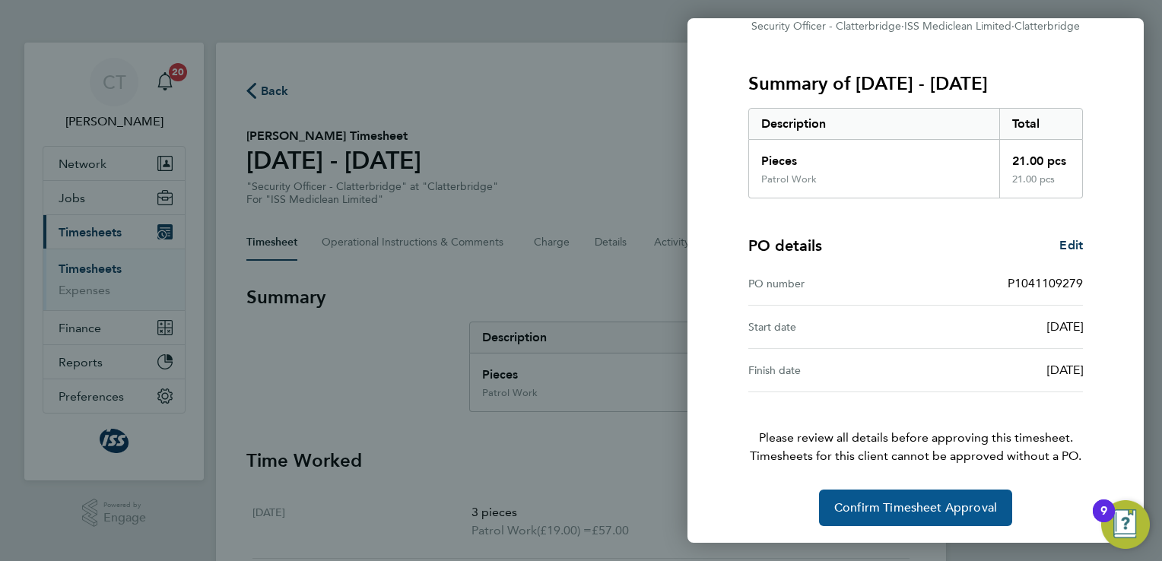
click at [909, 508] on span "Confirm Timesheet Approval" at bounding box center [915, 507] width 163 height 15
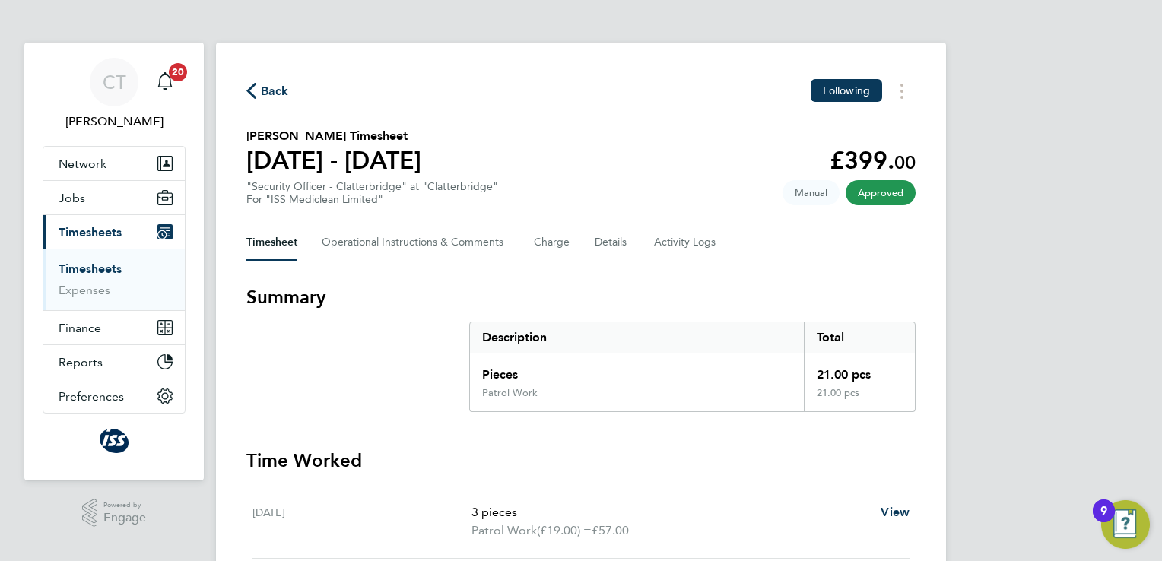
click at [247, 91] on icon "button" at bounding box center [251, 91] width 10 height 16
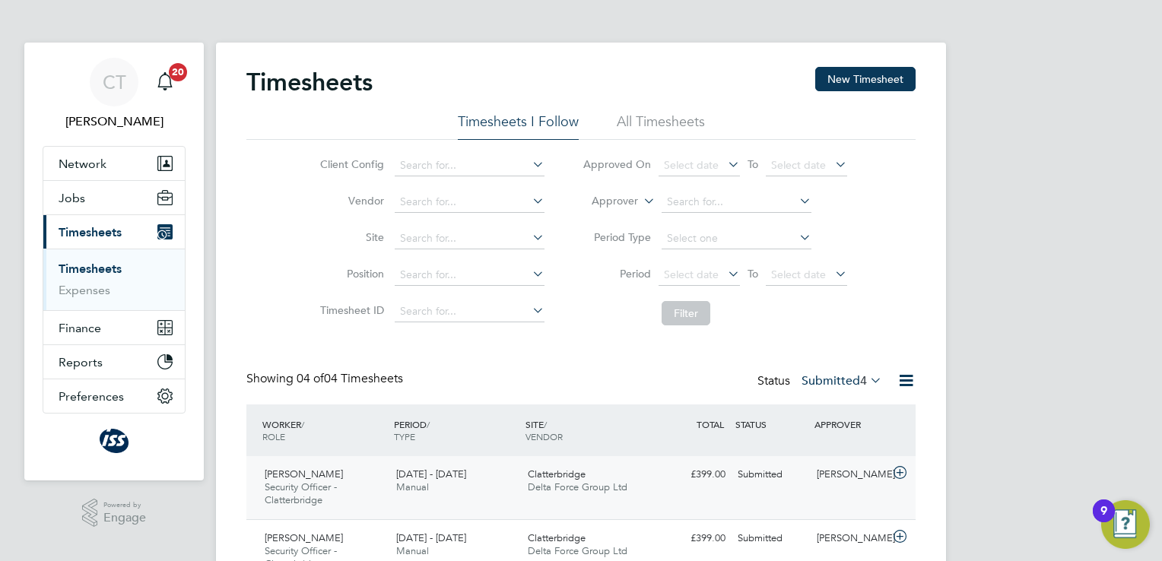
click at [784, 476] on div "Submitted" at bounding box center [771, 474] width 79 height 25
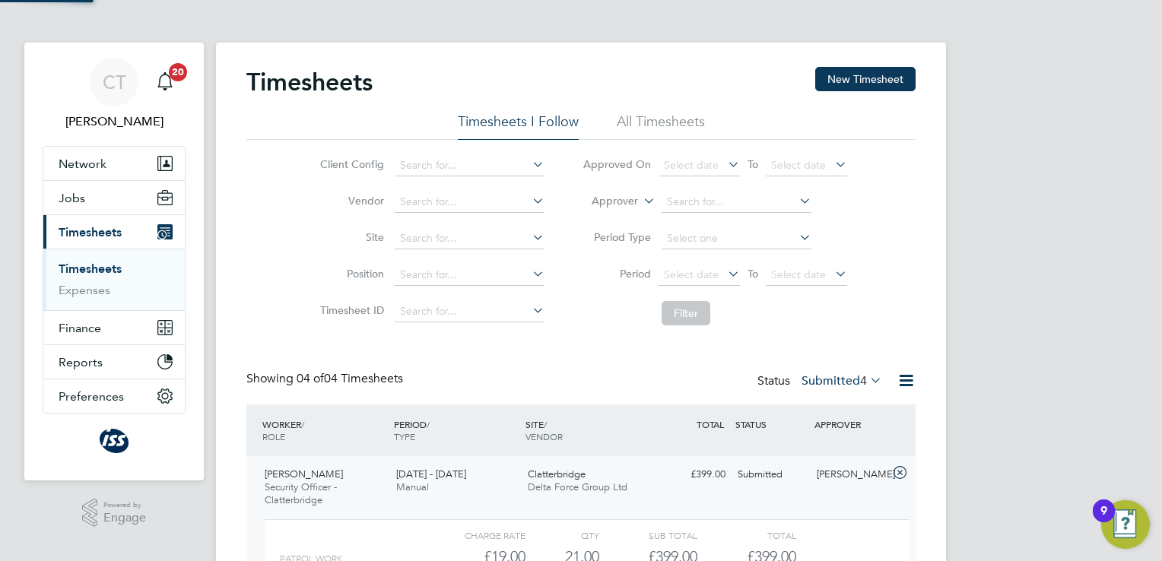
scroll to position [25, 148]
click at [830, 478] on div "[PERSON_NAME]" at bounding box center [850, 474] width 79 height 25
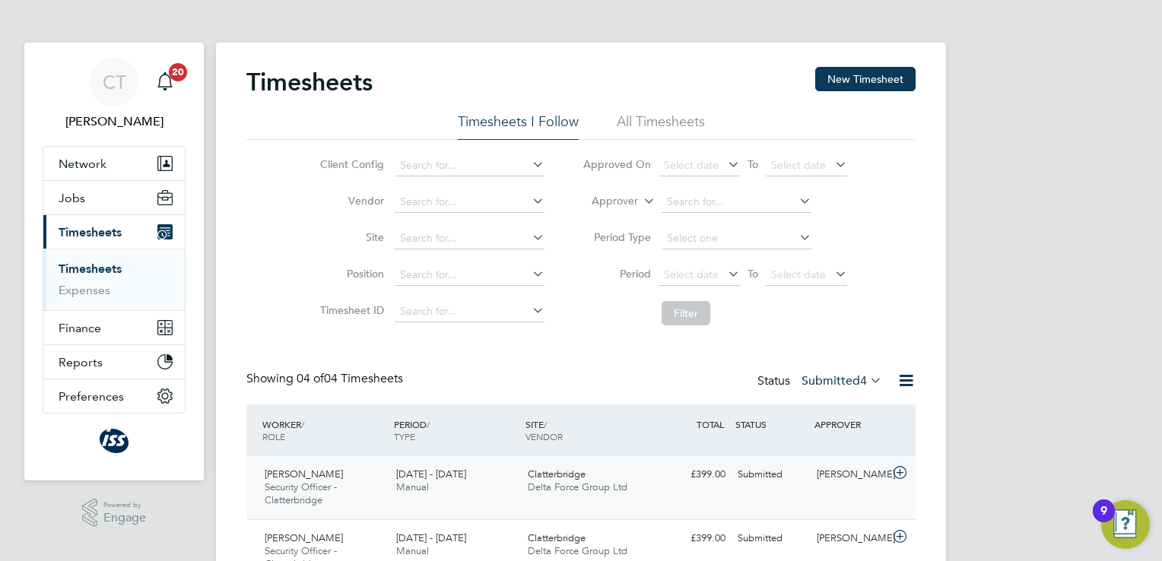
click at [773, 471] on div "Submitted" at bounding box center [771, 474] width 79 height 25
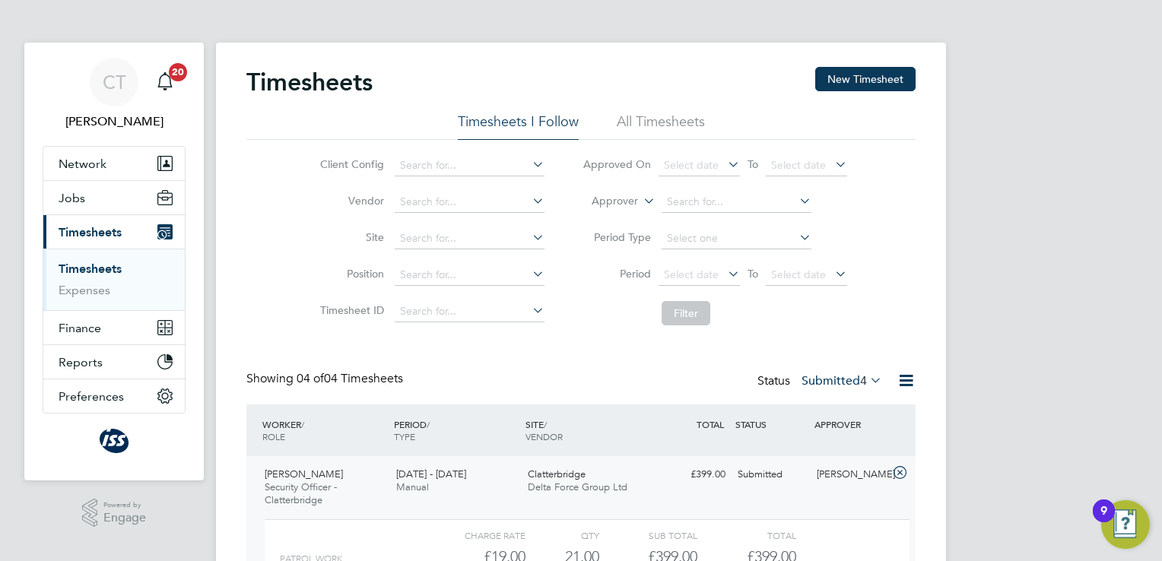
click at [996, 357] on div "CT Chris Tudor-Jones Notifications 20 Applications: Network Sites Workers Jobs …" at bounding box center [581, 453] width 1162 height 906
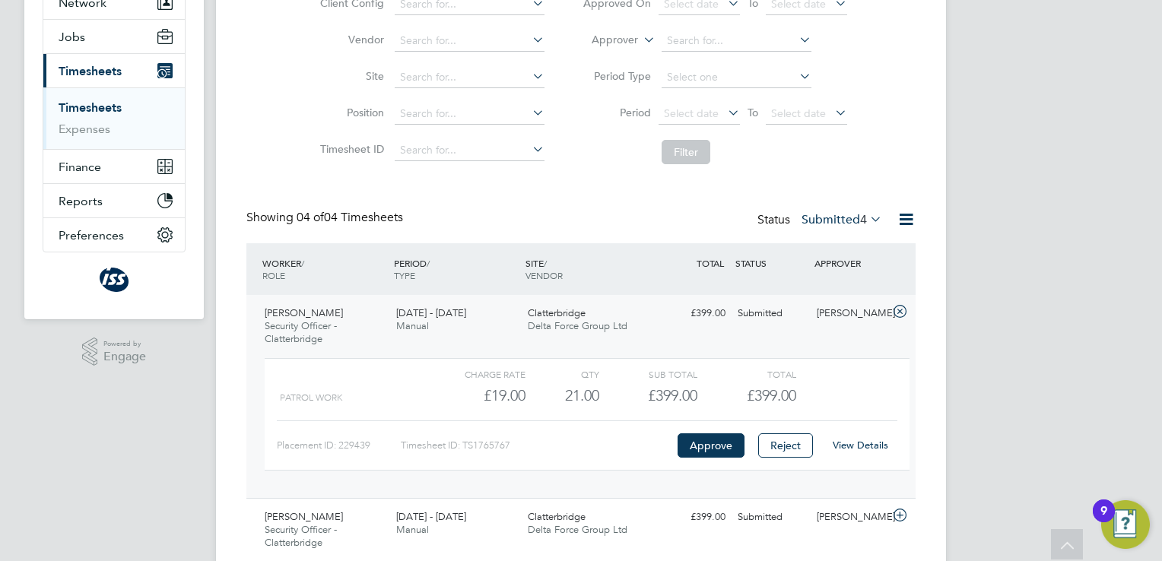
scroll to position [183, 0]
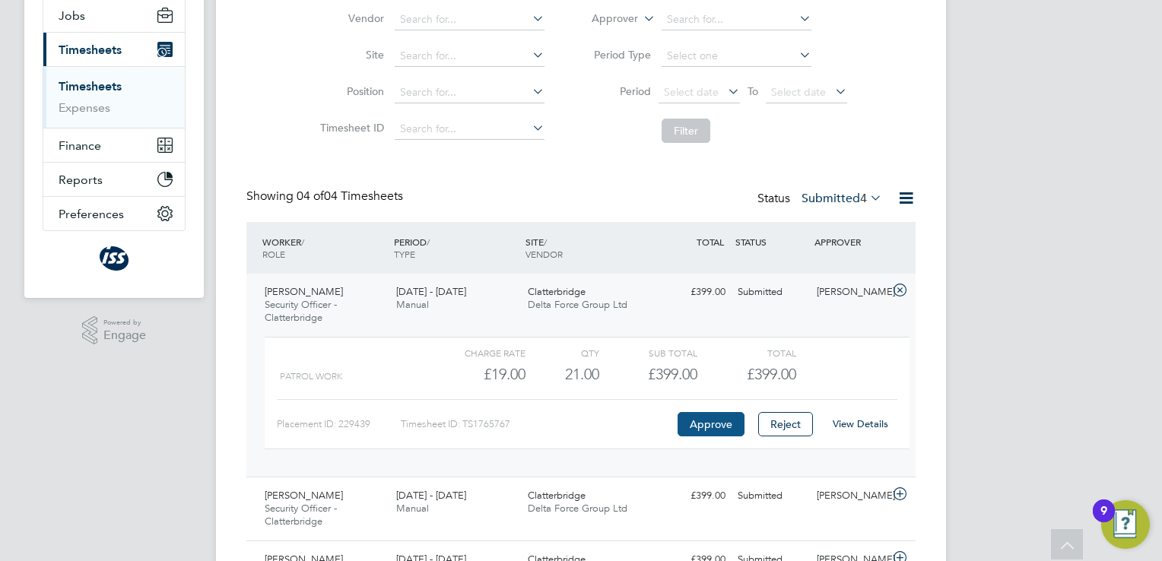
click at [722, 421] on button "Approve" at bounding box center [711, 424] width 67 height 24
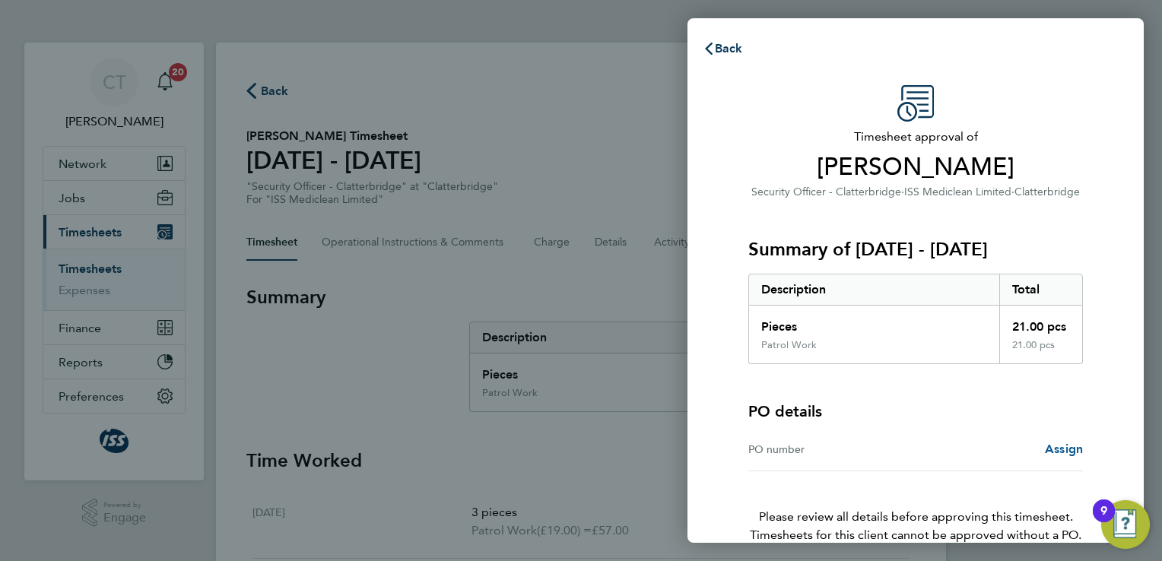
click at [1058, 449] on span "Assign" at bounding box center [1064, 449] width 38 height 14
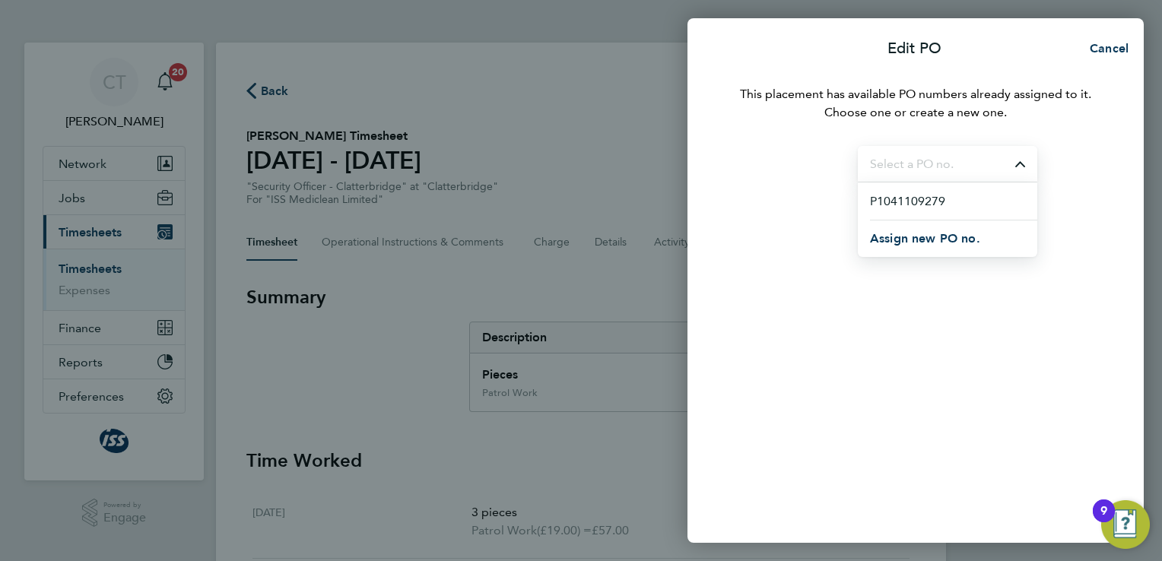
click at [998, 167] on input "Select purchase order" at bounding box center [947, 164] width 179 height 36
click at [955, 201] on li "P1041109279" at bounding box center [947, 201] width 179 height 37
type input "P1041109279"
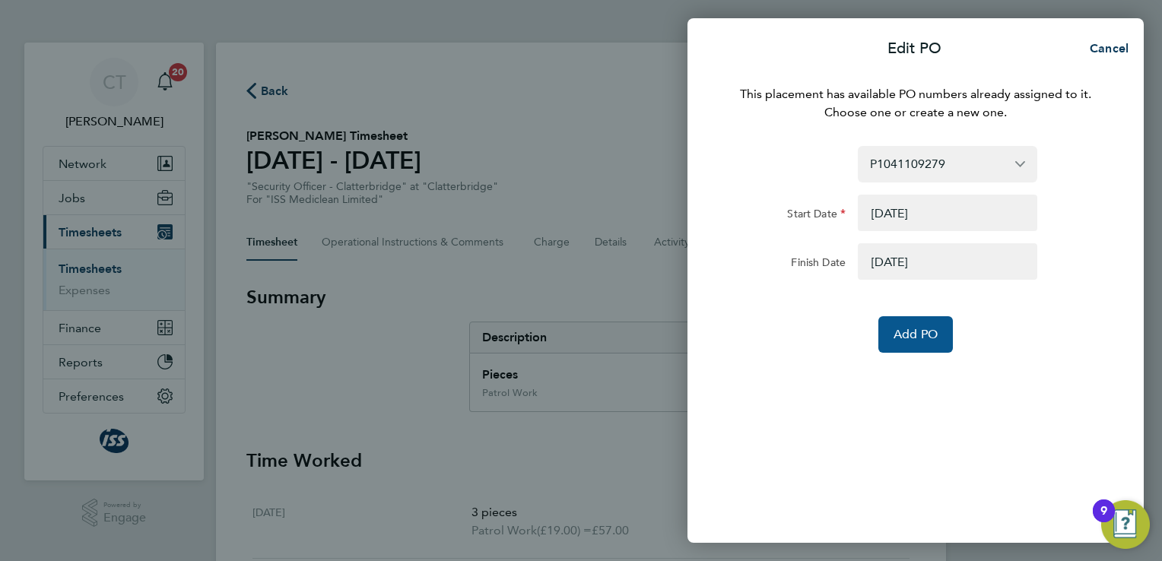
click at [919, 345] on button "Add PO" at bounding box center [915, 334] width 75 height 37
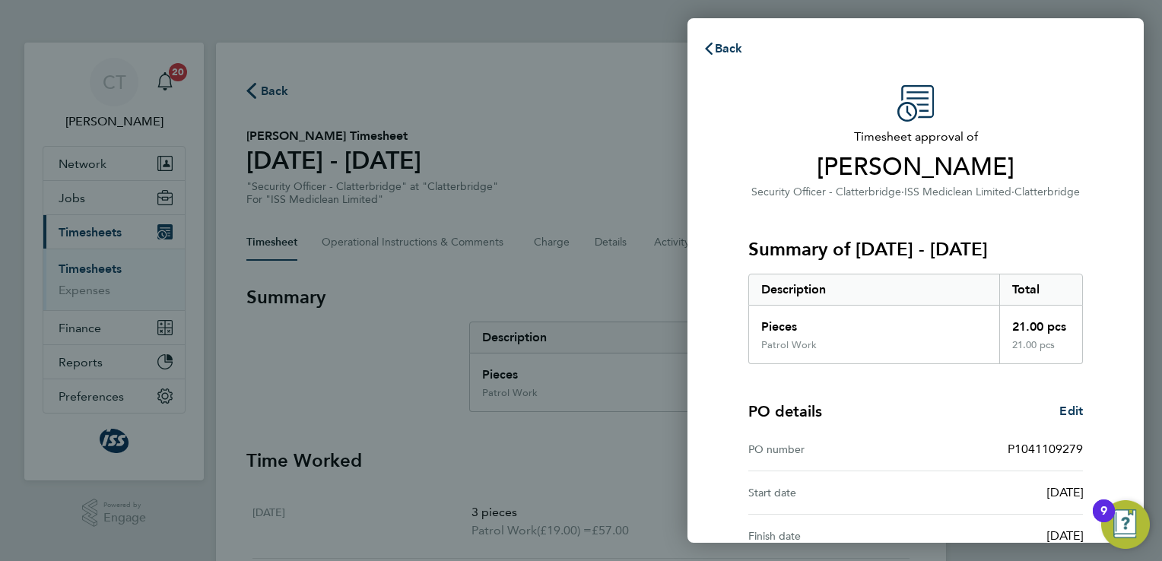
click at [1096, 342] on div "Timesheet approval of [PERSON_NAME] Security Officer - Clatterbridge · ISS Medi…" at bounding box center [915, 388] width 371 height 607
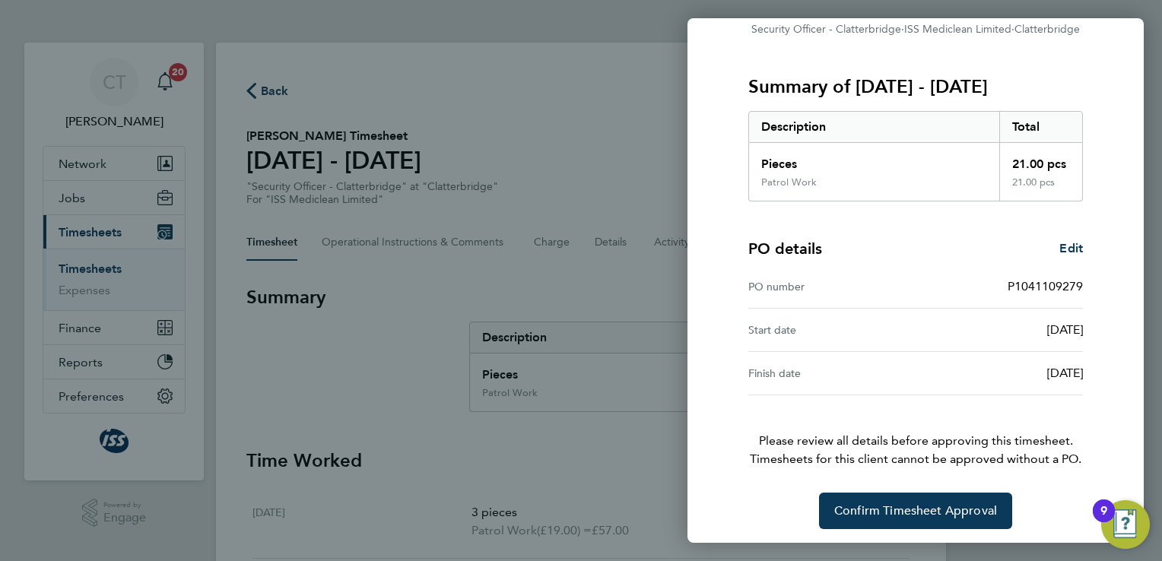
scroll to position [166, 0]
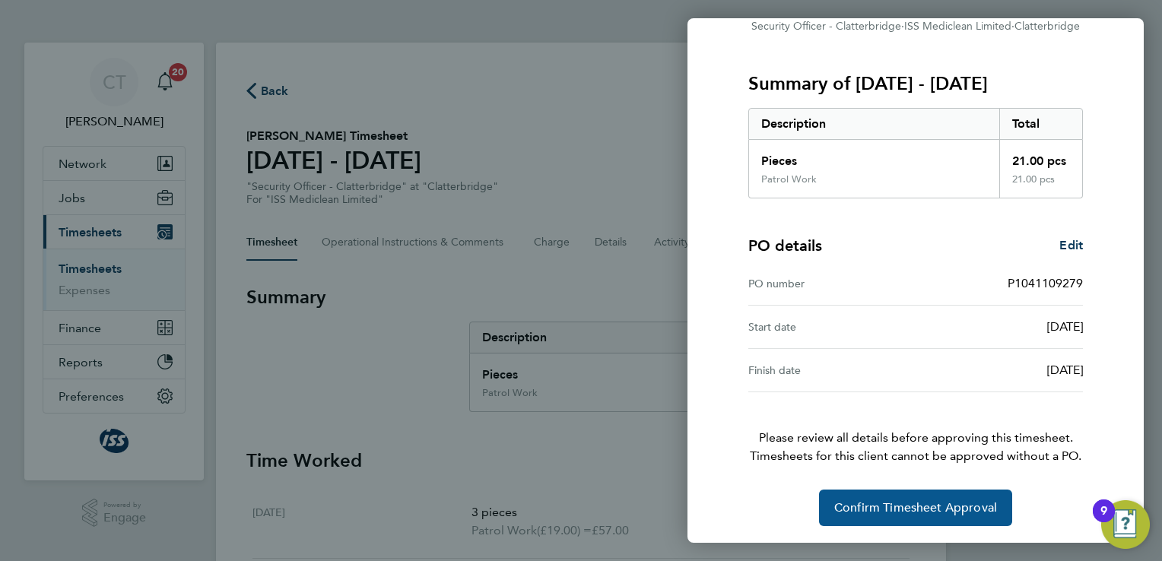
click at [935, 490] on button "Confirm Timesheet Approval" at bounding box center [915, 508] width 193 height 37
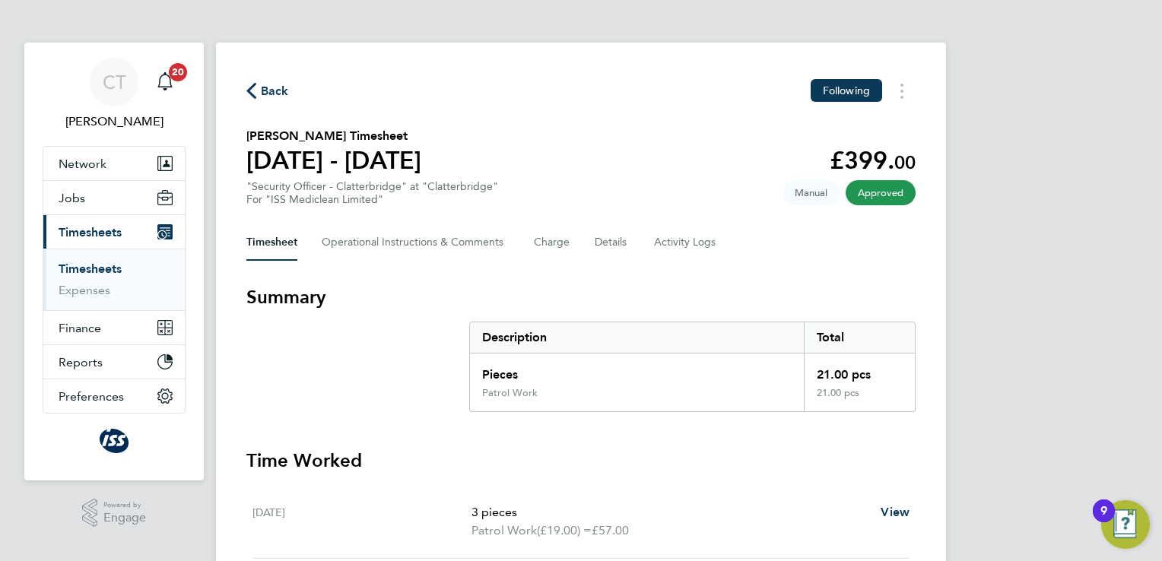
click at [250, 92] on icon "button" at bounding box center [251, 91] width 10 height 16
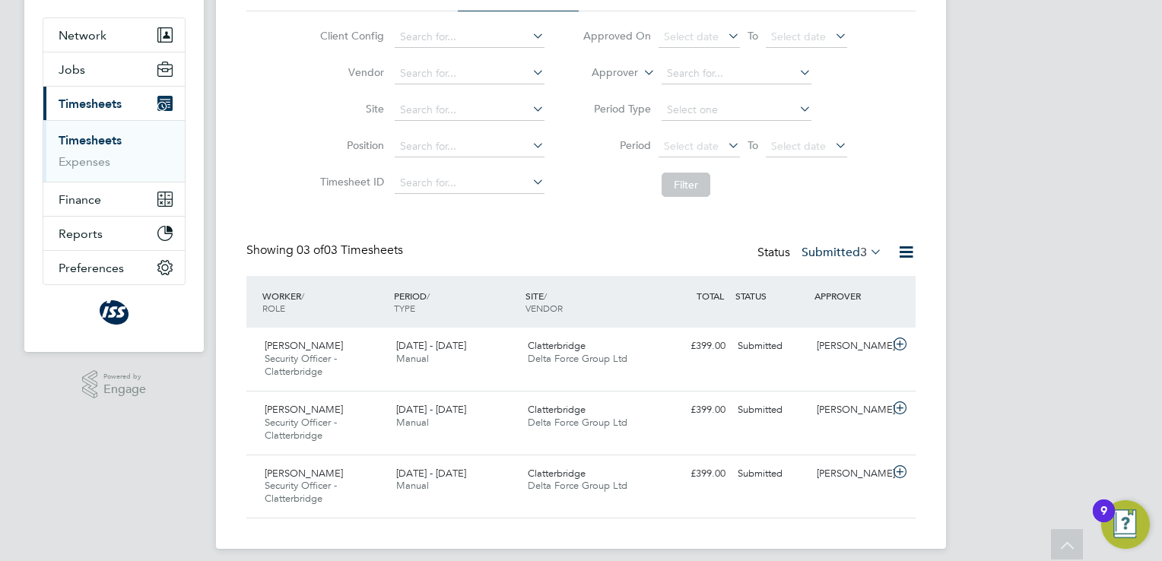
scroll to position [140, 0]
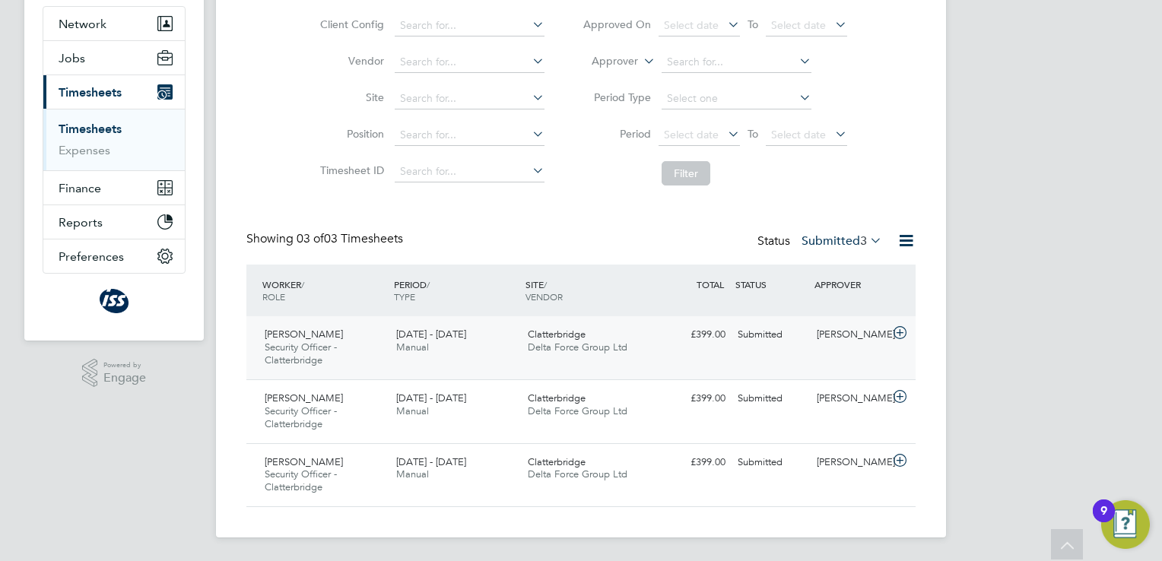
click at [830, 344] on div "[PERSON_NAME]" at bounding box center [850, 334] width 79 height 25
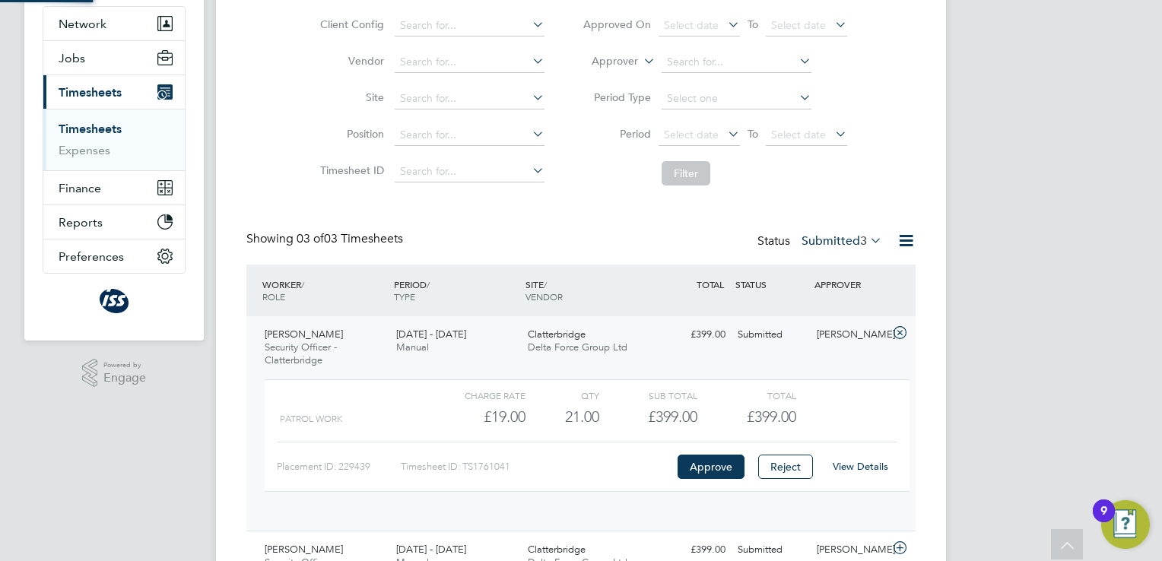
scroll to position [25, 148]
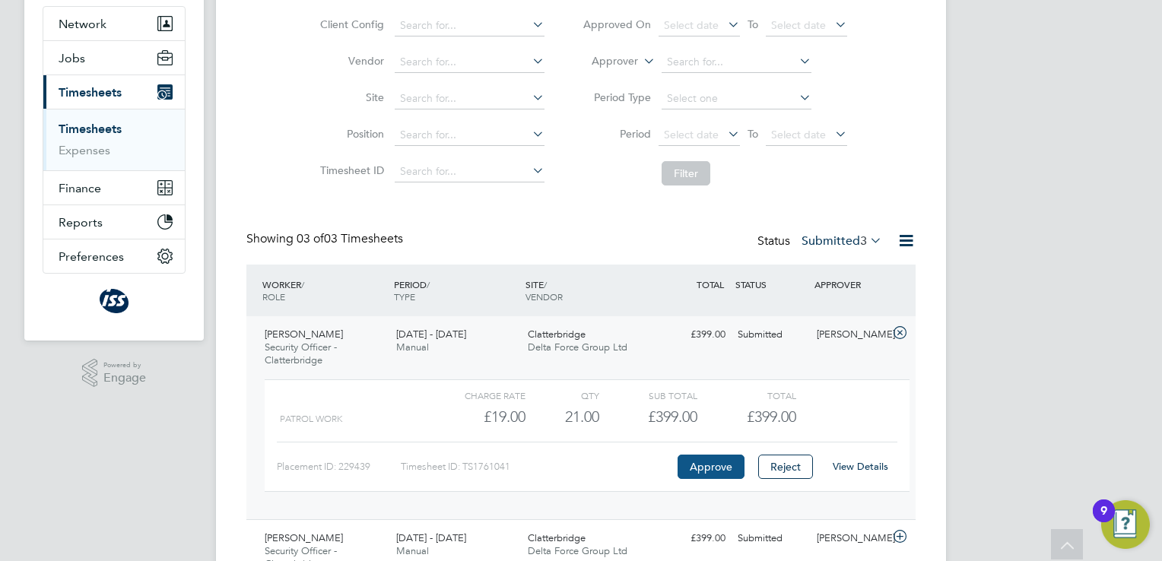
click at [718, 472] on button "Approve" at bounding box center [711, 467] width 67 height 24
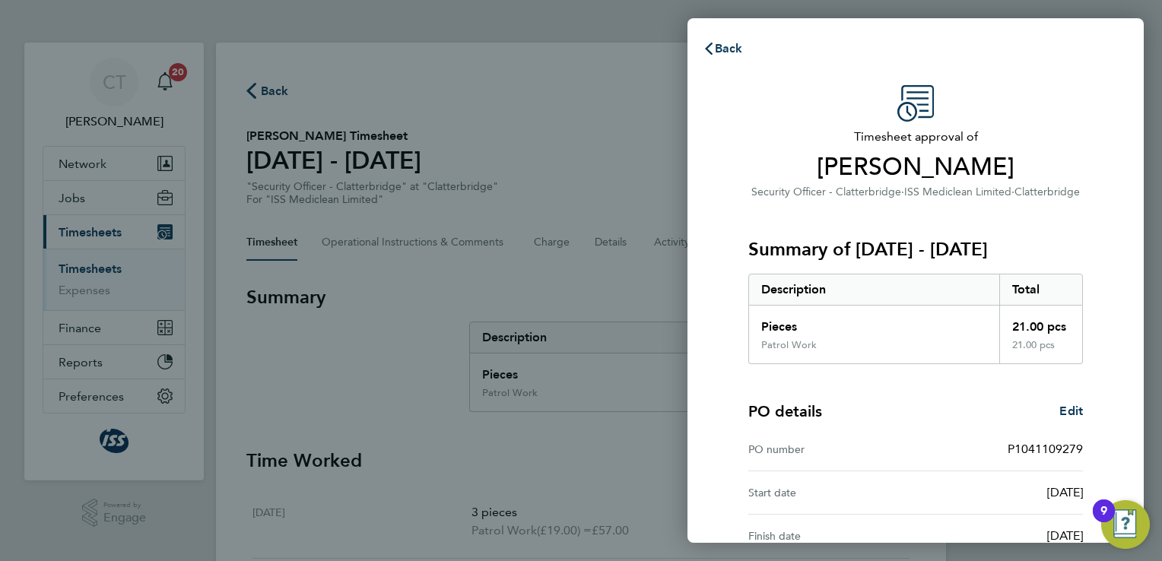
click at [1106, 391] on div "Timesheet approval of Hamad Latif Security Officer - Clatterbridge · ISS Medicl…" at bounding box center [915, 388] width 456 height 643
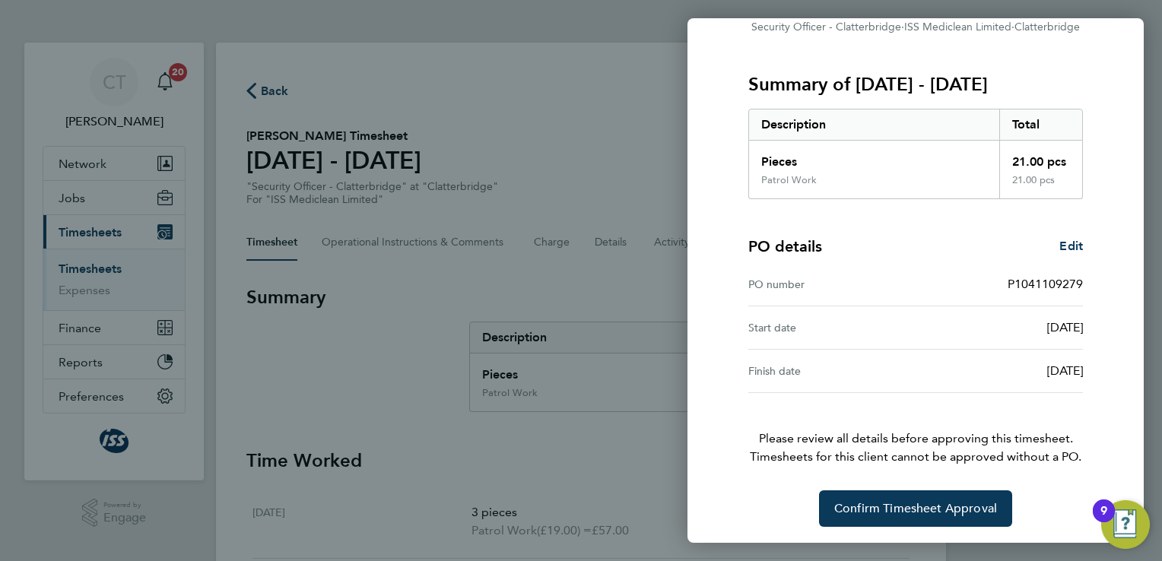
scroll to position [166, 0]
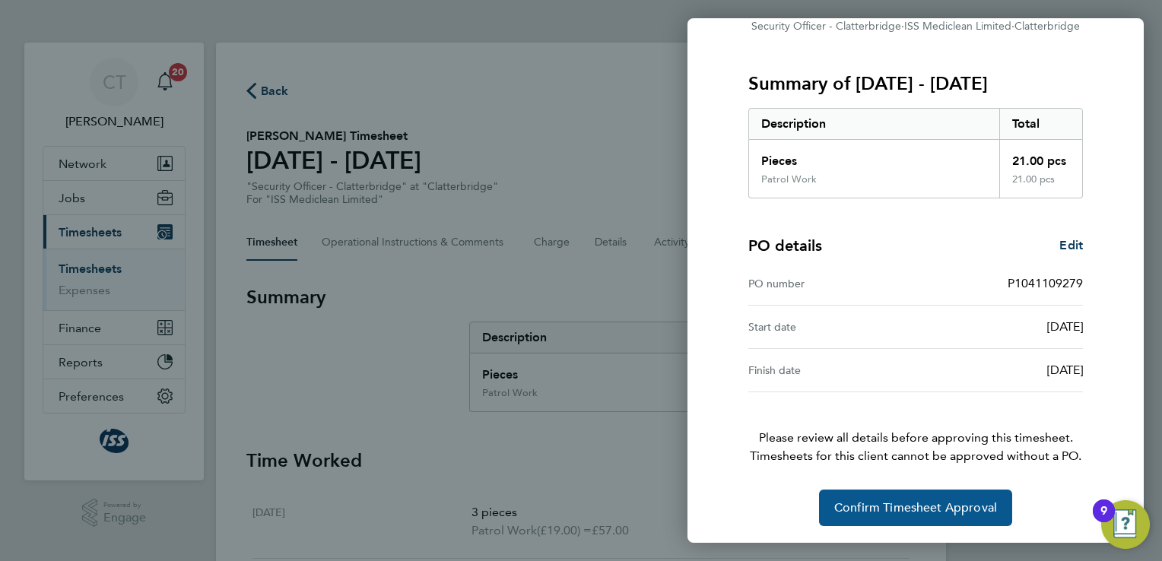
click at [939, 500] on span "Confirm Timesheet Approval" at bounding box center [915, 507] width 163 height 15
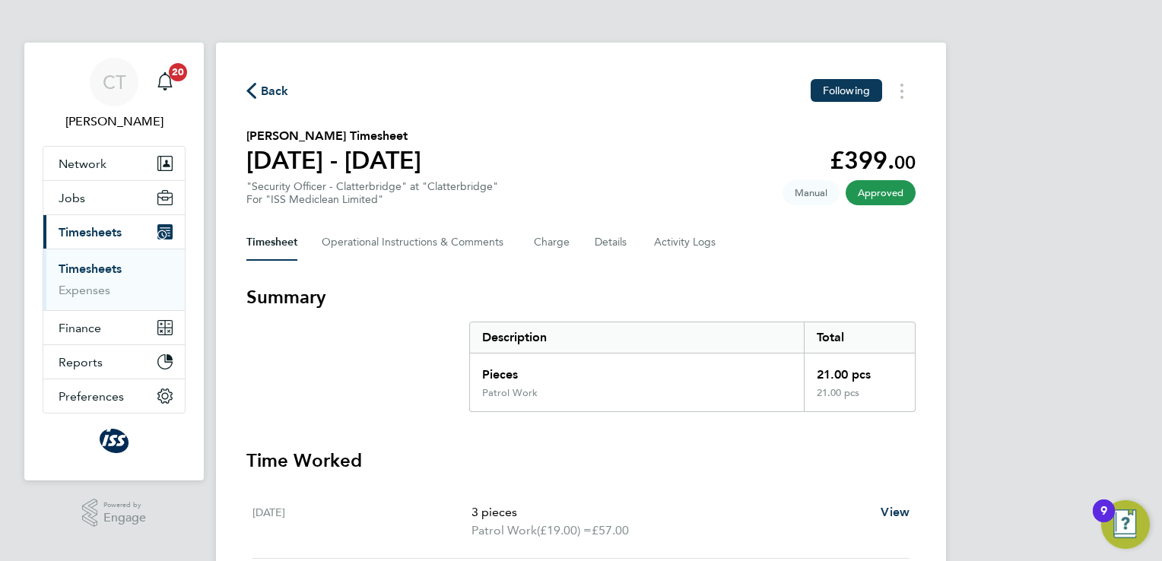
click at [255, 84] on icon "button" at bounding box center [251, 91] width 10 height 16
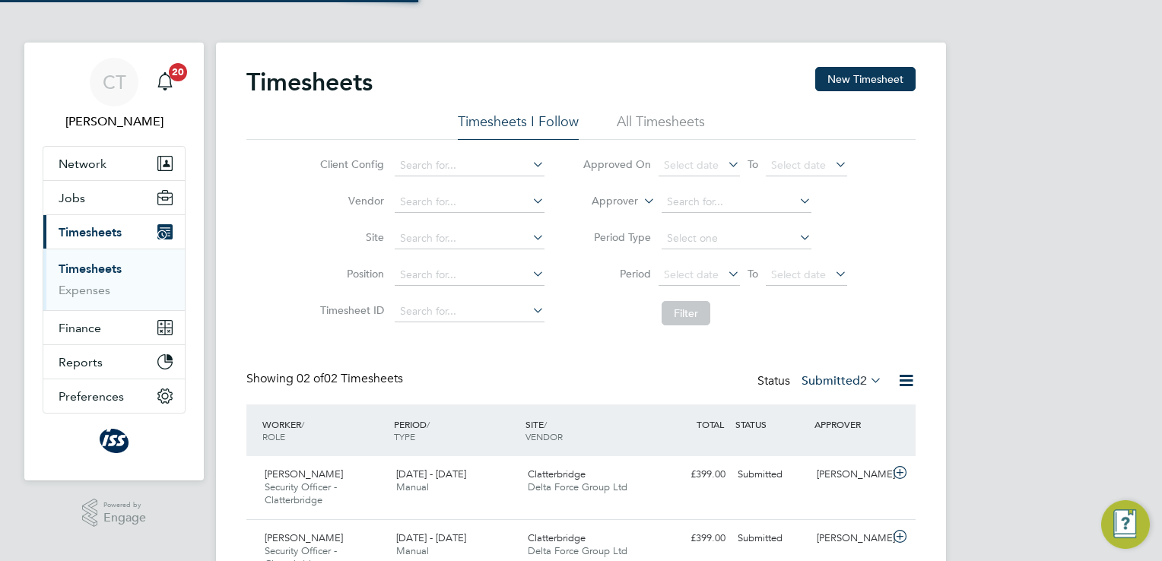
scroll to position [38, 132]
click at [769, 473] on div "Submitted" at bounding box center [771, 474] width 79 height 25
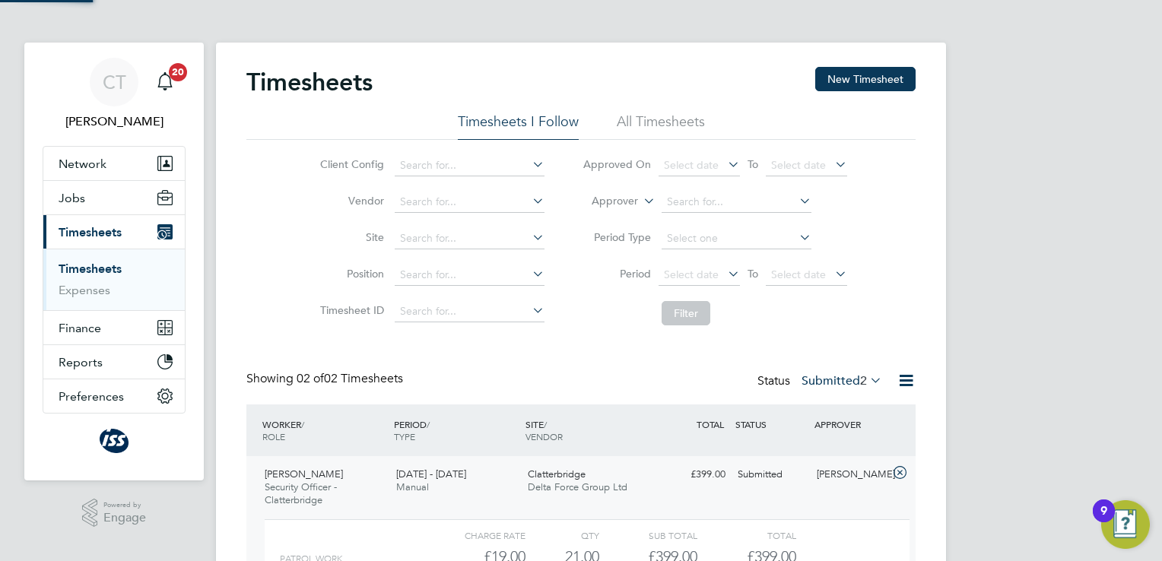
scroll to position [25, 148]
click at [974, 425] on div "CT Chris Tudor-Jones Notifications 20 Applications: Network Sites Workers Jobs …" at bounding box center [581, 389] width 1162 height 779
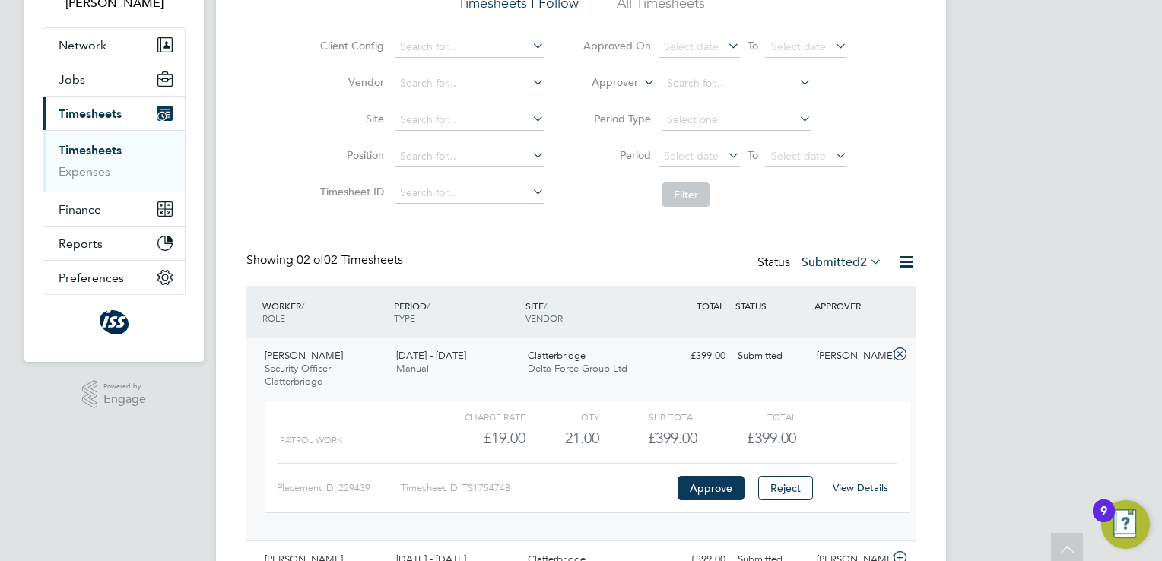
scroll to position [122, 0]
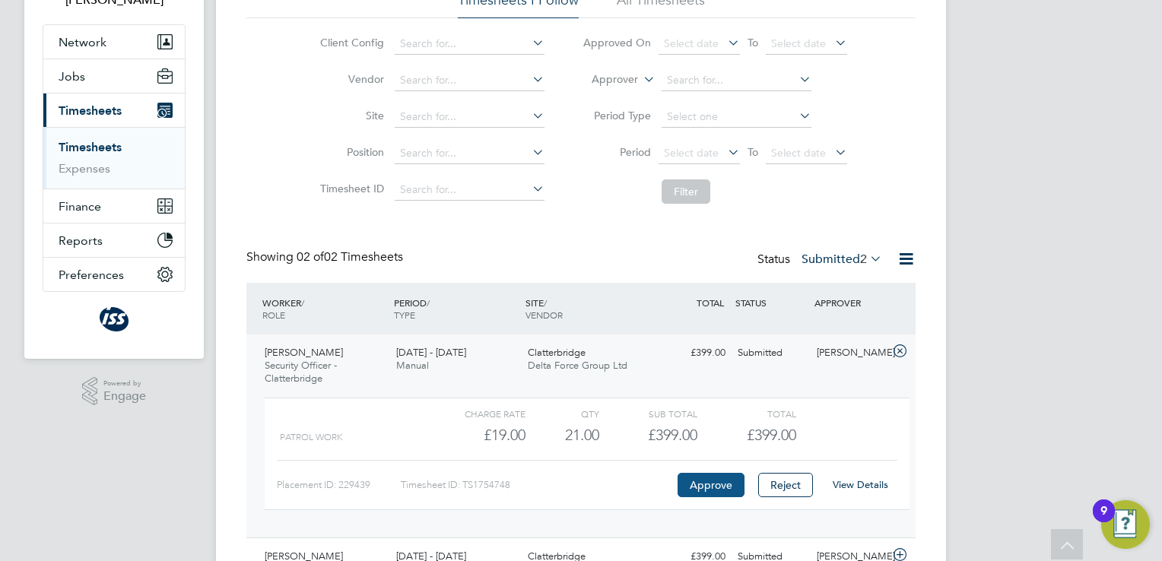
click at [720, 481] on button "Approve" at bounding box center [711, 485] width 67 height 24
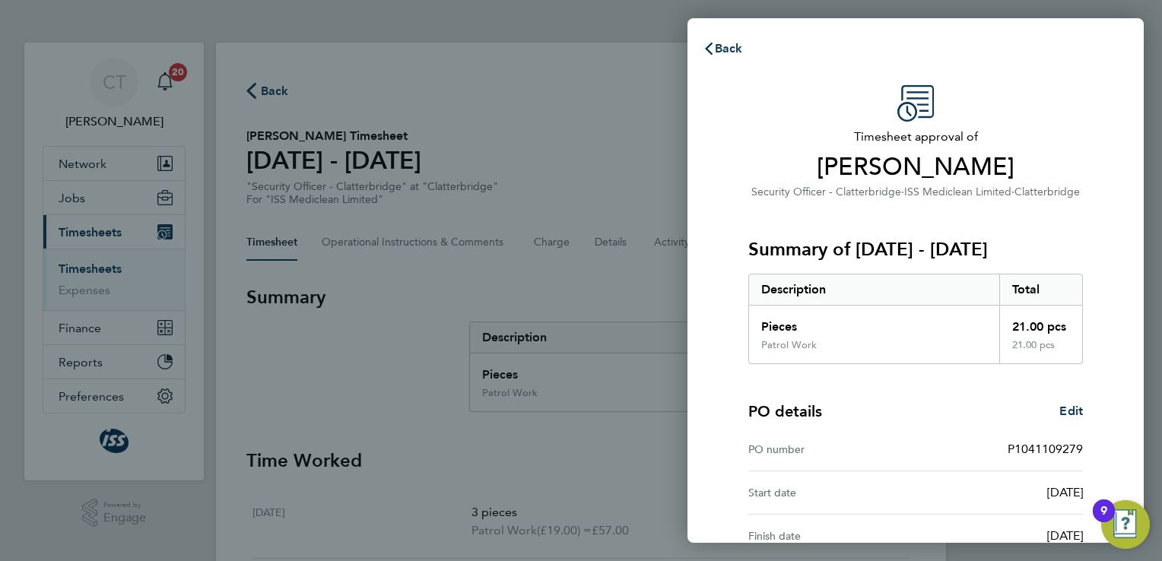
click at [957, 409] on div "PO details Edit" at bounding box center [915, 411] width 335 height 21
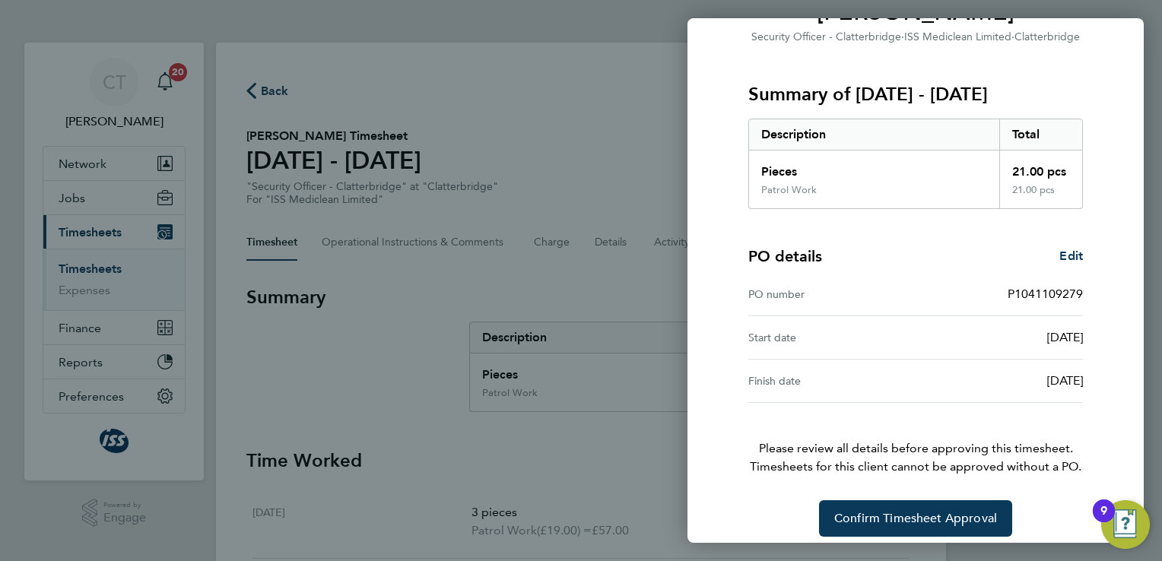
scroll to position [166, 0]
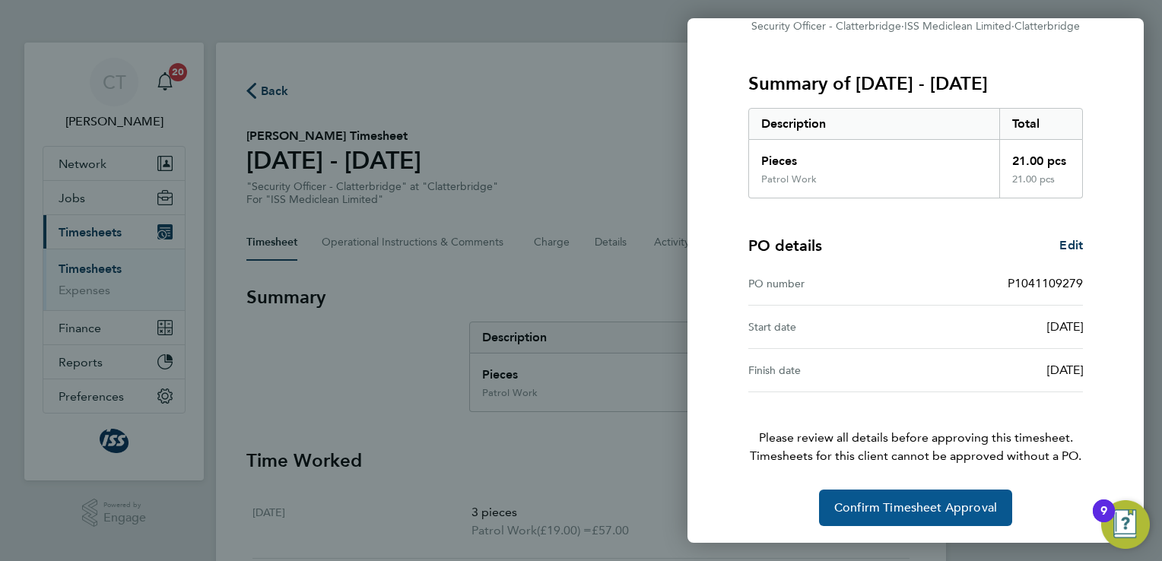
click at [940, 505] on span "Confirm Timesheet Approval" at bounding box center [915, 507] width 163 height 15
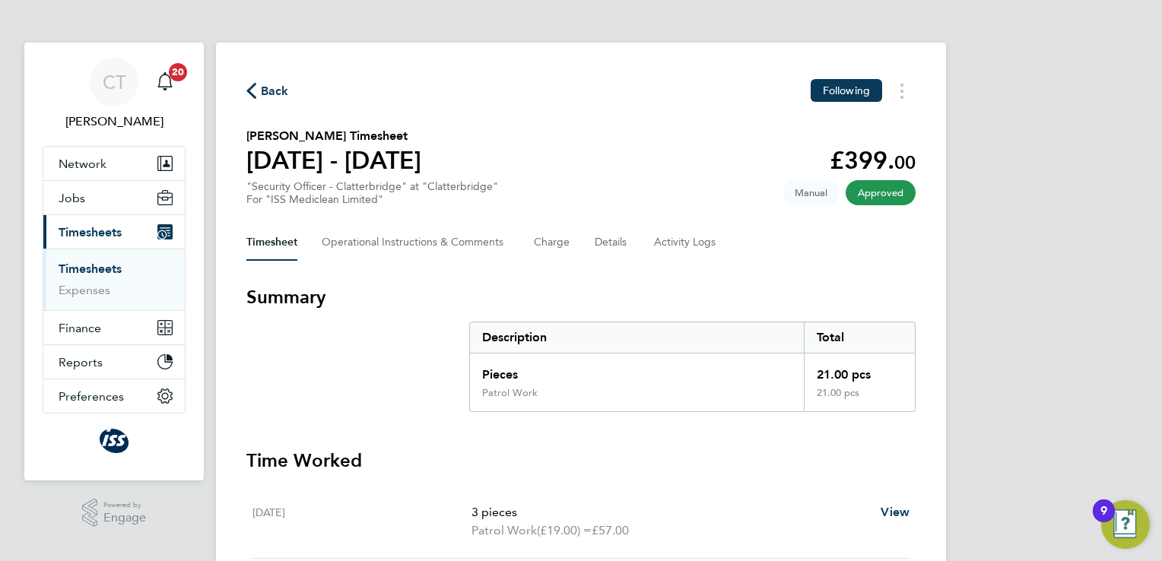
click at [252, 90] on icon "button" at bounding box center [251, 91] width 10 height 16
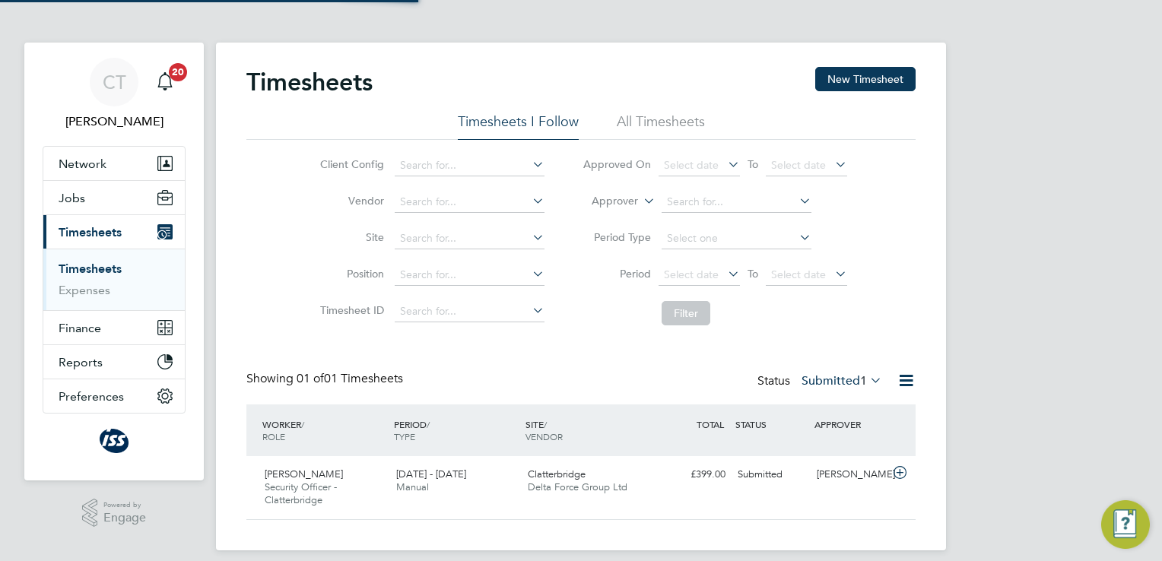
scroll to position [38, 132]
click at [803, 478] on div "Submitted" at bounding box center [771, 474] width 79 height 25
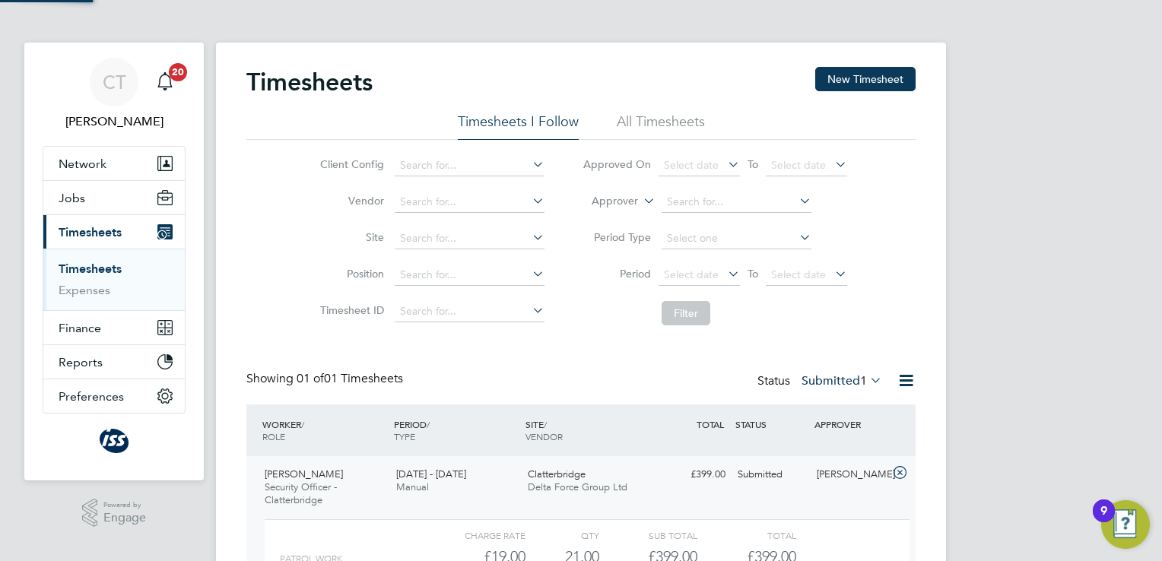
scroll to position [25, 148]
click at [1023, 298] on div "CT Chris Tudor-Jones Notifications 20 Applications: Network Sites Workers Jobs …" at bounding box center [581, 357] width 1162 height 715
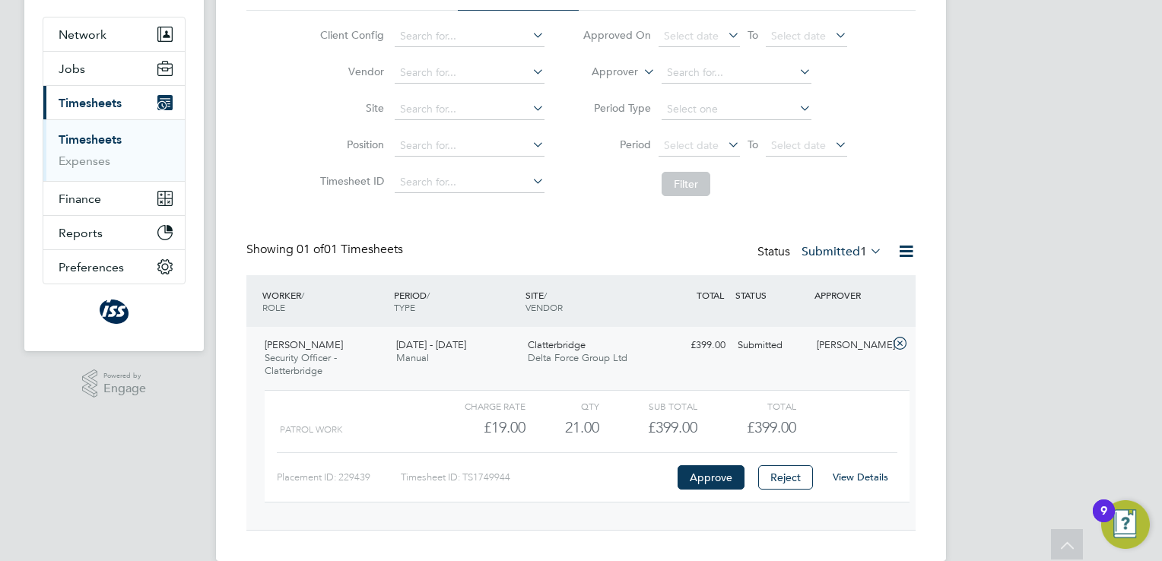
scroll to position [152, 0]
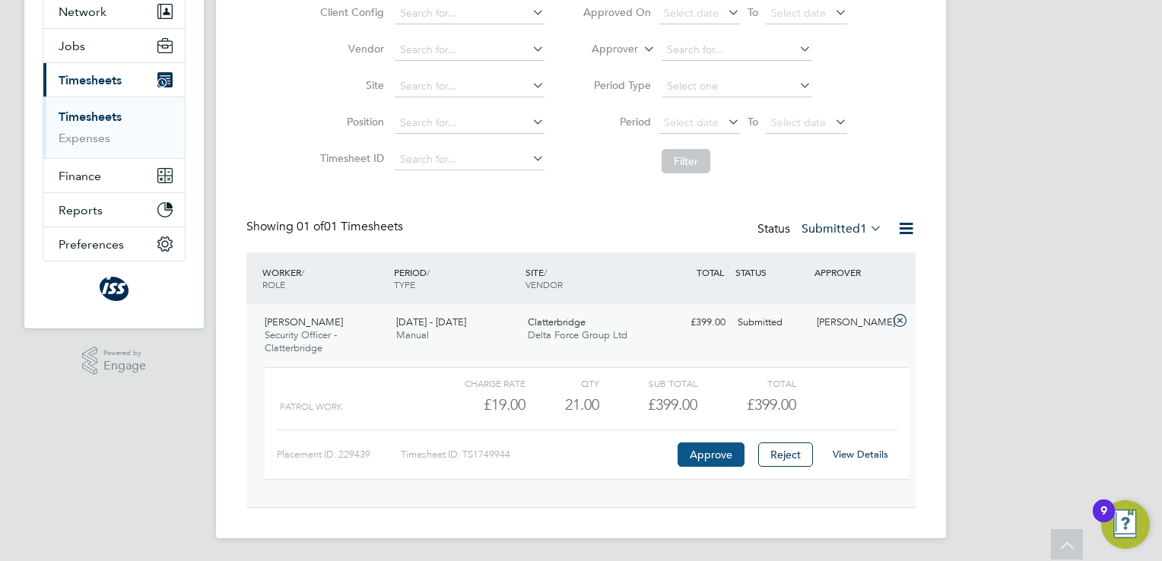
click at [703, 449] on button "Approve" at bounding box center [711, 455] width 67 height 24
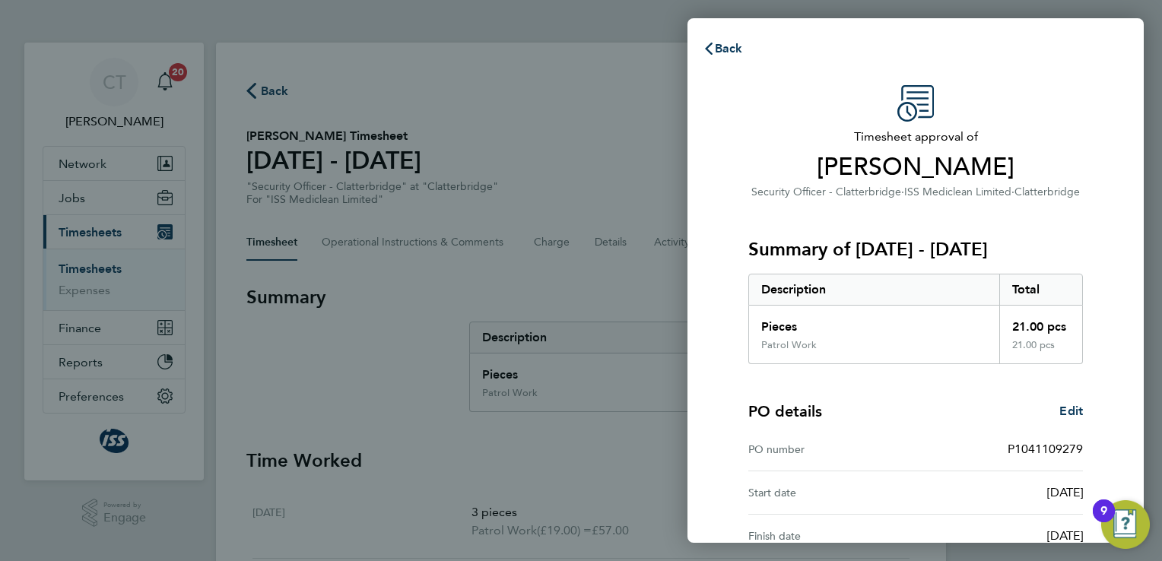
click at [1113, 312] on div "Timesheet approval of [PERSON_NAME] Security Officer - Clatterbridge · ISS Medi…" at bounding box center [915, 388] width 456 height 643
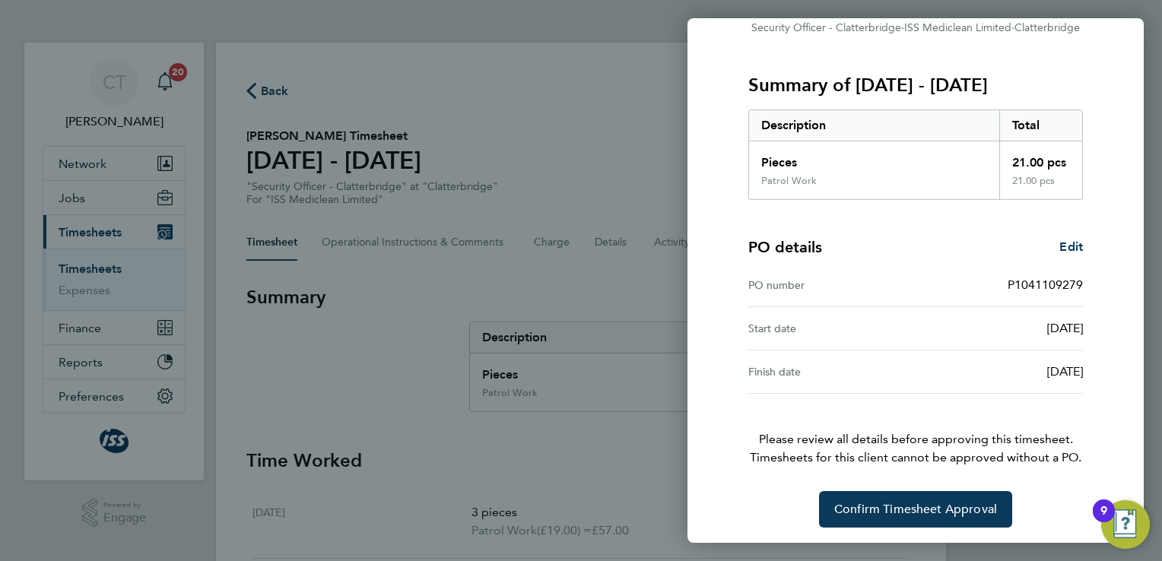
scroll to position [166, 0]
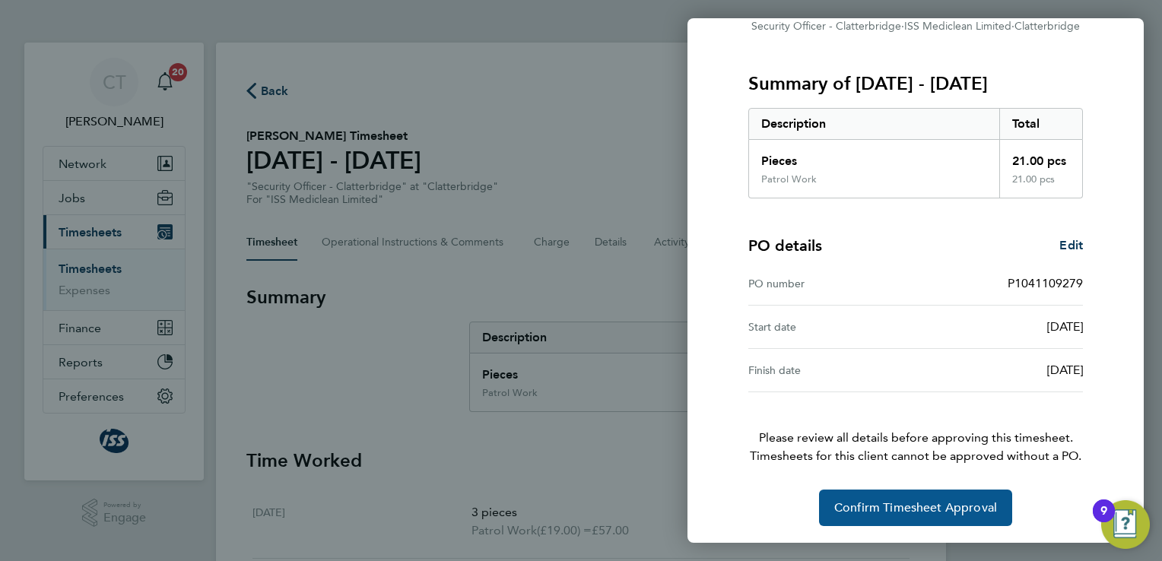
click at [867, 503] on span "Confirm Timesheet Approval" at bounding box center [915, 507] width 163 height 15
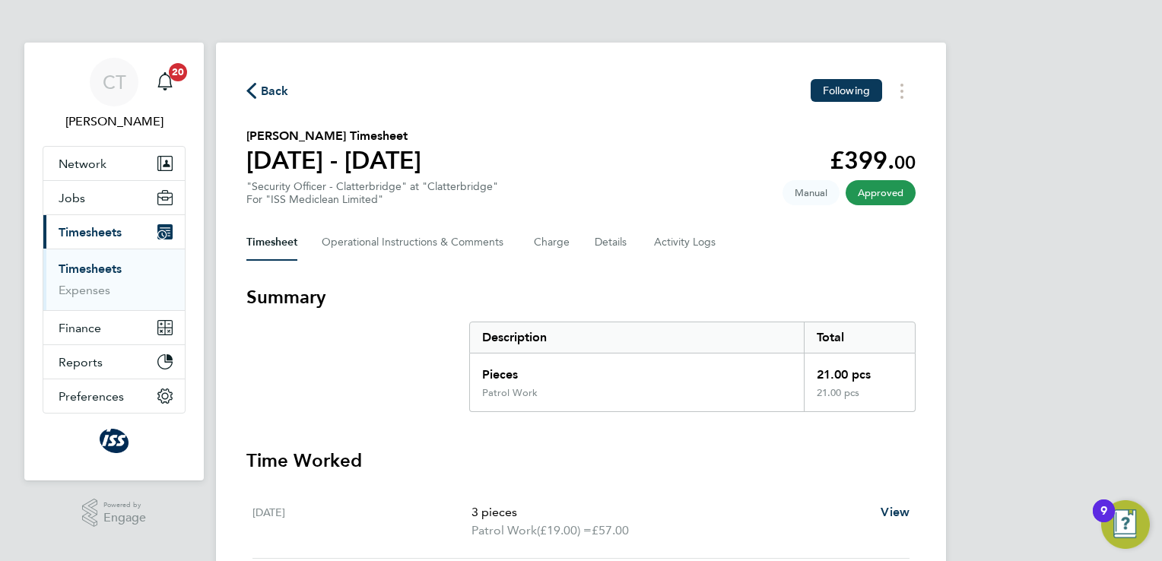
click at [997, 402] on div "CT [PERSON_NAME] Notifications 20 Applications: Network Sites Workers Jobs Posi…" at bounding box center [581, 567] width 1162 height 1135
click at [252, 87] on icon "button" at bounding box center [251, 91] width 10 height 16
